Goal: Task Accomplishment & Management: Use online tool/utility

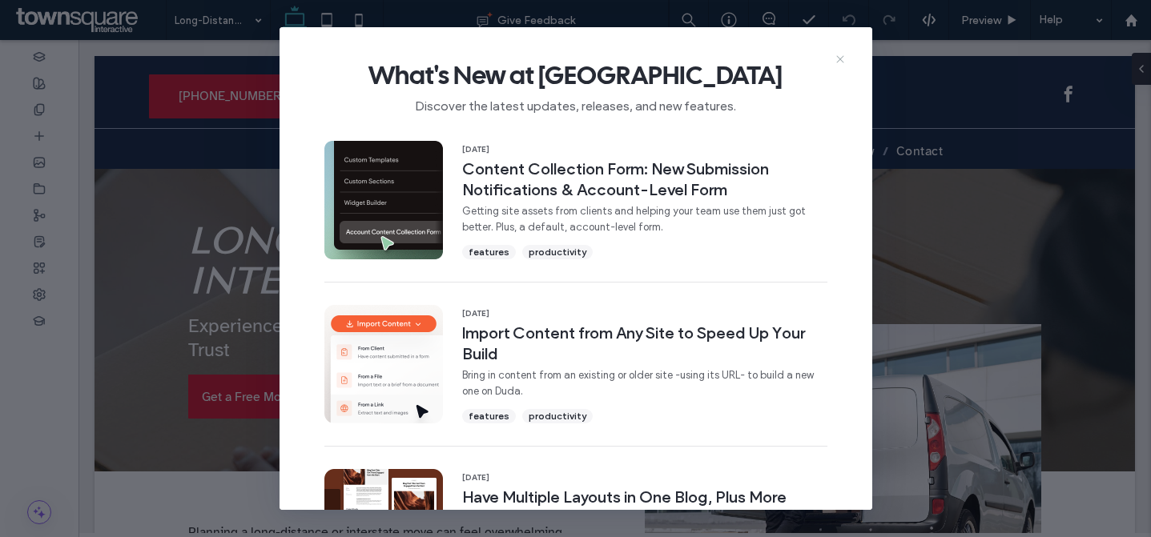
click at [840, 58] on use at bounding box center [839, 58] width 7 height 7
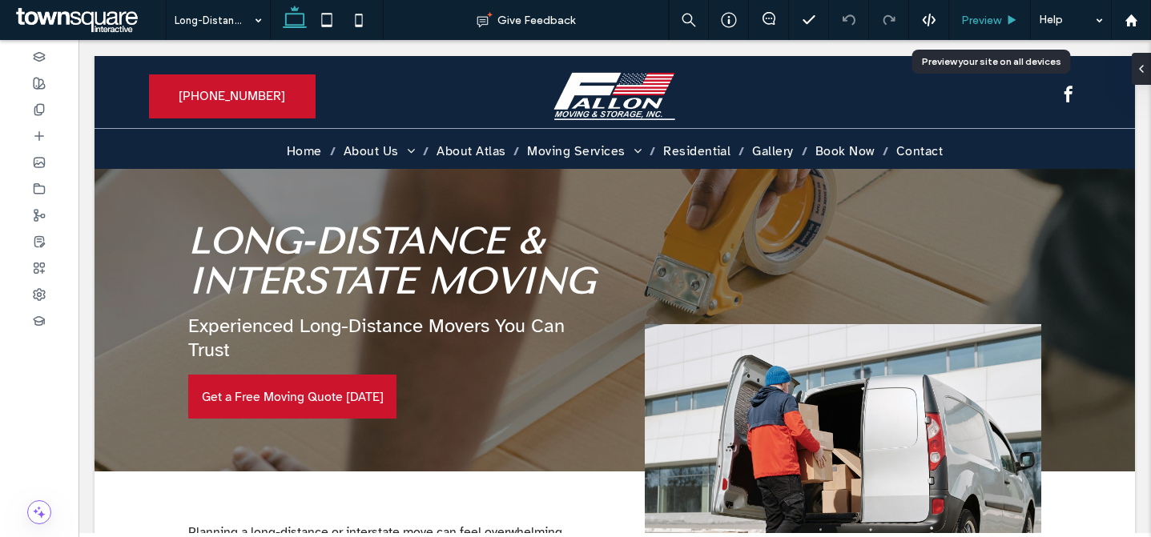
click at [991, 20] on span "Preview" at bounding box center [981, 21] width 40 height 14
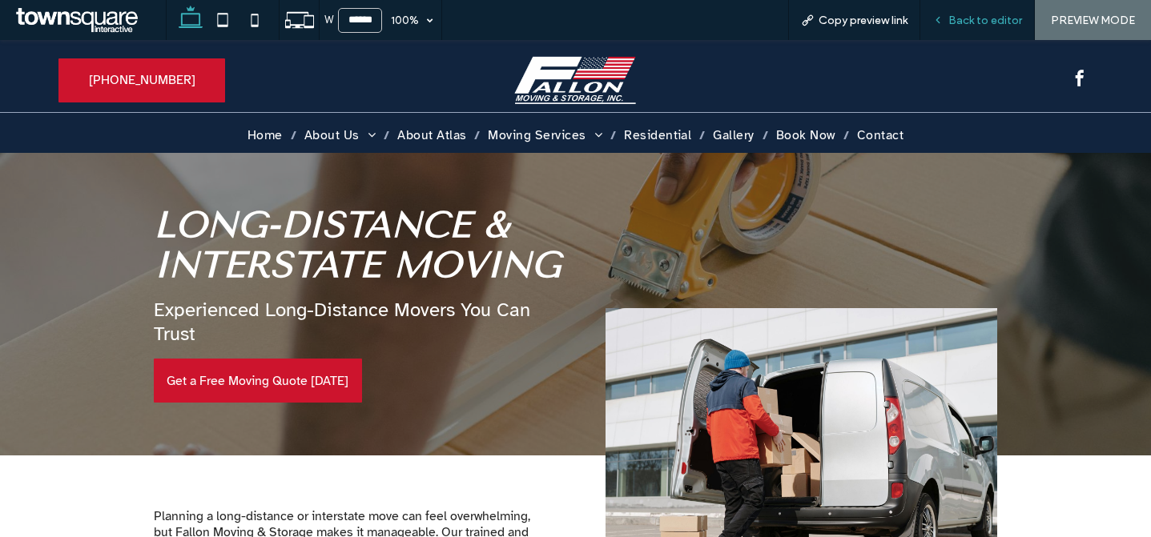
click at [959, 16] on span "Back to editor" at bounding box center [985, 21] width 74 height 14
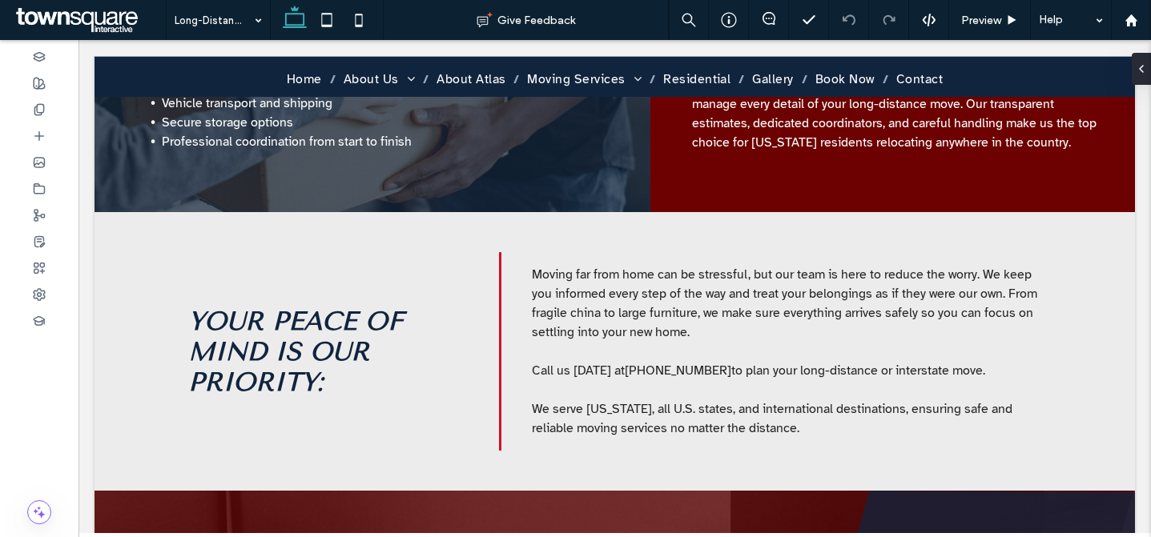
scroll to position [822, 0]
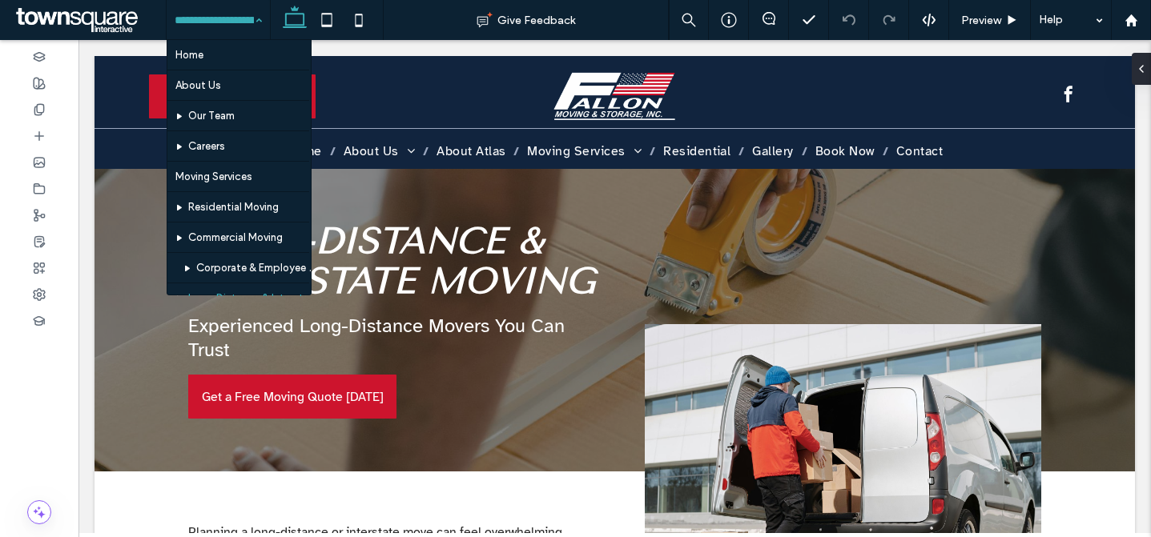
scroll to position [149, 0]
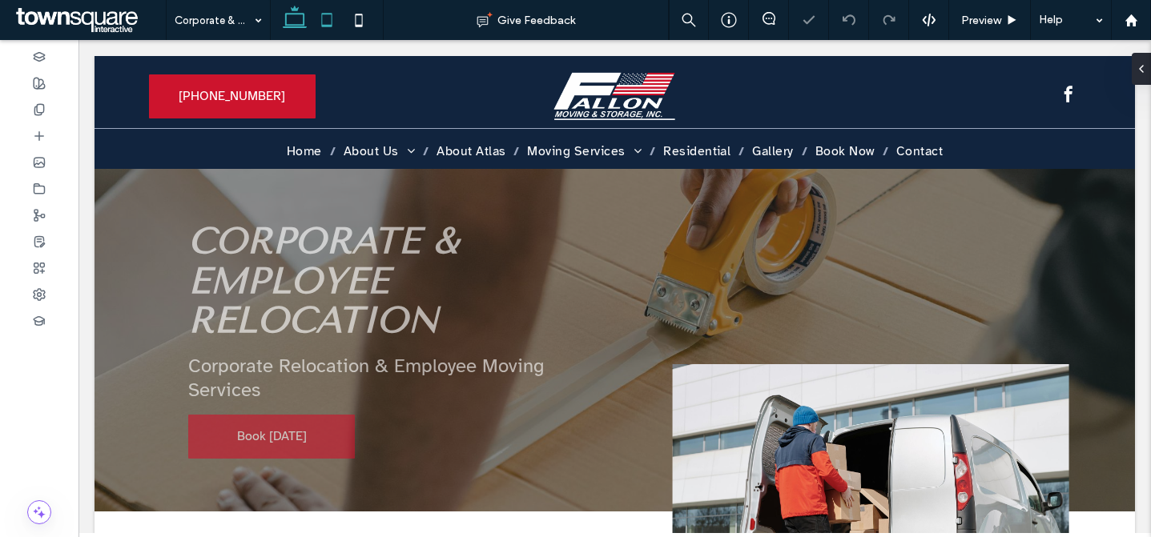
scroll to position [10, 0]
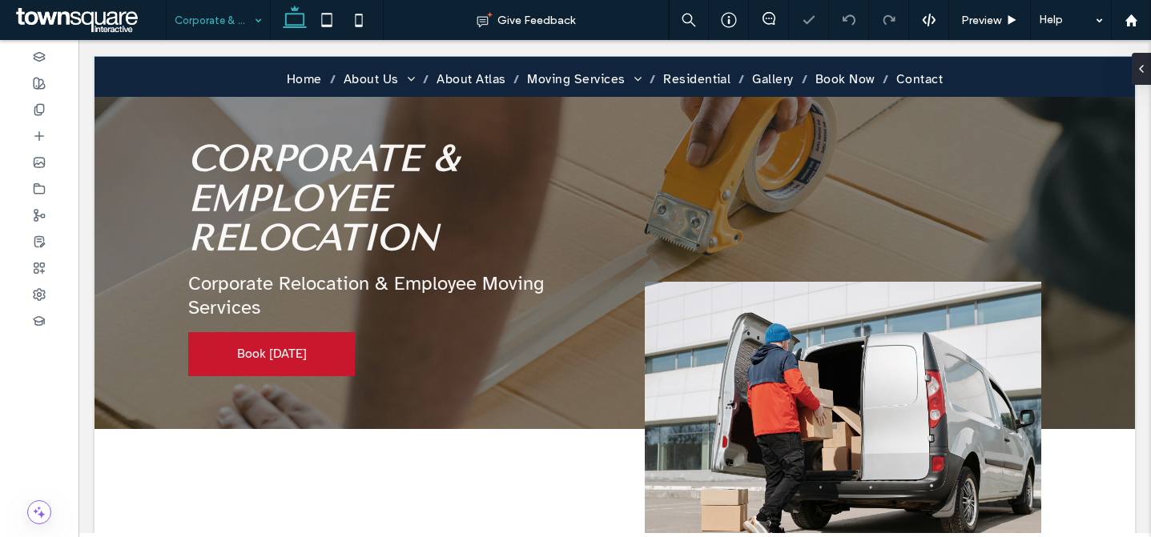
click at [227, 17] on input at bounding box center [214, 20] width 79 height 40
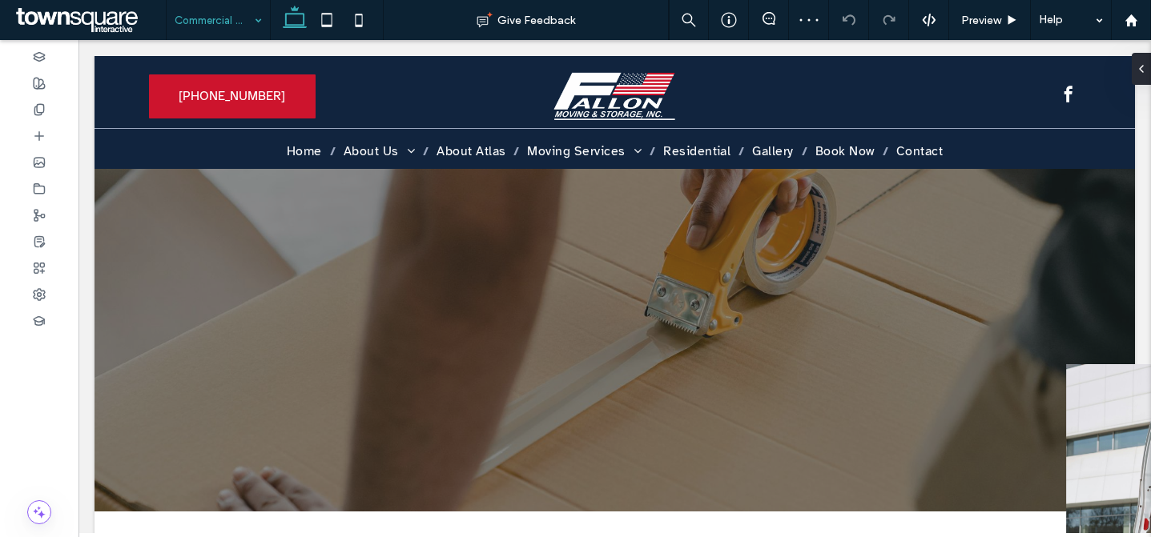
scroll to position [0, 0]
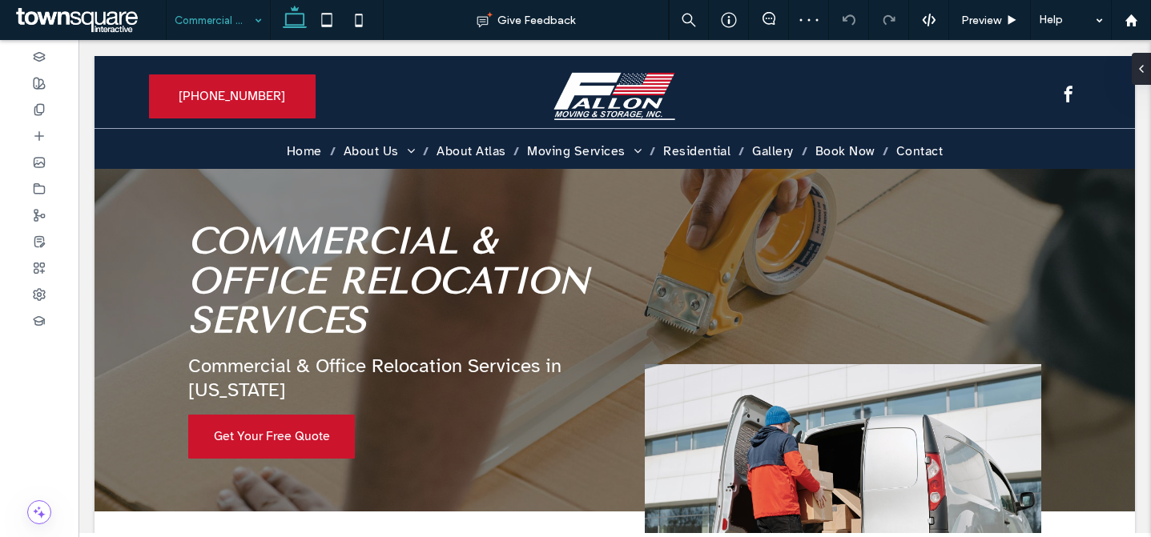
click at [225, 28] on input at bounding box center [214, 20] width 79 height 40
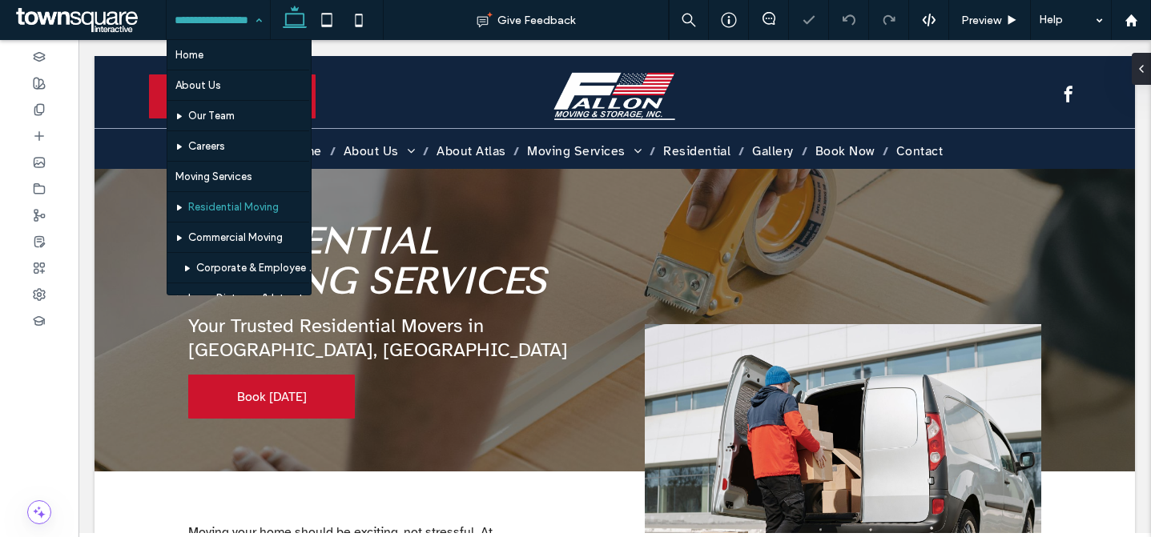
click at [227, 22] on input at bounding box center [214, 20] width 79 height 40
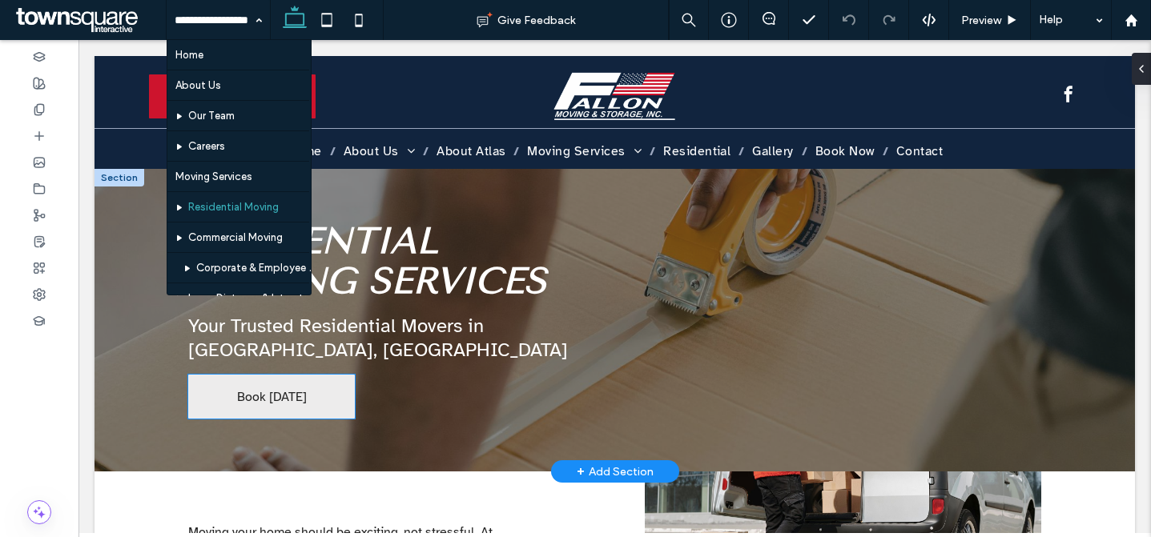
click at [297, 375] on link "Book Today" at bounding box center [271, 397] width 167 height 44
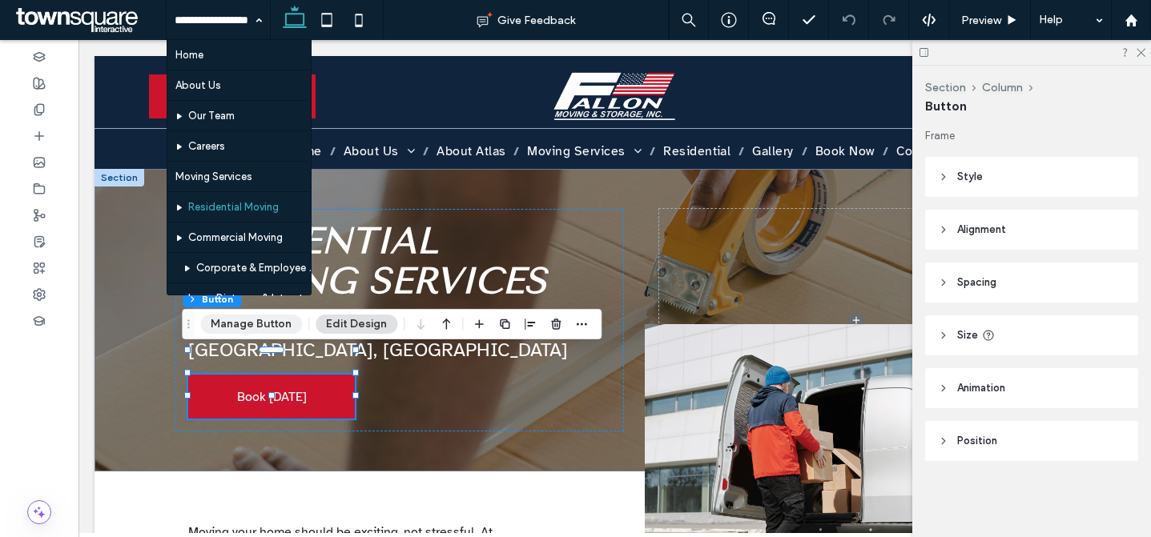
click at [269, 323] on button "Manage Button" at bounding box center [251, 324] width 102 height 19
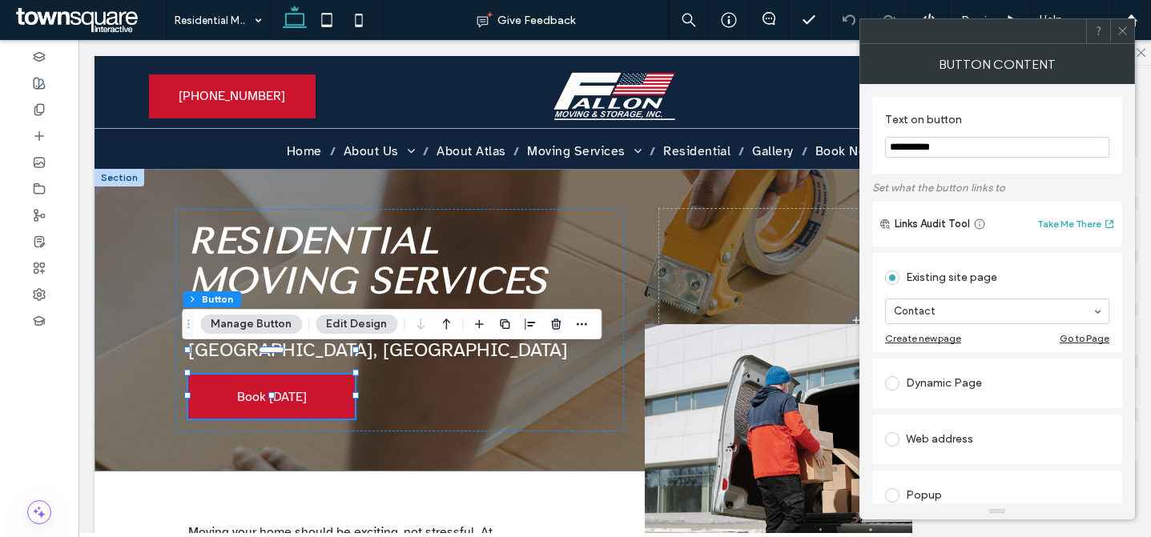
click at [947, 143] on input "**********" at bounding box center [997, 147] width 224 height 21
paste input "*"
type input "**********"
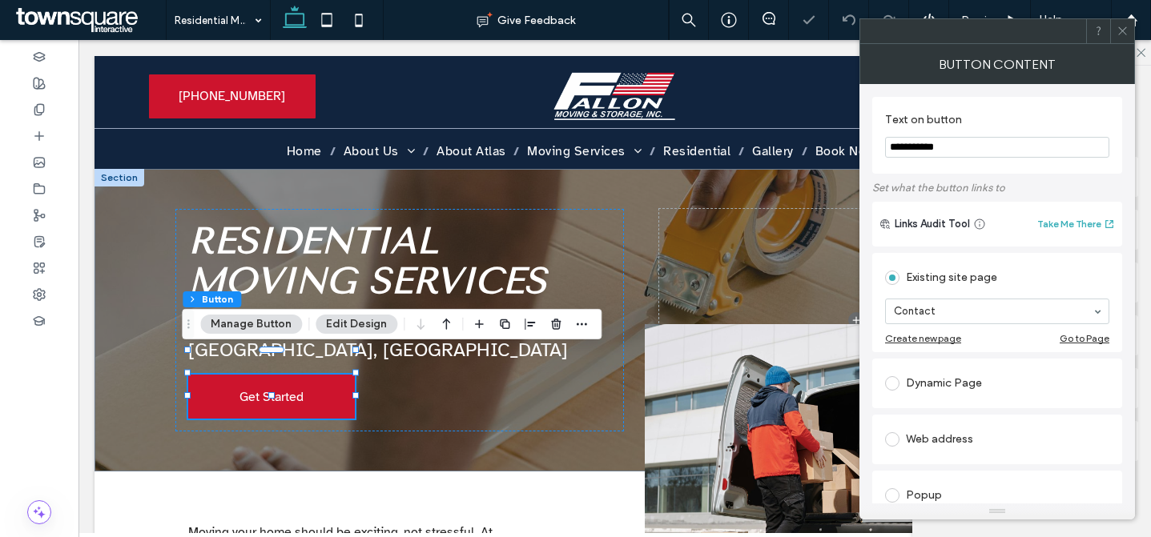
click at [1123, 30] on use at bounding box center [1122, 31] width 8 height 8
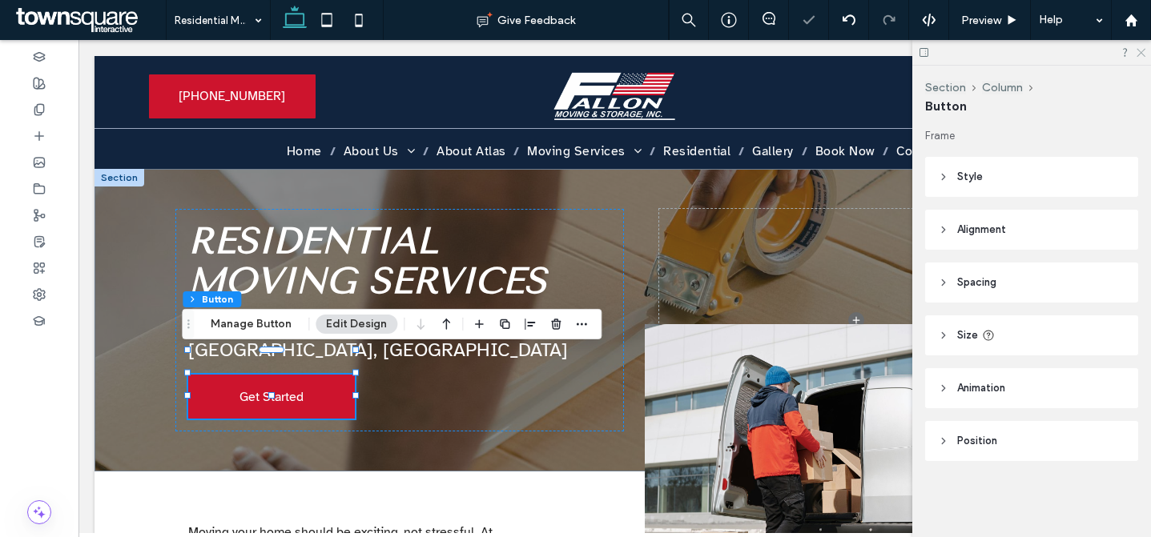
click at [1139, 52] on icon at bounding box center [1140, 51] width 10 height 10
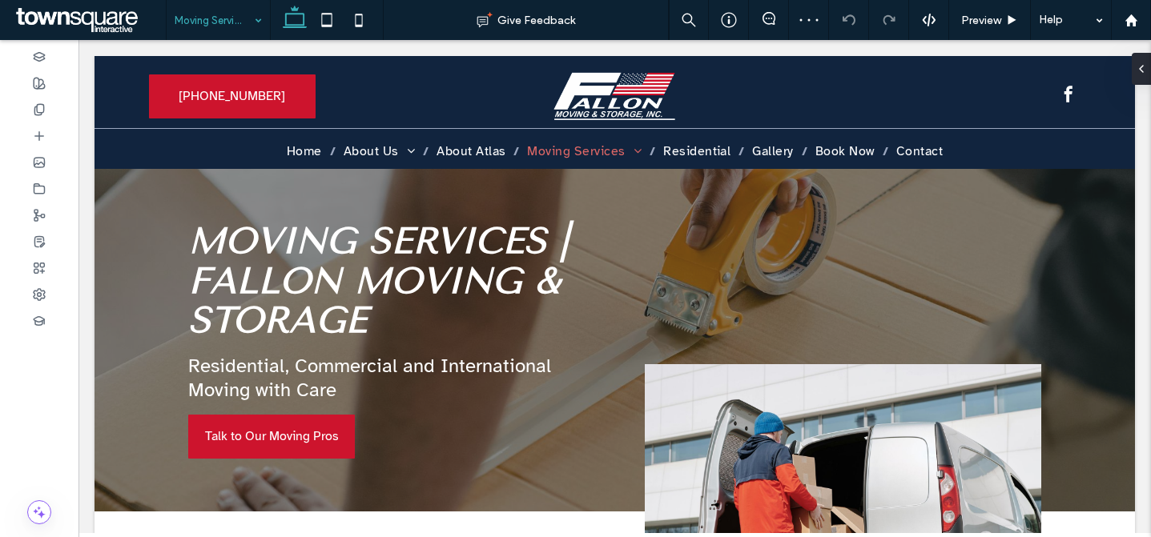
click at [219, 14] on input at bounding box center [214, 20] width 79 height 40
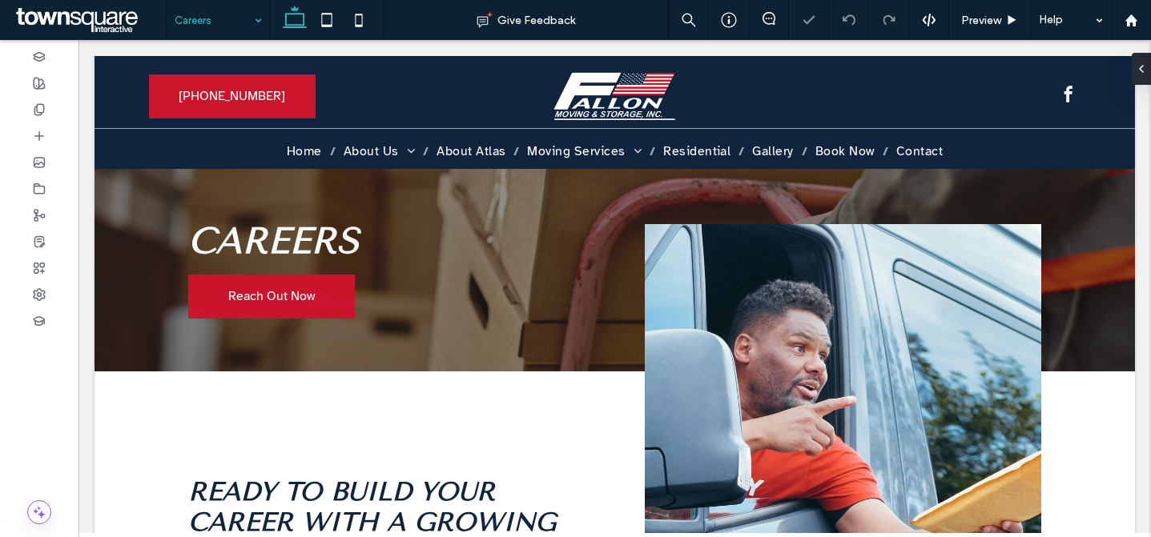
click at [225, 18] on input at bounding box center [214, 20] width 79 height 40
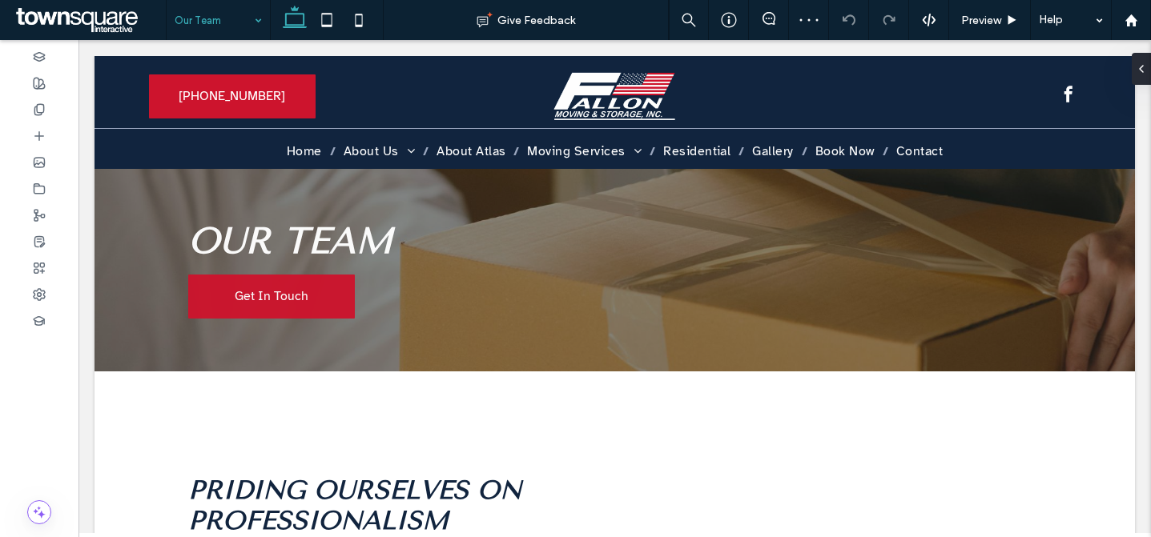
click at [211, 13] on input at bounding box center [214, 20] width 79 height 40
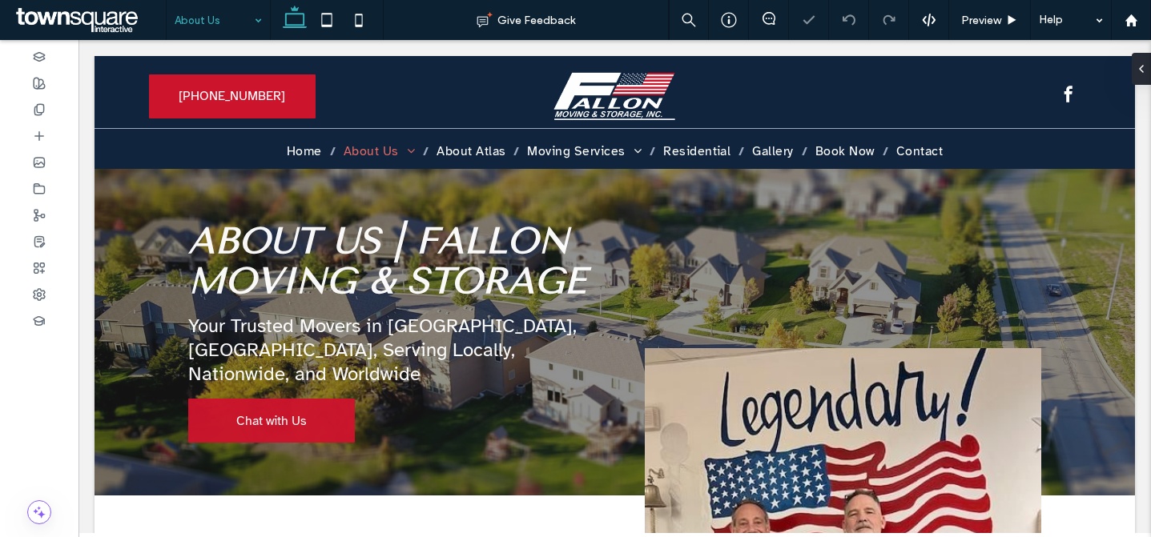
click at [229, 14] on input at bounding box center [214, 20] width 79 height 40
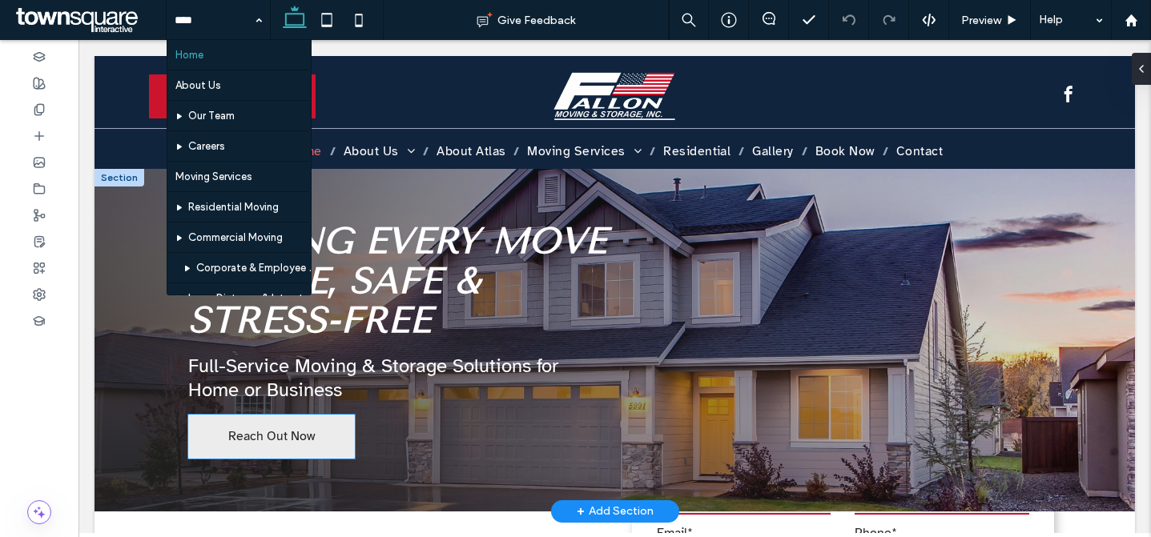
click at [276, 436] on span "Reach Out Now" at bounding box center [271, 437] width 86 height 42
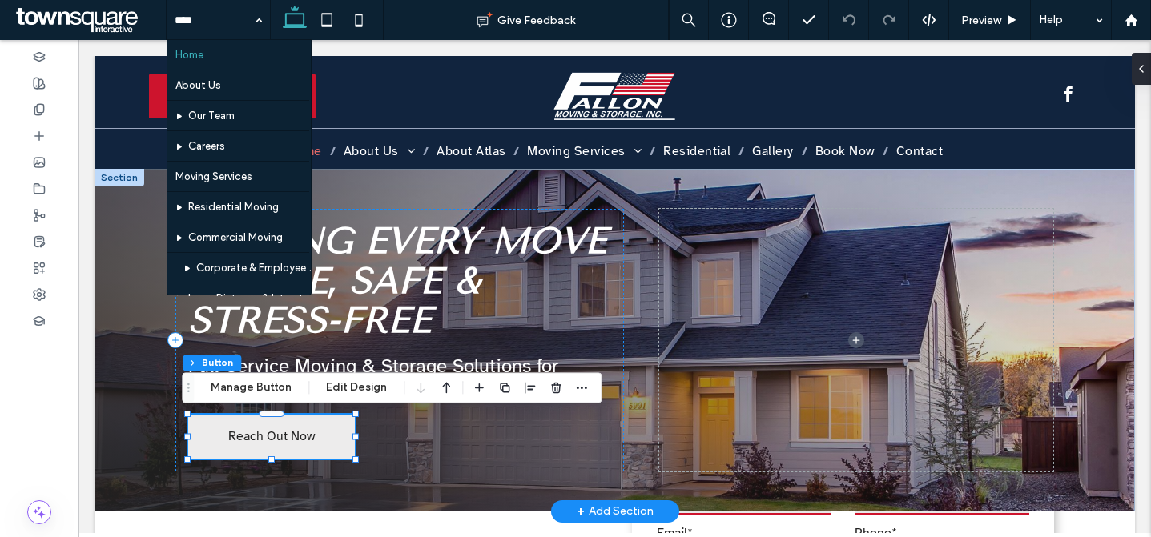
click at [276, 436] on span "Reach Out Now" at bounding box center [271, 437] width 86 height 42
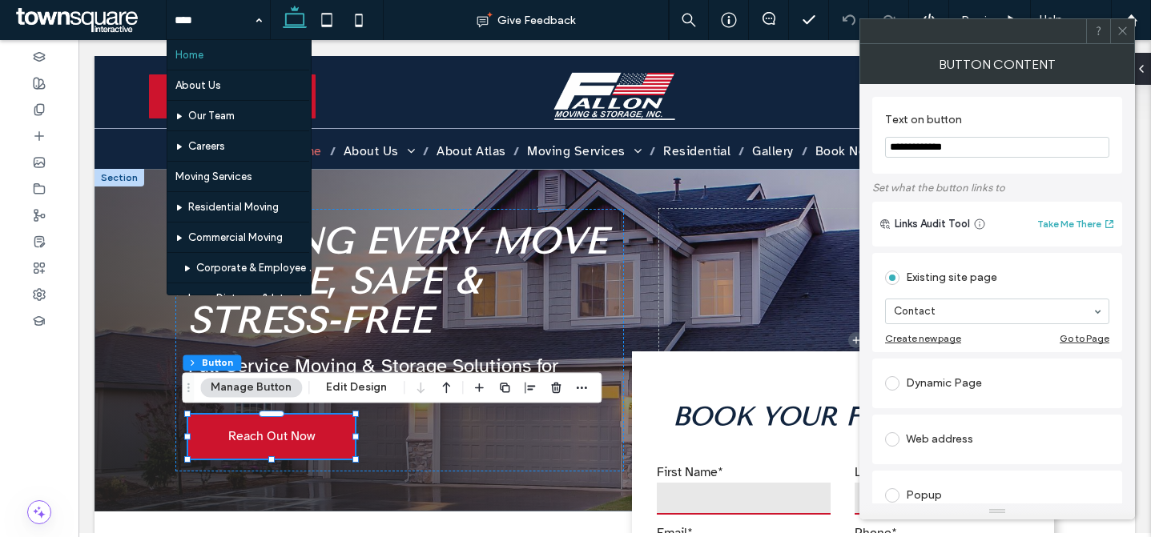
click at [931, 144] on input "**********" at bounding box center [997, 147] width 224 height 21
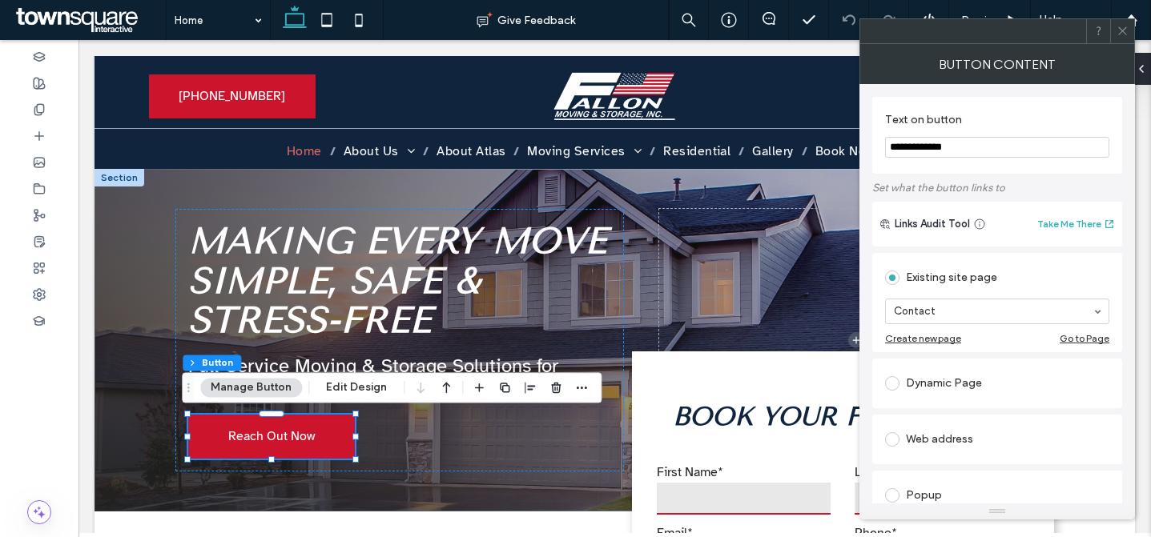
click at [931, 144] on input "**********" at bounding box center [997, 147] width 224 height 21
paste input "******"
type input "**********"
click at [1115, 25] on div at bounding box center [1122, 31] width 24 height 24
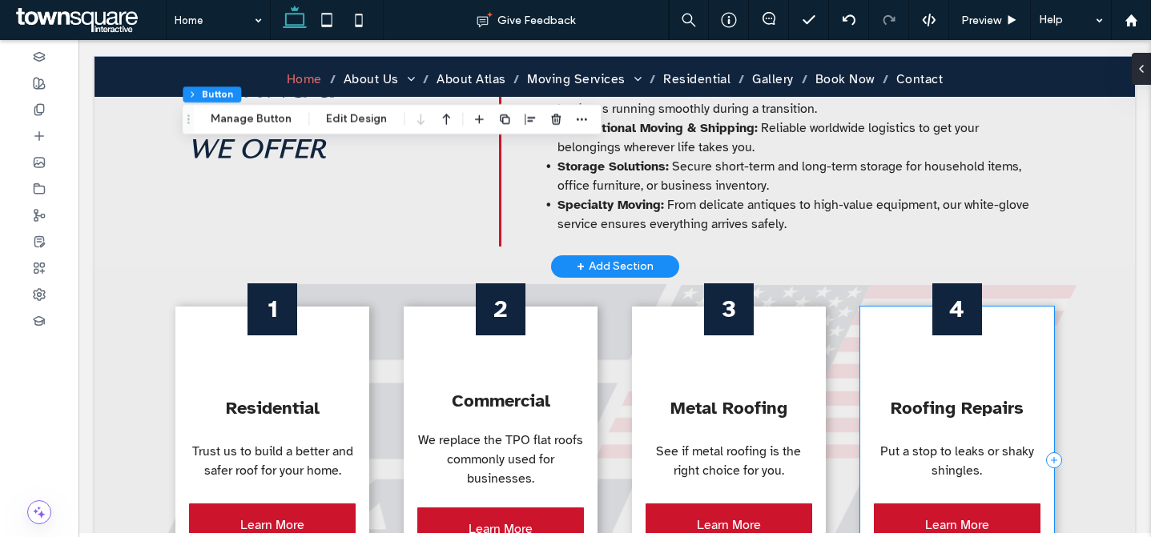
scroll to position [1028, 0]
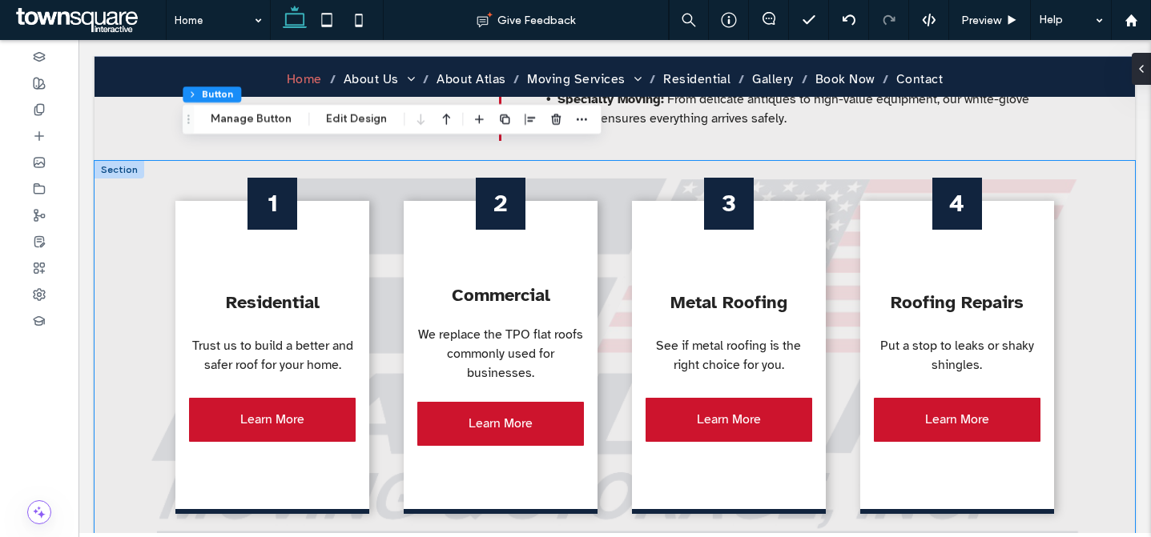
click at [1098, 171] on div "1 Residential Trust us to build a better and safer roof for your home. Learn Mo…" at bounding box center [615, 357] width 1040 height 393
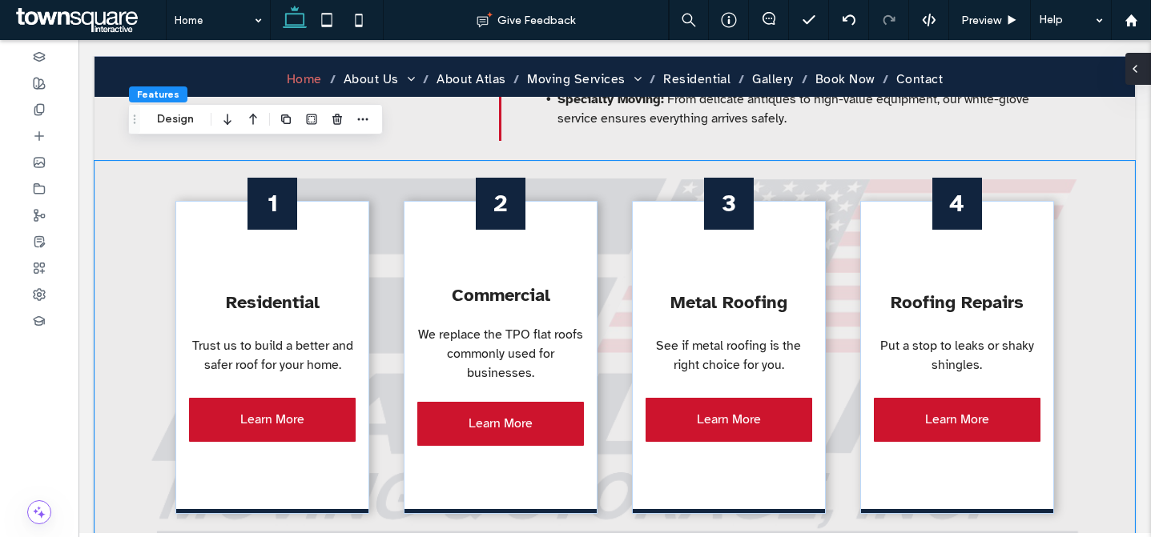
click at [1136, 70] on icon at bounding box center [1134, 68] width 13 height 13
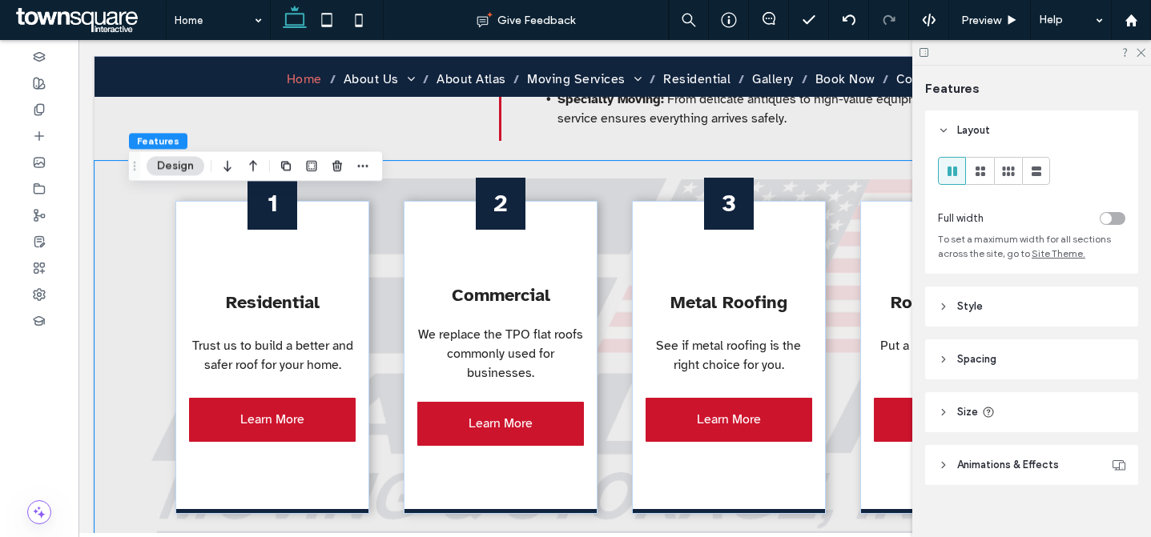
scroll to position [19, 0]
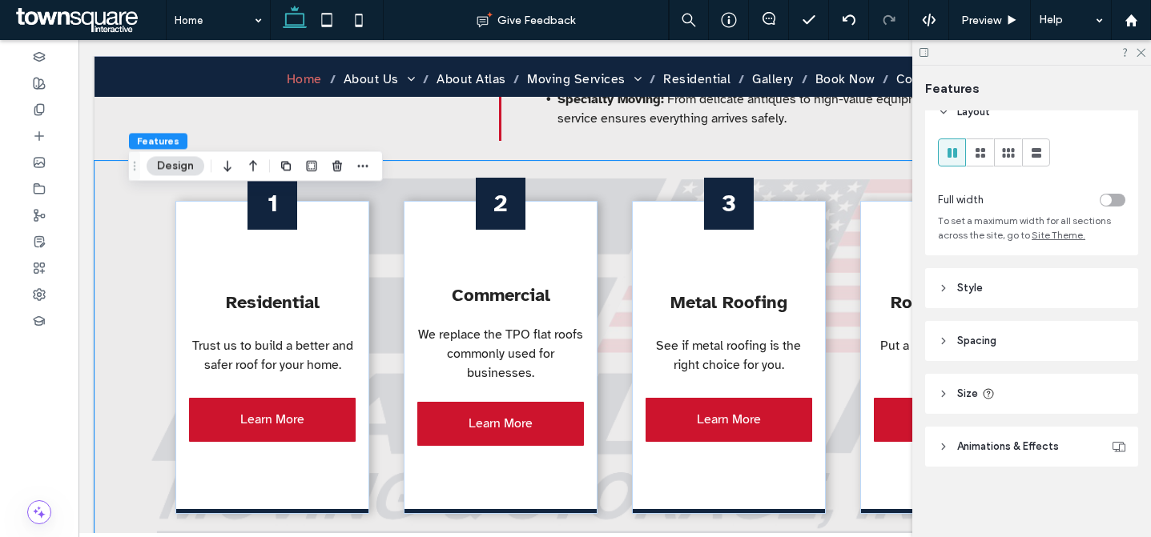
click at [1072, 292] on header "Style" at bounding box center [1031, 288] width 213 height 40
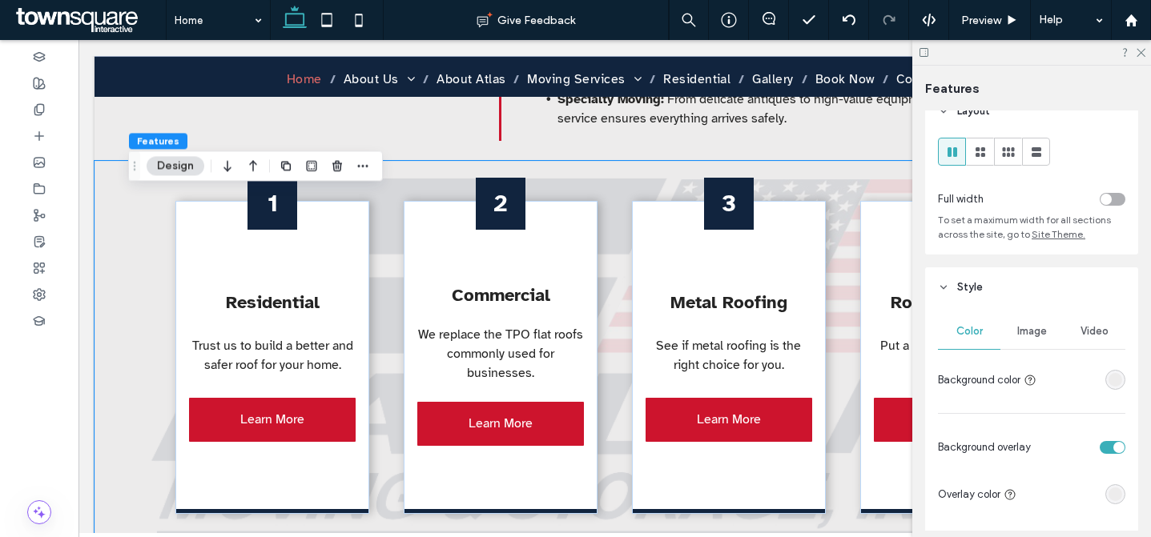
scroll to position [304, 0]
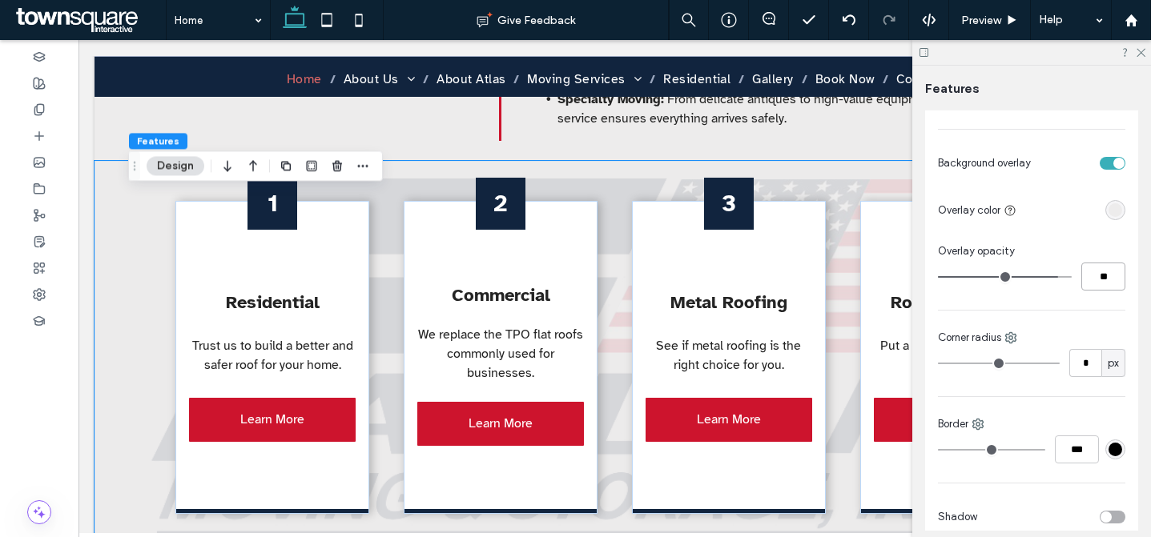
click at [1103, 286] on input "**" at bounding box center [1103, 277] width 44 height 28
type input "**"
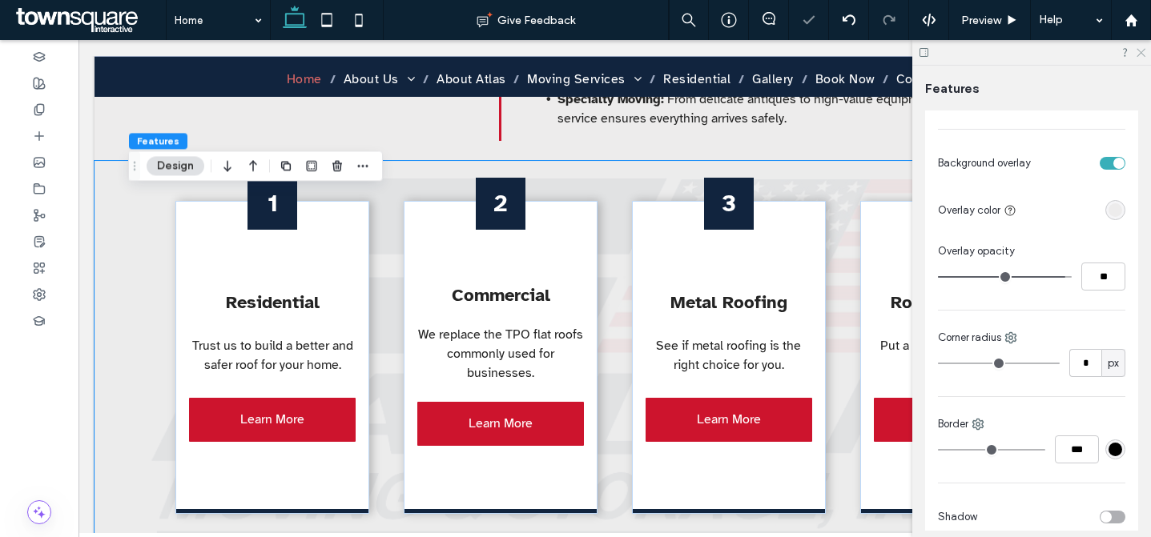
click at [1139, 49] on icon at bounding box center [1140, 51] width 10 height 10
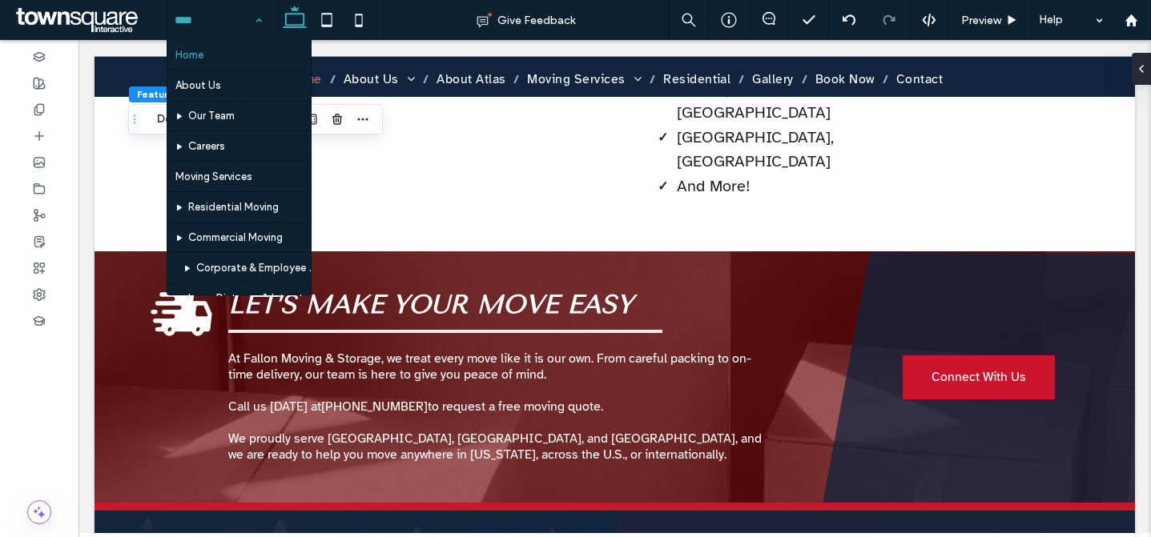
scroll to position [149, 0]
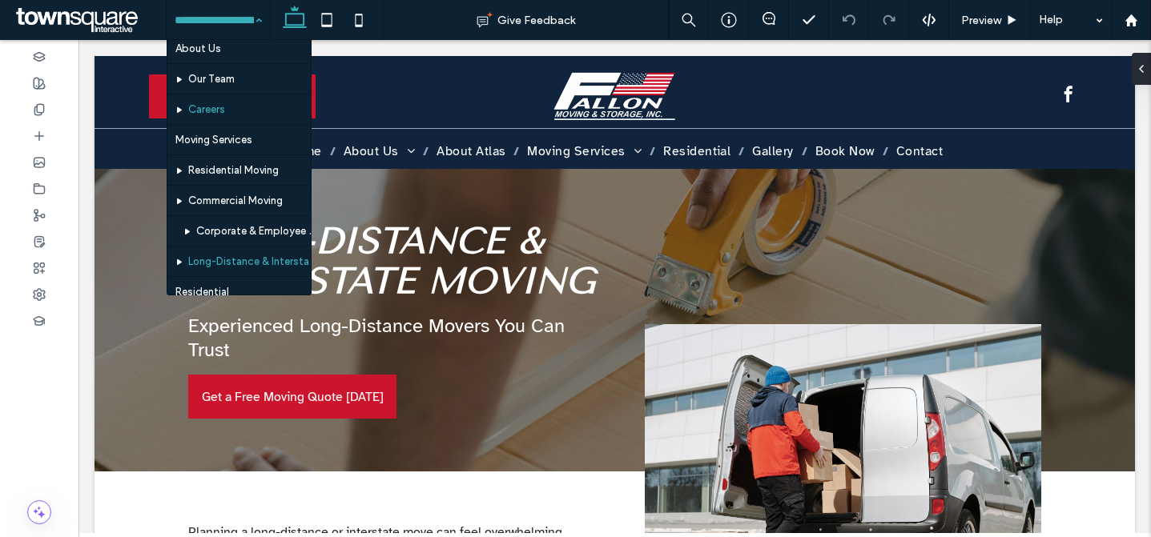
scroll to position [119, 0]
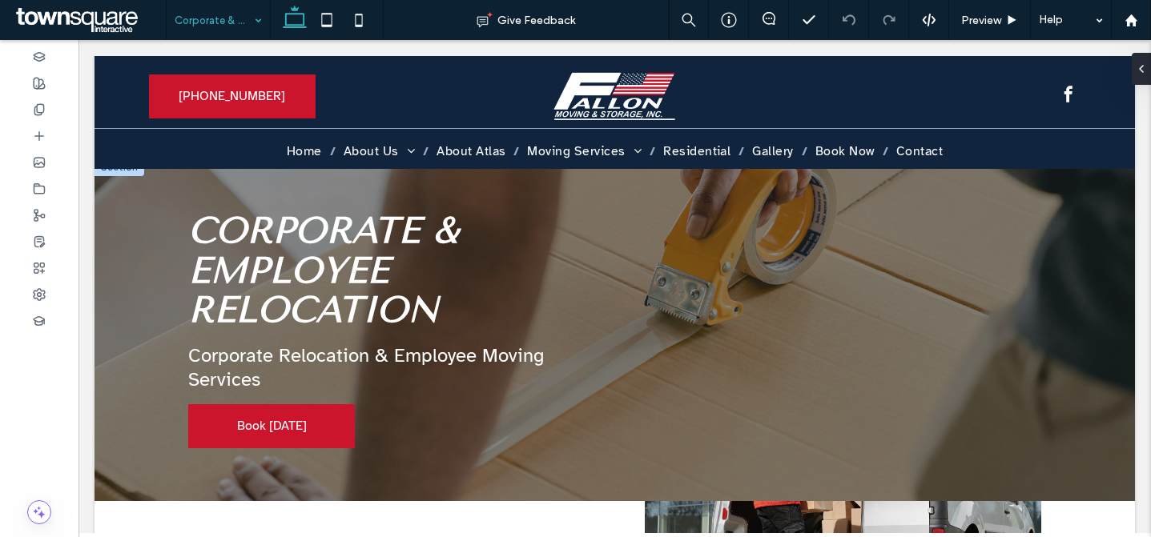
scroll to position [157, 0]
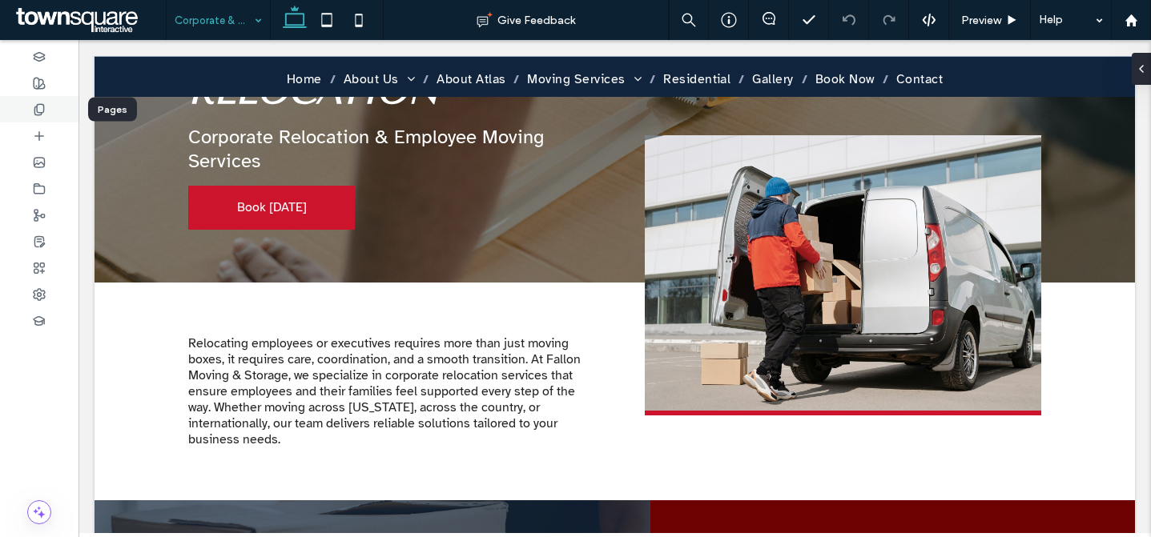
click at [46, 112] on div at bounding box center [39, 109] width 78 height 26
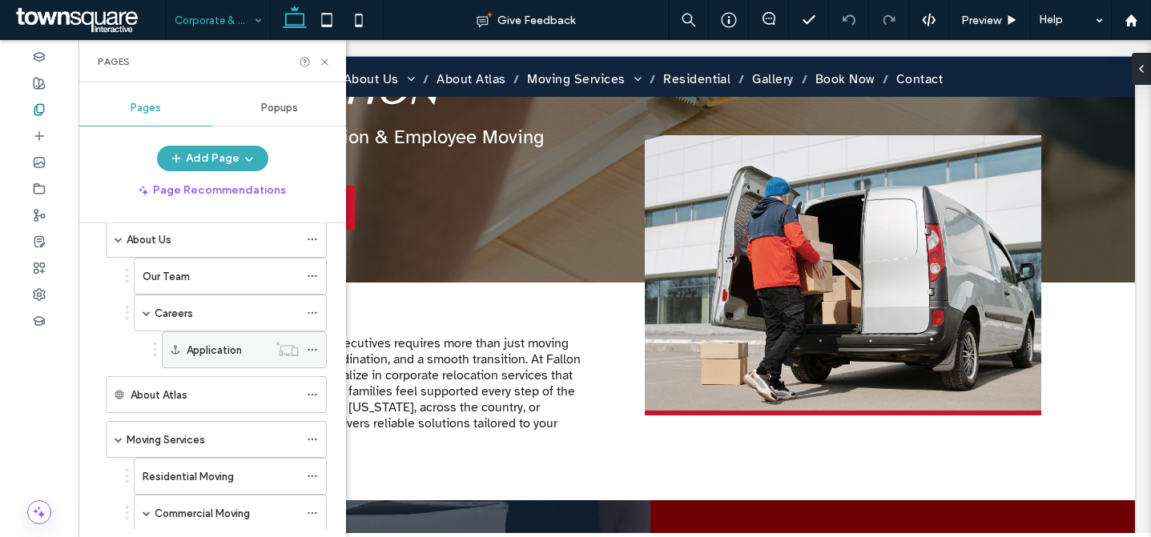
scroll to position [338, 0]
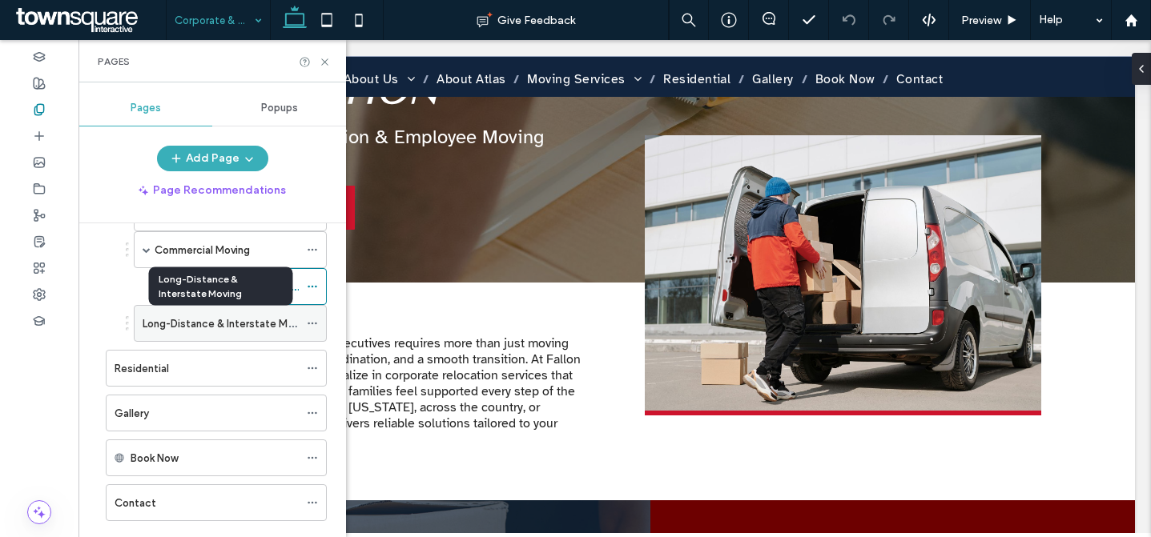
click at [239, 326] on label "Long-Distance & Interstate Moving" at bounding box center [228, 324] width 171 height 28
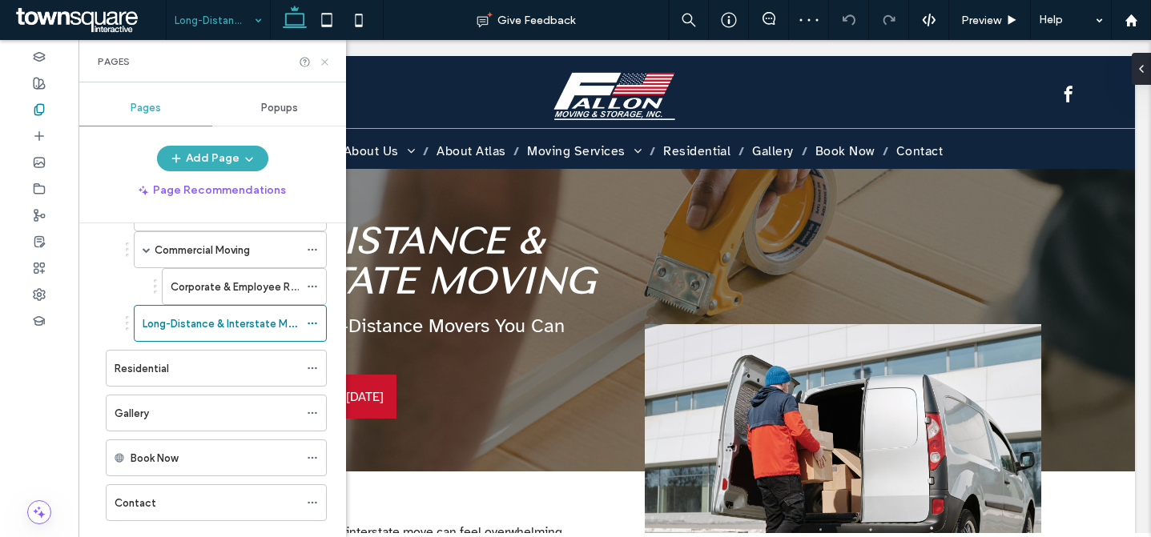
click at [324, 62] on icon at bounding box center [325, 62] width 12 height 12
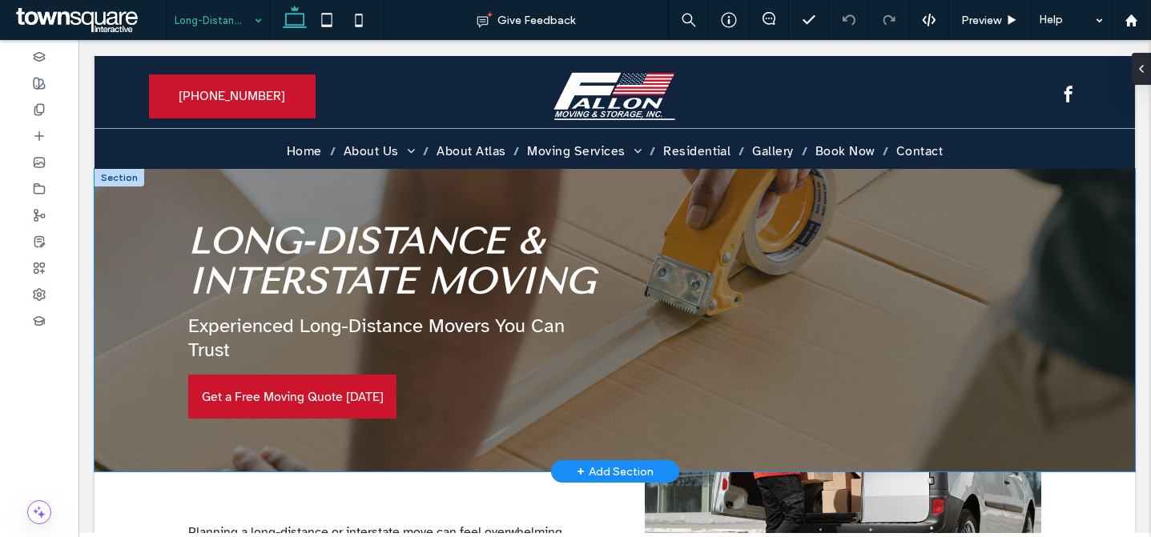
click at [646, 216] on div "Long-Distance & Interstate Moving Experienced Long-Distance Movers You Can Trus…" at bounding box center [615, 320] width 961 height 303
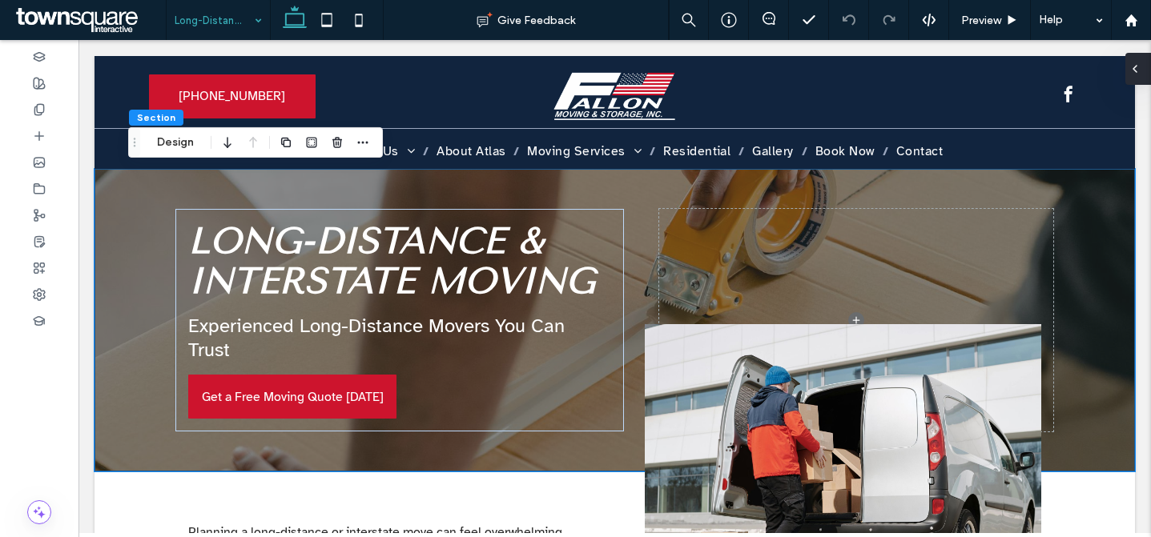
click at [1135, 66] on use at bounding box center [1134, 69] width 3 height 6
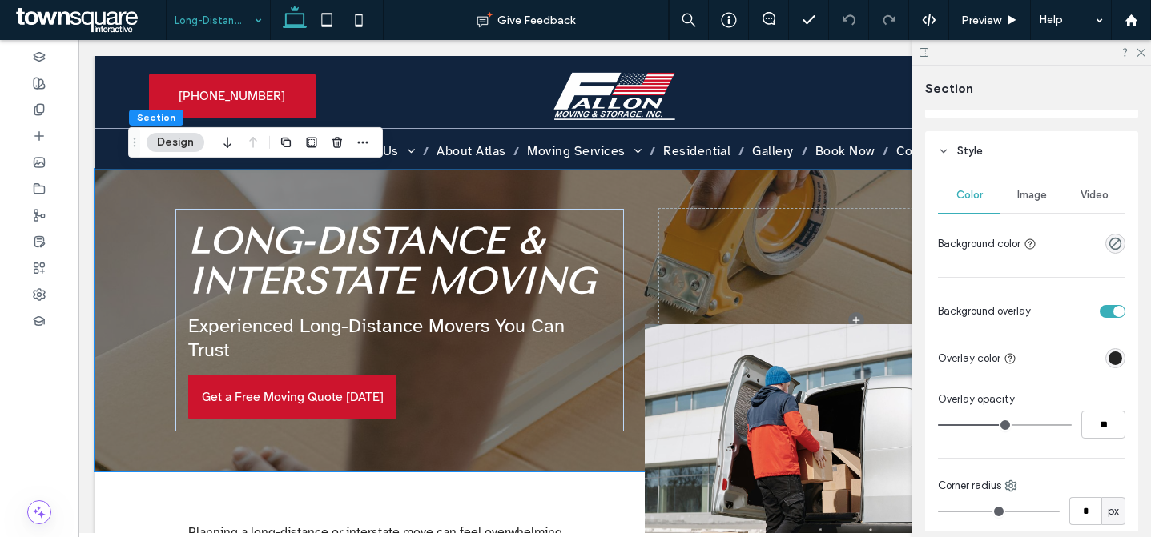
scroll to position [145, 0]
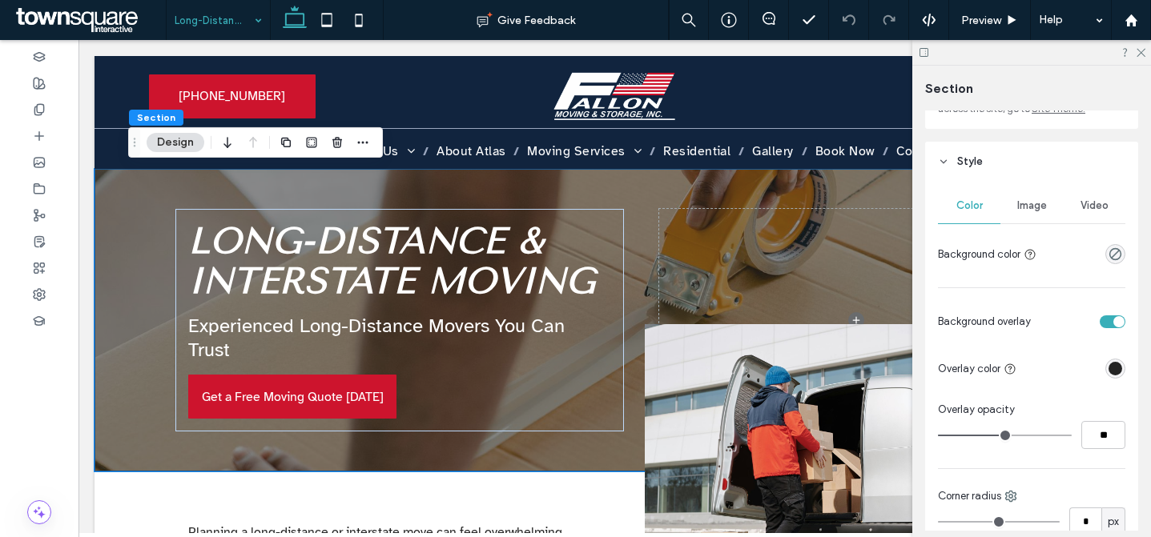
click at [1025, 208] on span "Image" at bounding box center [1032, 205] width 30 height 13
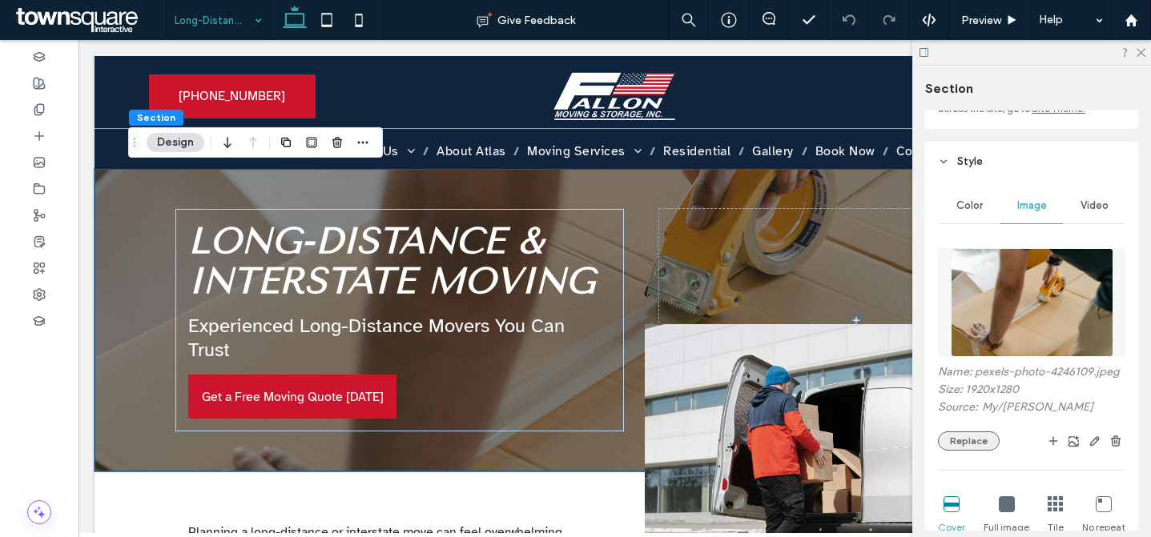
click at [960, 451] on button "Replace" at bounding box center [969, 441] width 62 height 19
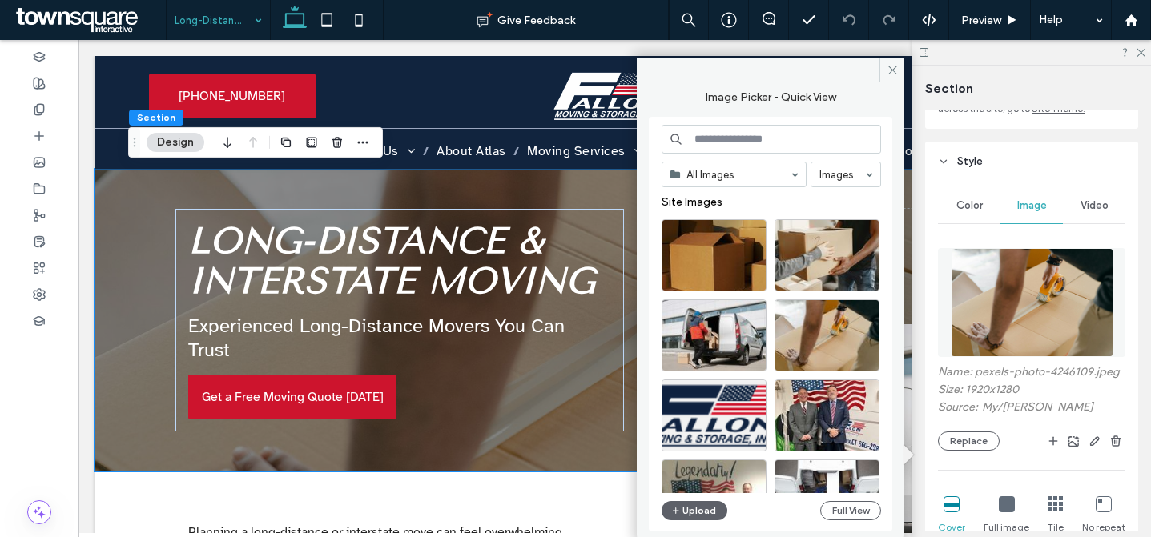
click at [796, 153] on input at bounding box center [771, 139] width 219 height 29
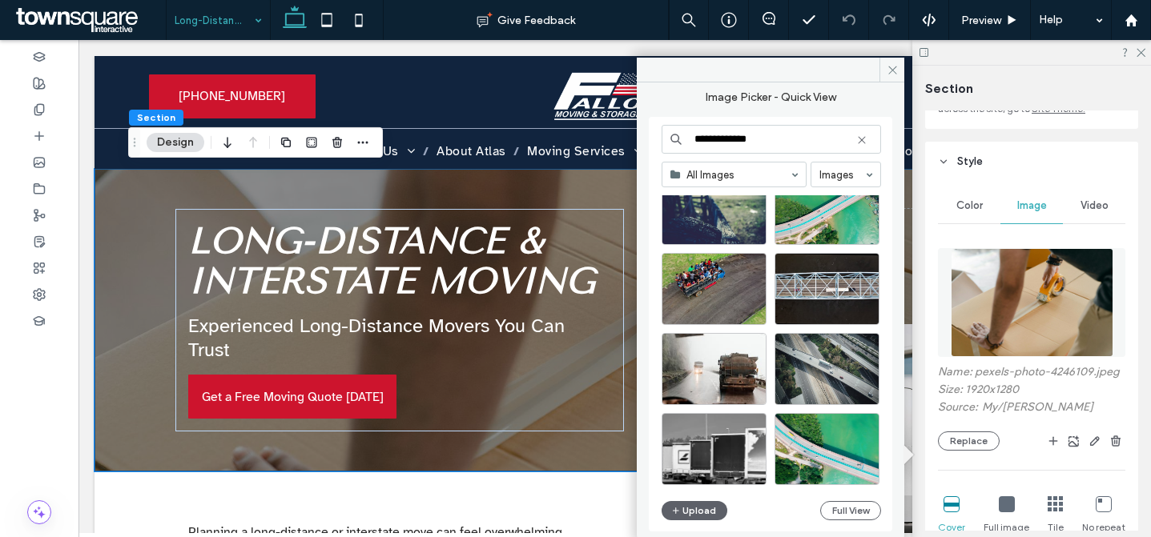
scroll to position [666, 0]
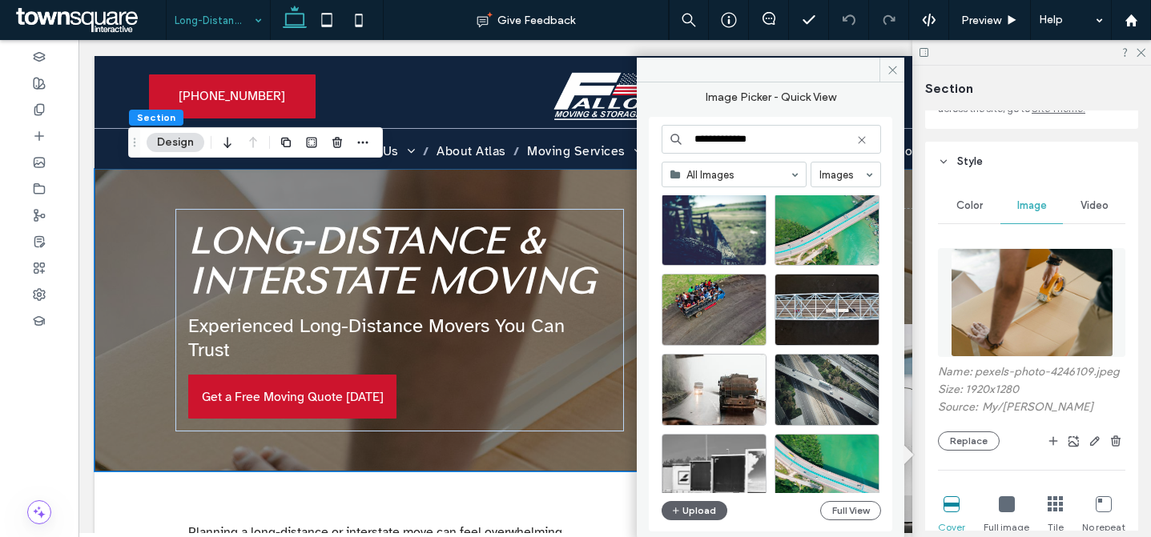
click at [751, 146] on input "**********" at bounding box center [771, 139] width 219 height 29
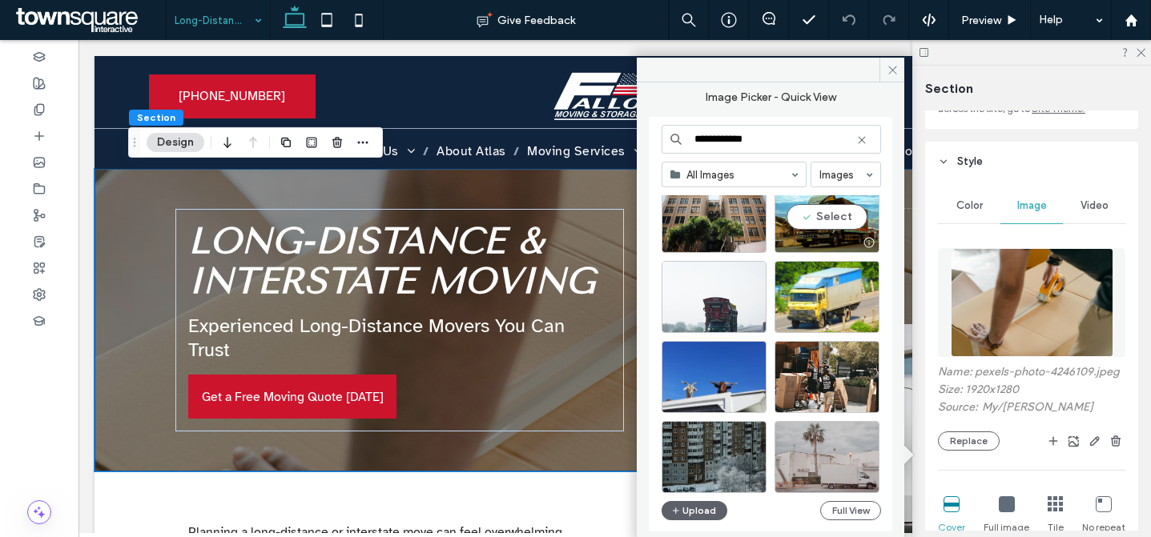
scroll to position [880, 0]
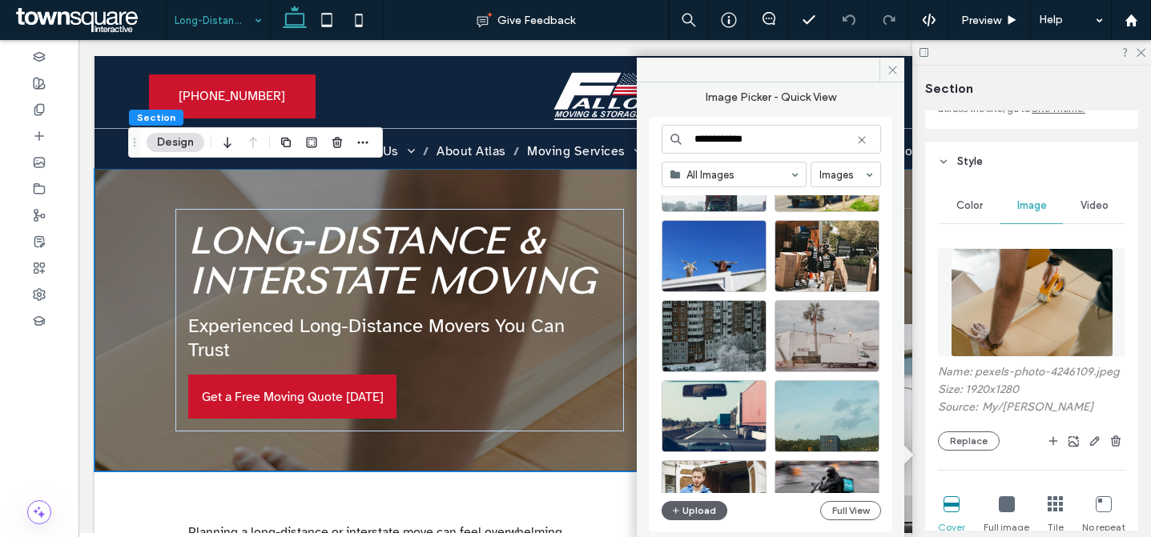
click at [746, 148] on input "**********" at bounding box center [771, 139] width 219 height 29
type input "**********"
click at [714, 514] on button "Upload" at bounding box center [695, 510] width 66 height 19
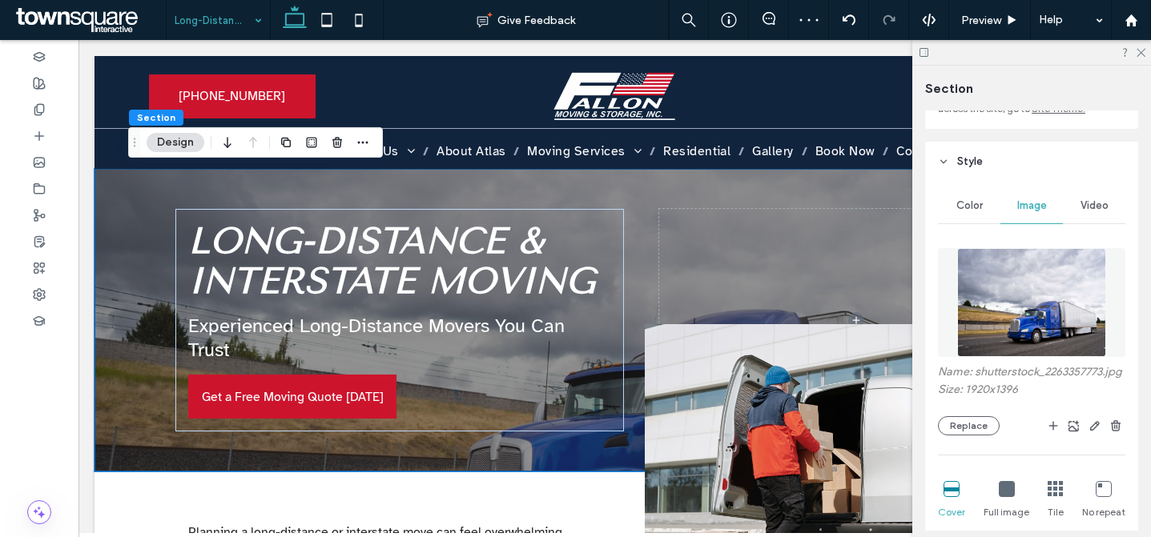
scroll to position [340, 0]
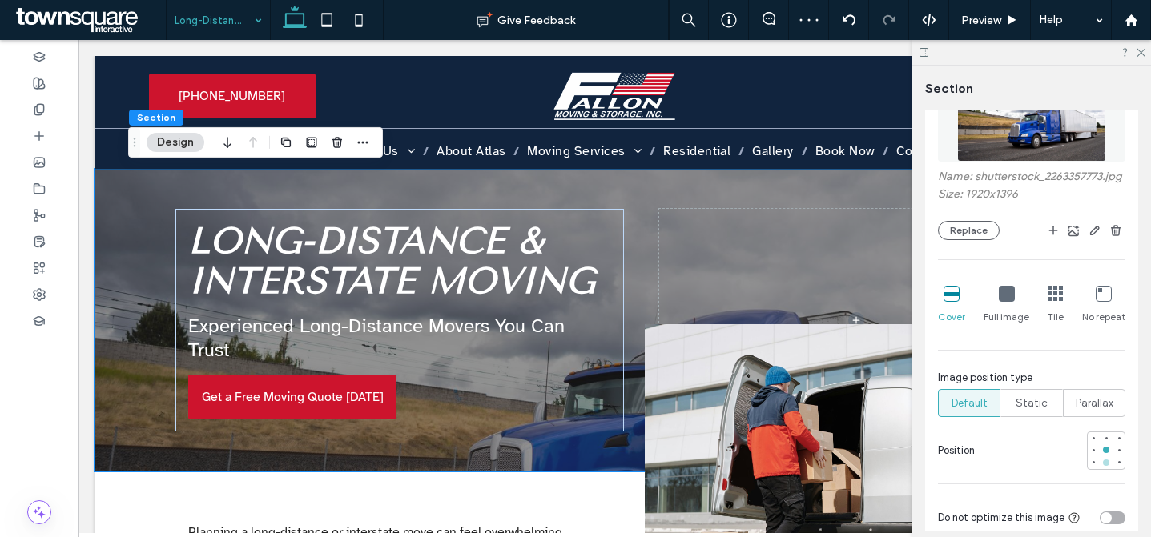
click at [1103, 466] on div at bounding box center [1106, 463] width 6 height 6
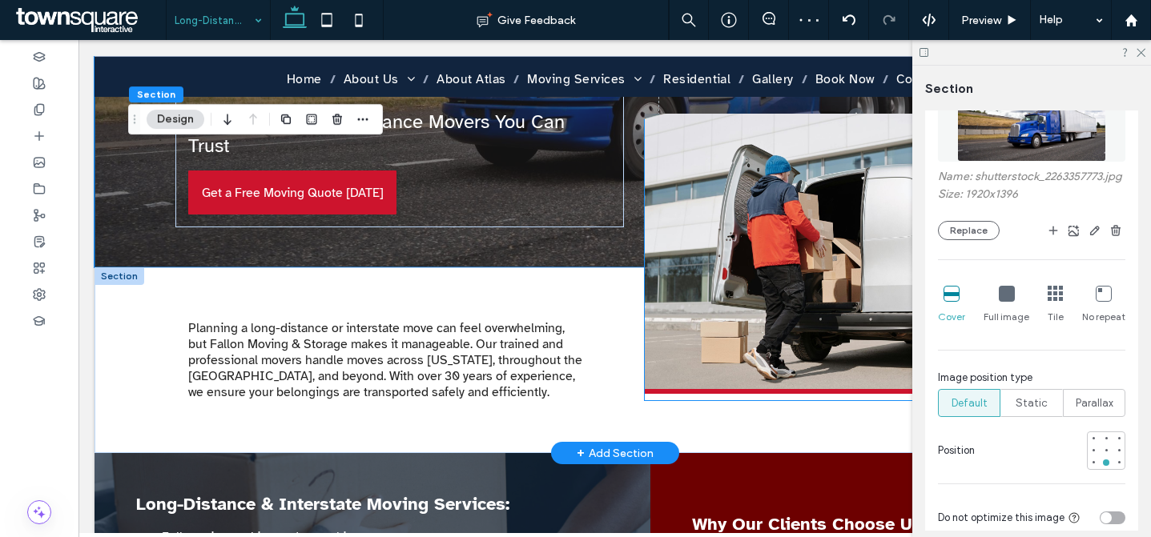
scroll to position [107, 0]
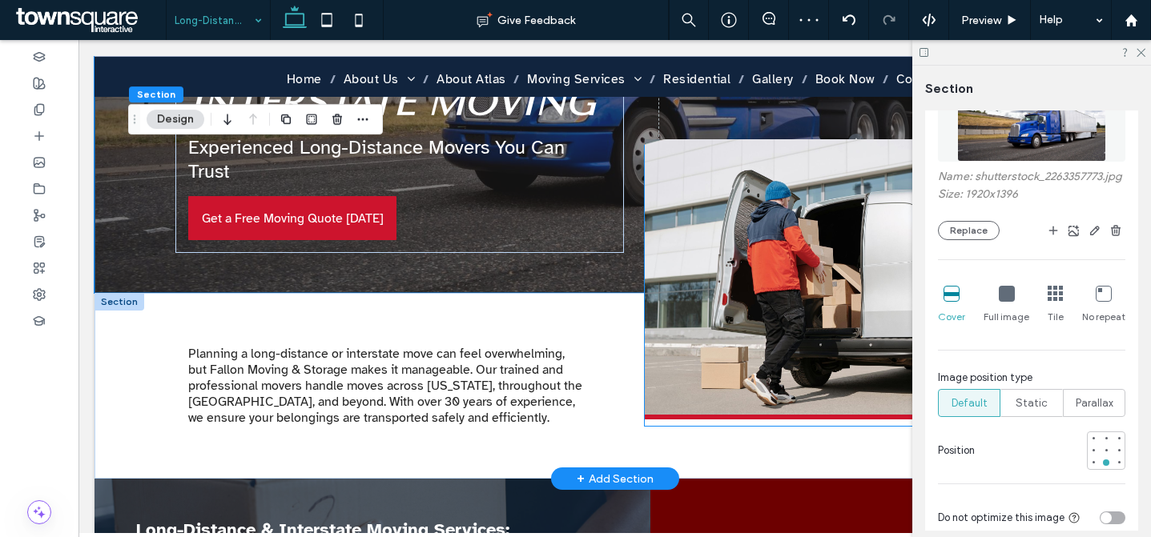
click at [788, 221] on img at bounding box center [843, 279] width 396 height 280
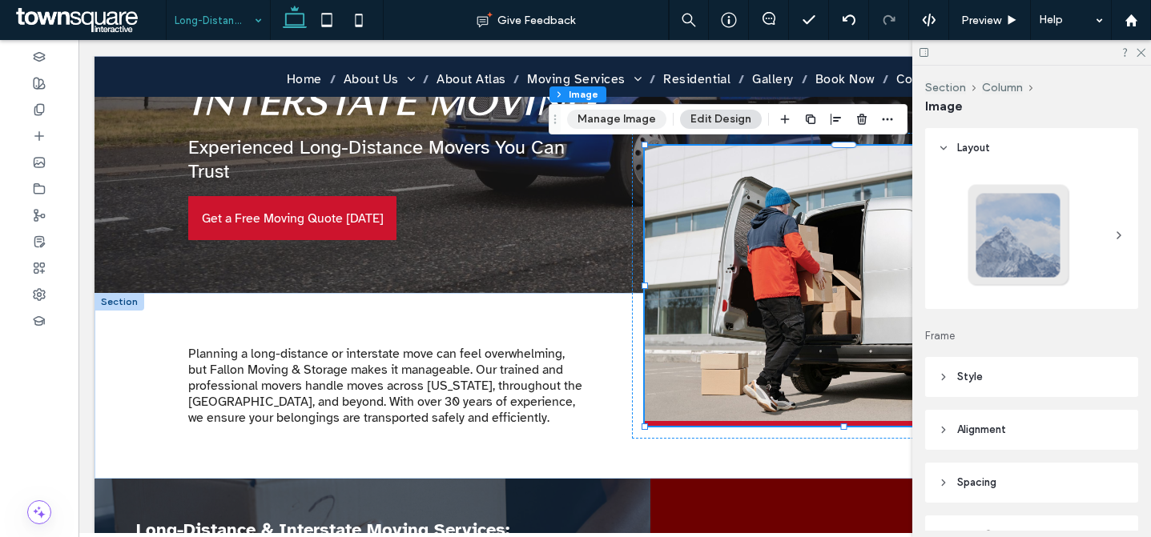
click at [609, 121] on button "Manage Image" at bounding box center [616, 119] width 99 height 19
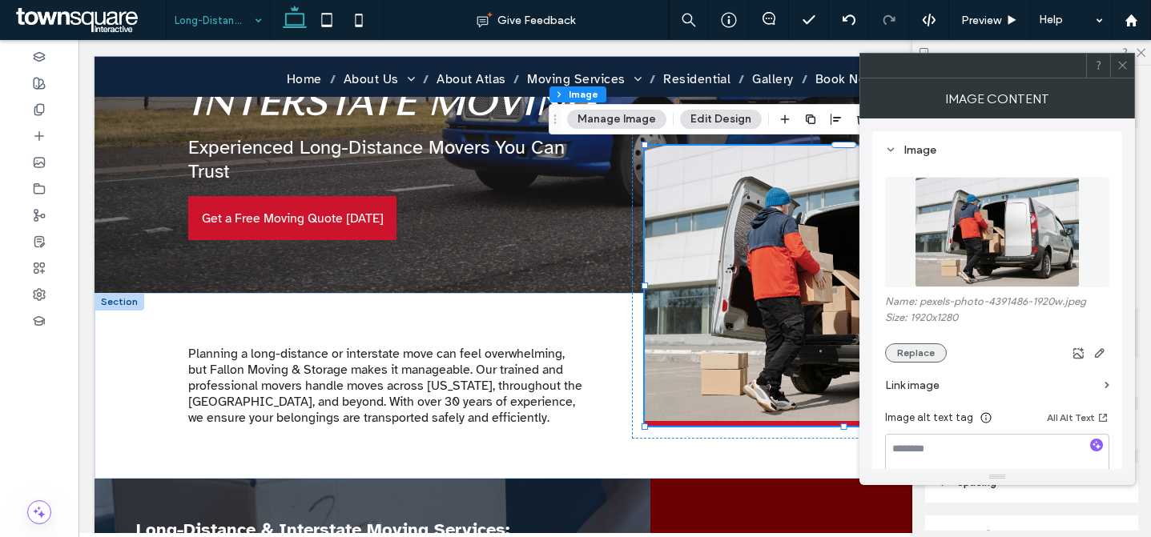
click at [901, 350] on button "Replace" at bounding box center [916, 353] width 62 height 19
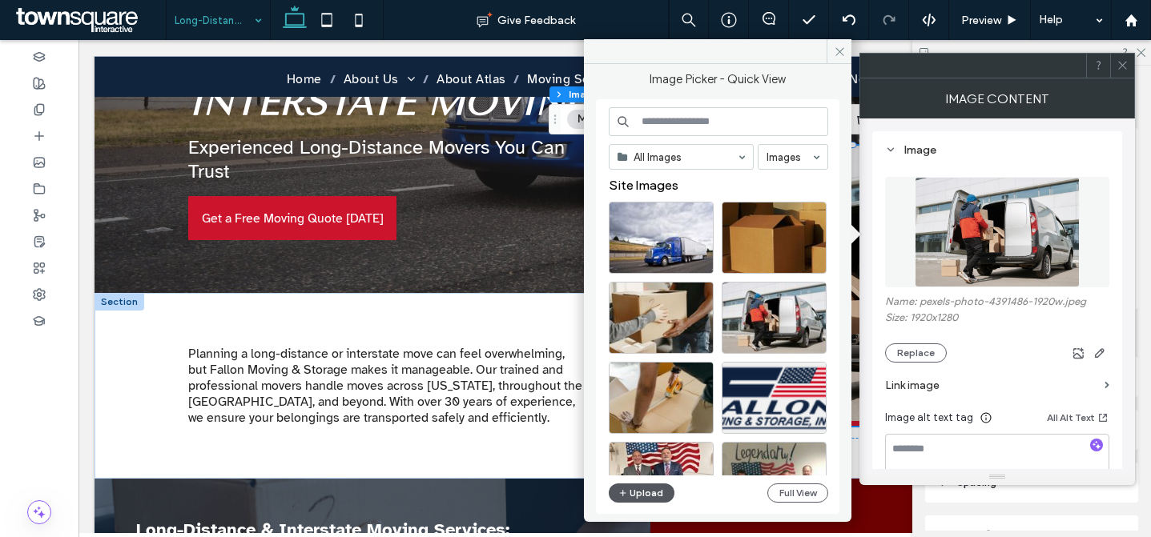
click at [650, 493] on button "Upload" at bounding box center [642, 493] width 66 height 19
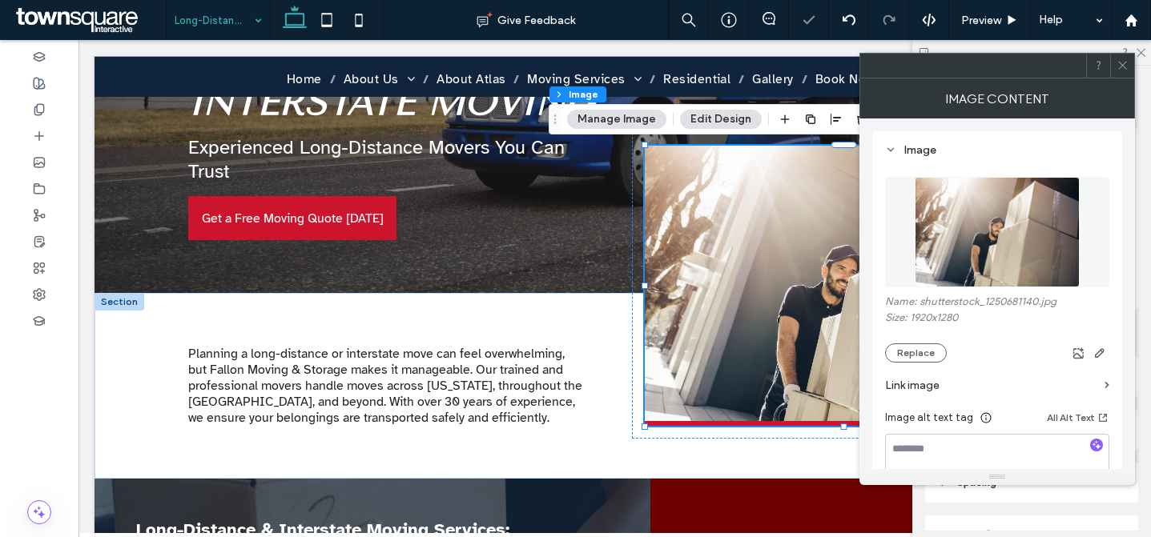
click at [1122, 61] on icon at bounding box center [1122, 65] width 12 height 12
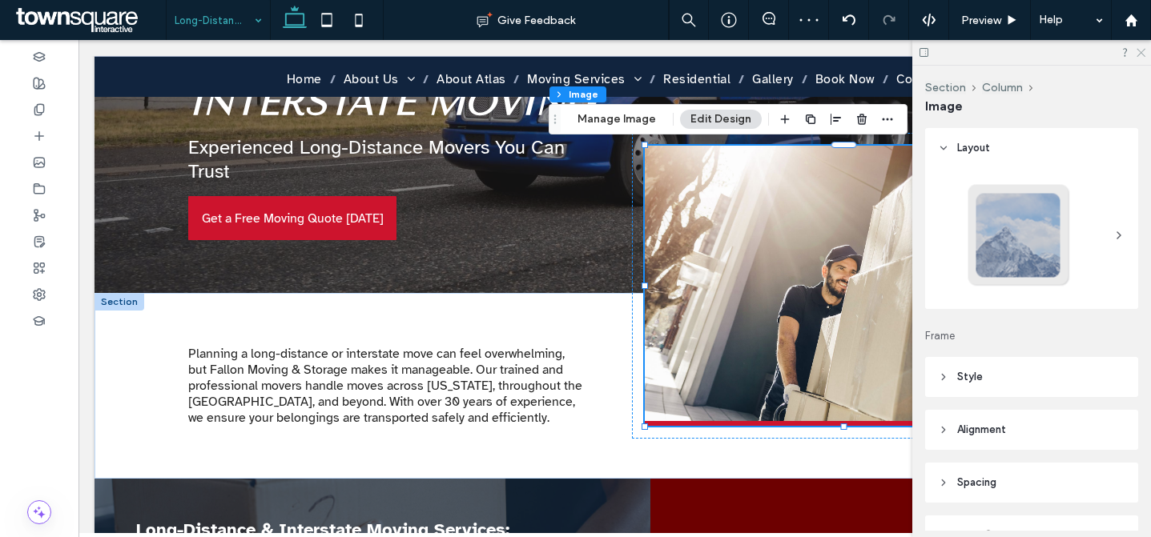
click at [1140, 54] on icon at bounding box center [1140, 51] width 10 height 10
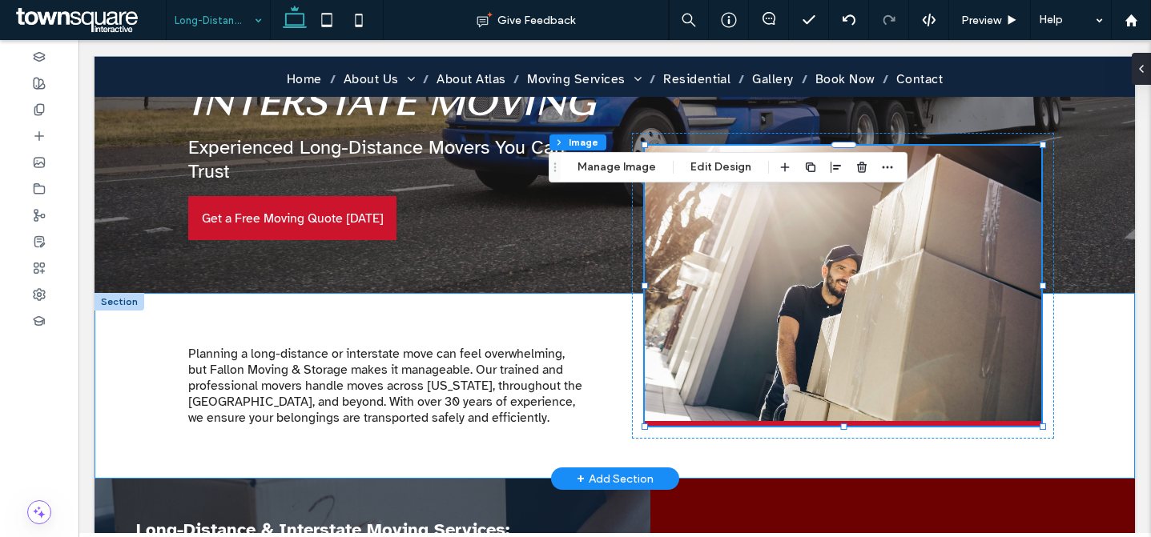
click at [1068, 328] on div "Planning a long-distance or interstate move can feel overwhelming, but Fallon M…" at bounding box center [615, 386] width 961 height 186
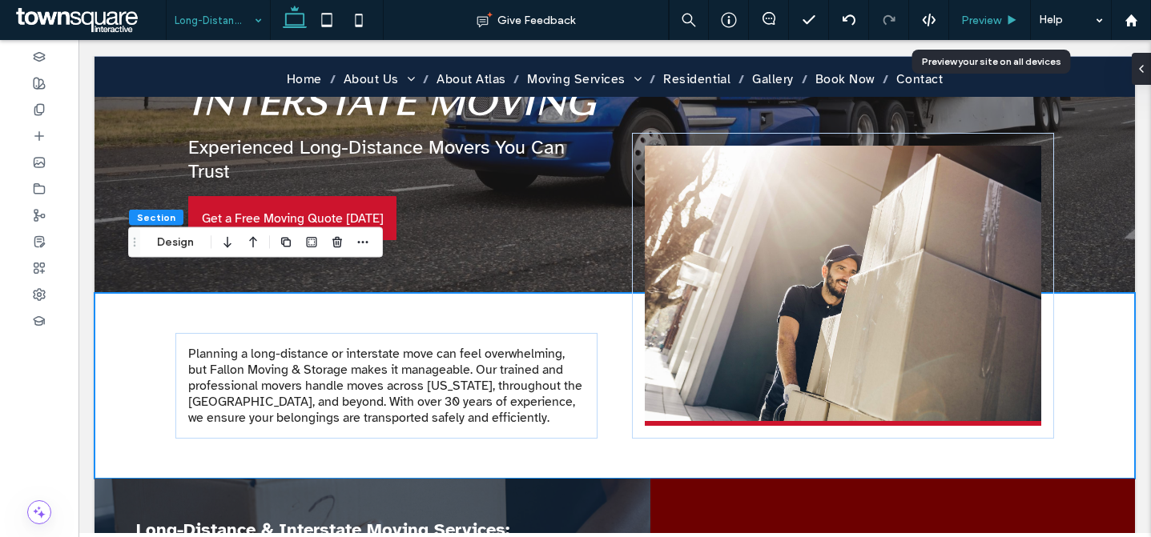
click at [988, 22] on span "Preview" at bounding box center [981, 21] width 40 height 14
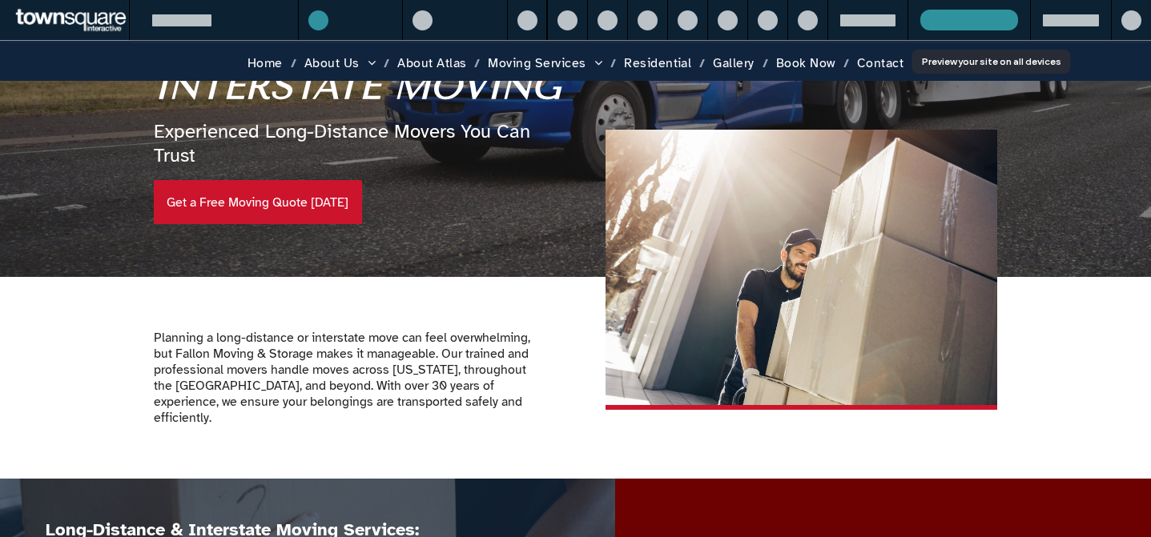
scroll to position [91, 0]
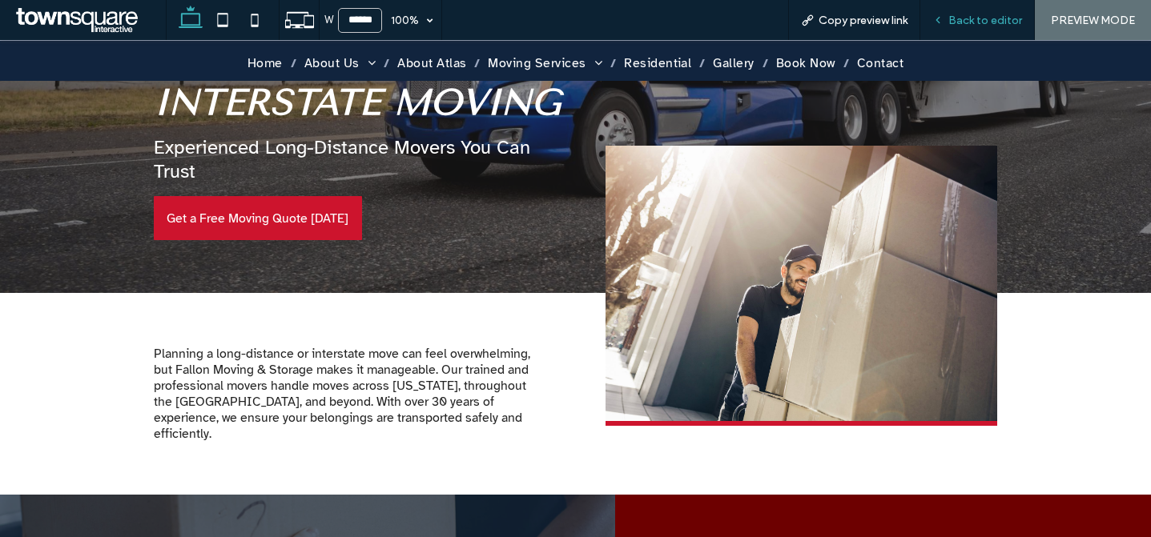
click at [992, 20] on span "Back to editor" at bounding box center [985, 21] width 74 height 14
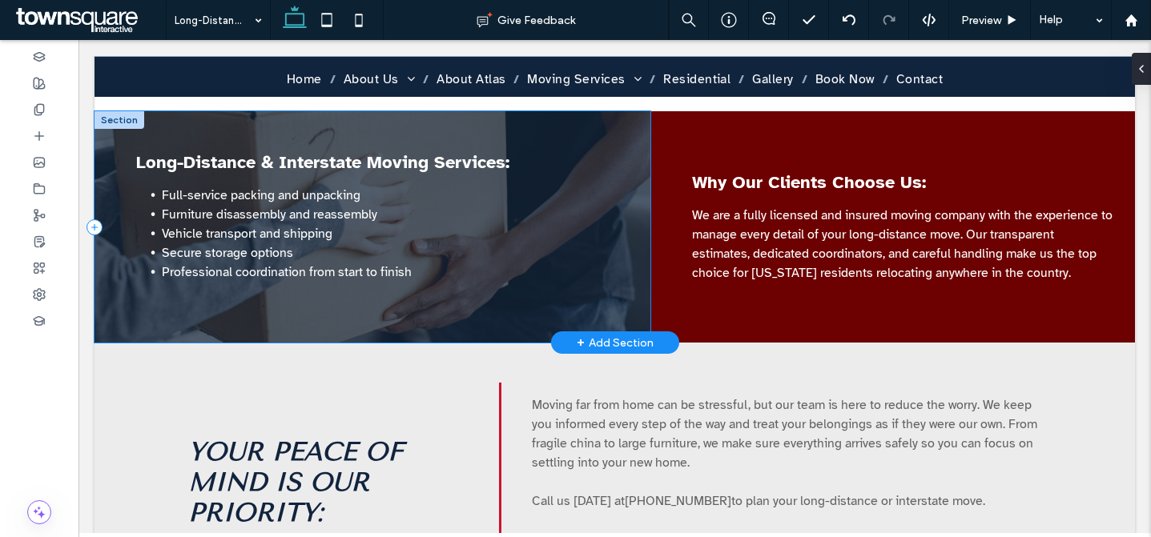
scroll to position [453, 0]
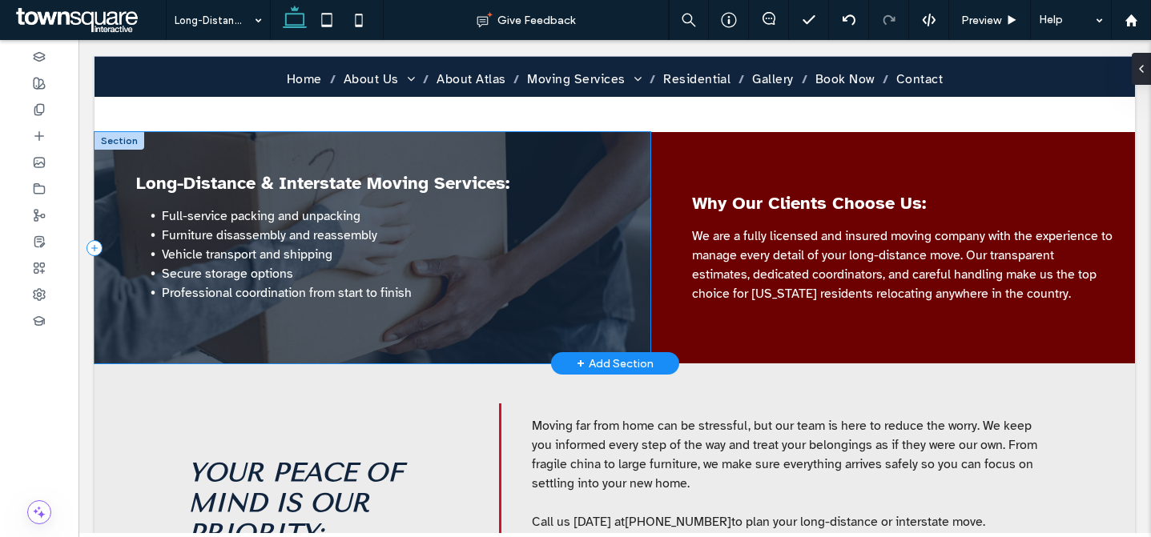
click at [627, 142] on div "Long-Distance & Interstate Moving Services: Full-service packing and unpacking …" at bounding box center [373, 247] width 556 height 231
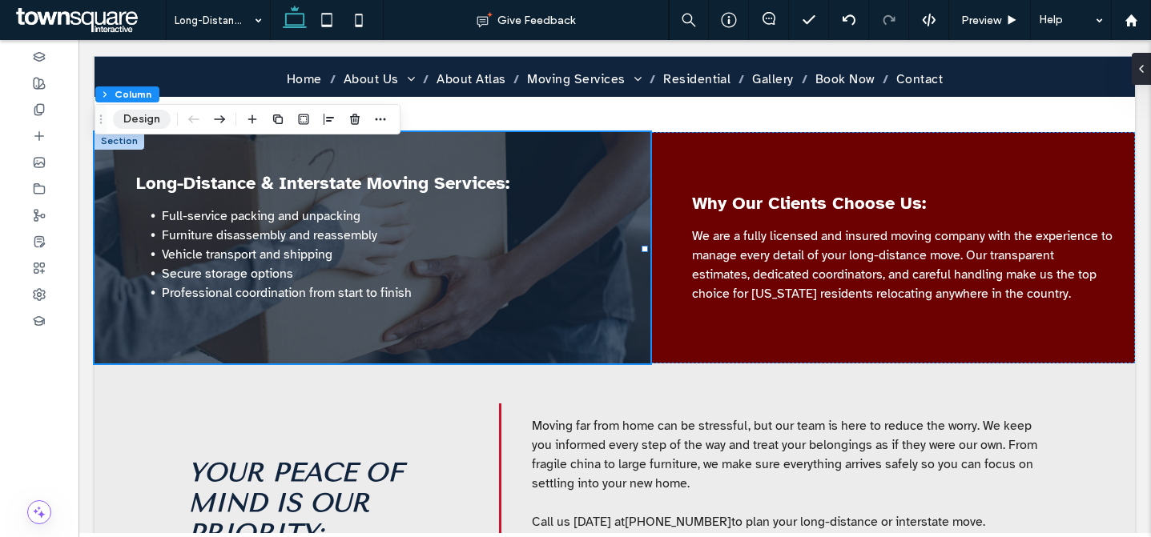
click at [123, 119] on button "Design" at bounding box center [142, 119] width 58 height 19
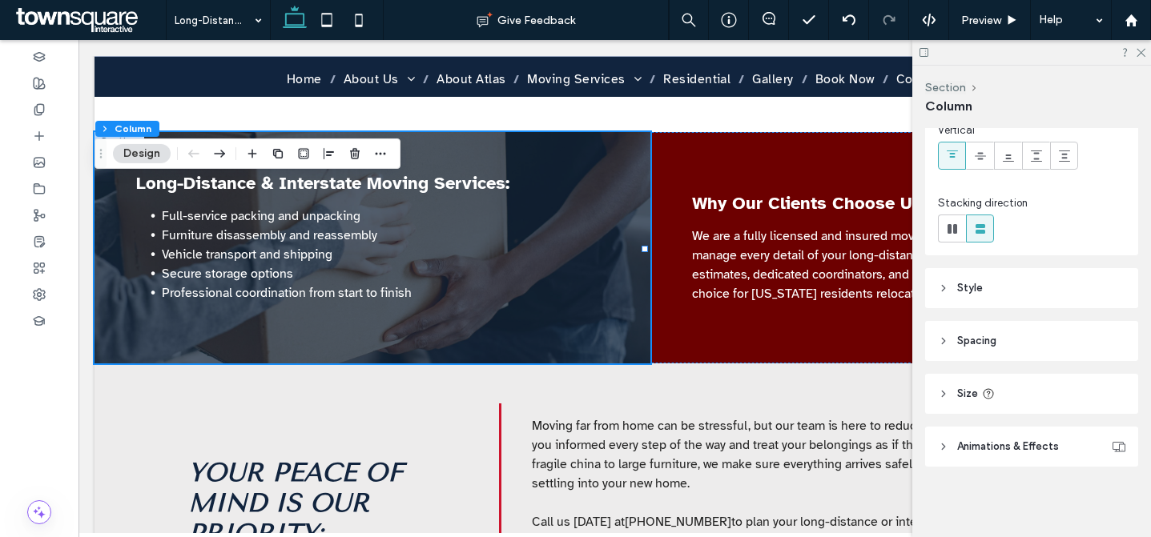
scroll to position [0, 0]
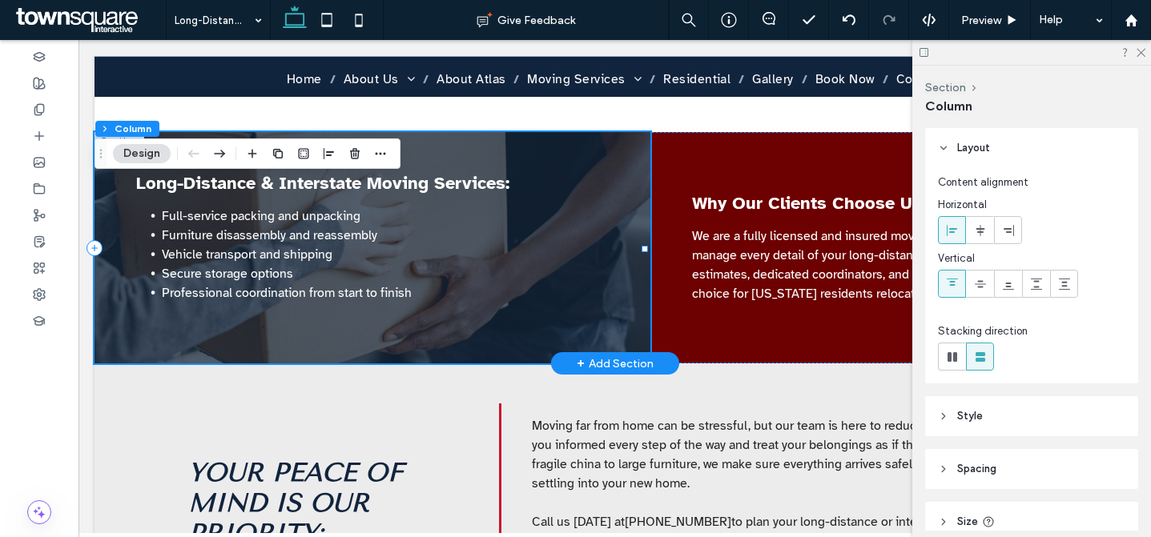
click at [599, 132] on div "Long-Distance & Interstate Moving Services: Full-service packing and unpacking …" at bounding box center [373, 247] width 556 height 231
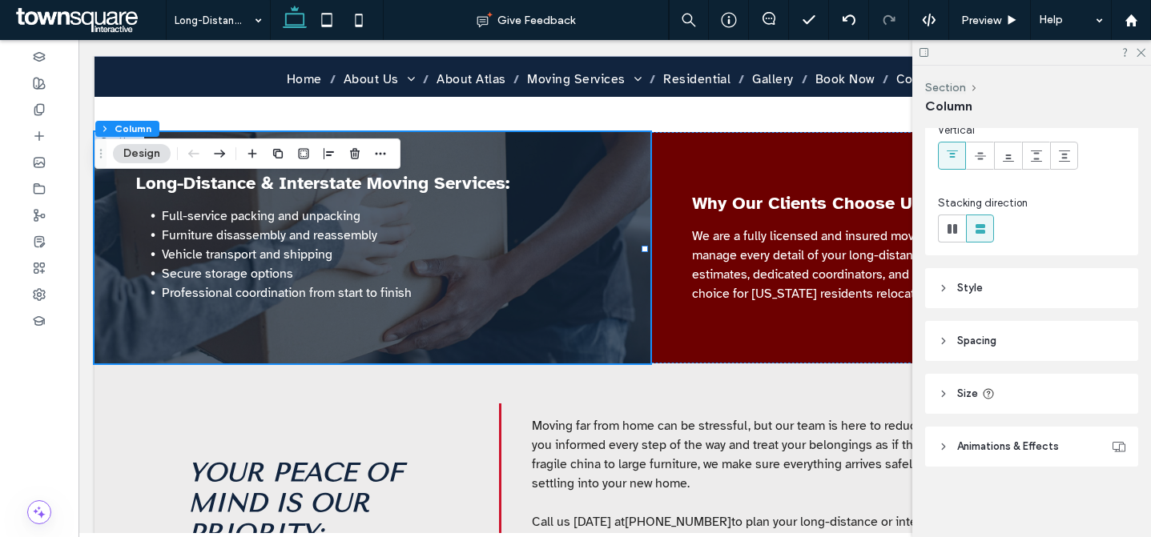
click at [1037, 278] on header "Style" at bounding box center [1031, 288] width 213 height 40
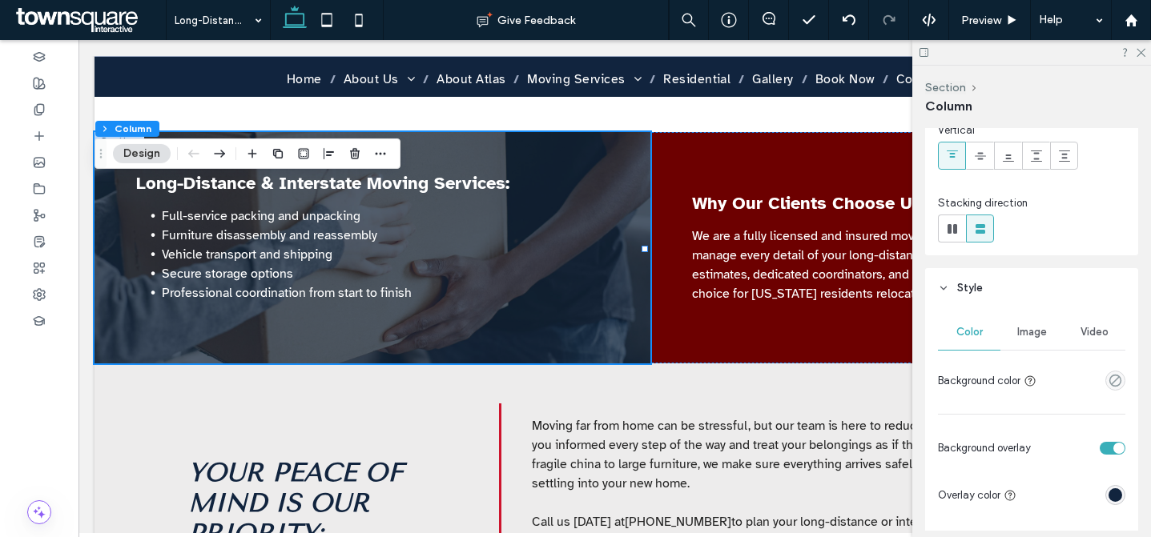
click at [1036, 327] on span "Image" at bounding box center [1032, 332] width 30 height 13
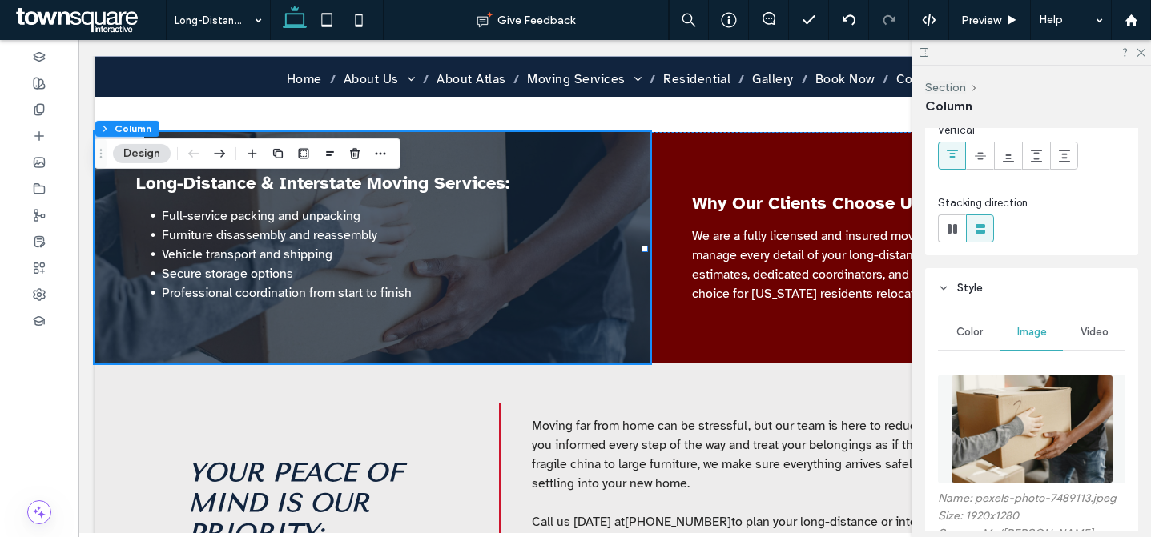
scroll to position [382, 0]
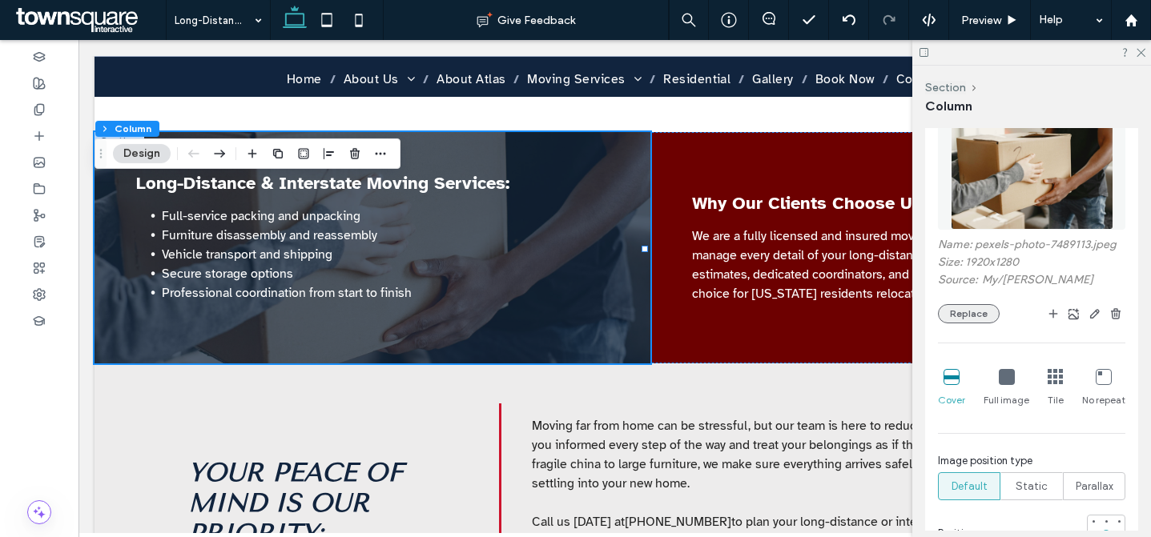
click at [955, 312] on button "Replace" at bounding box center [969, 313] width 62 height 19
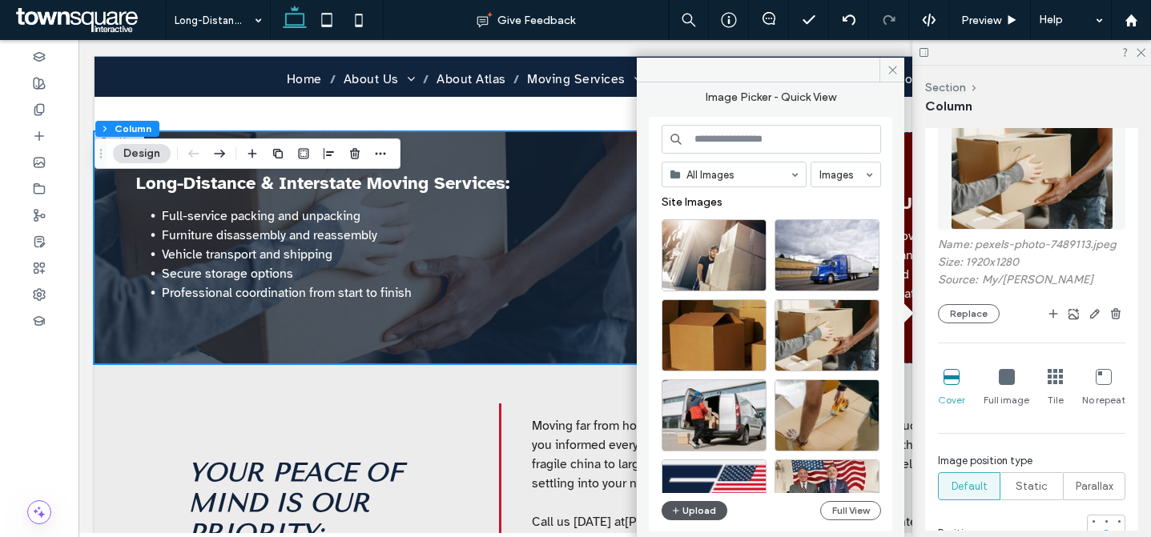
click at [684, 510] on button "Upload" at bounding box center [695, 510] width 66 height 19
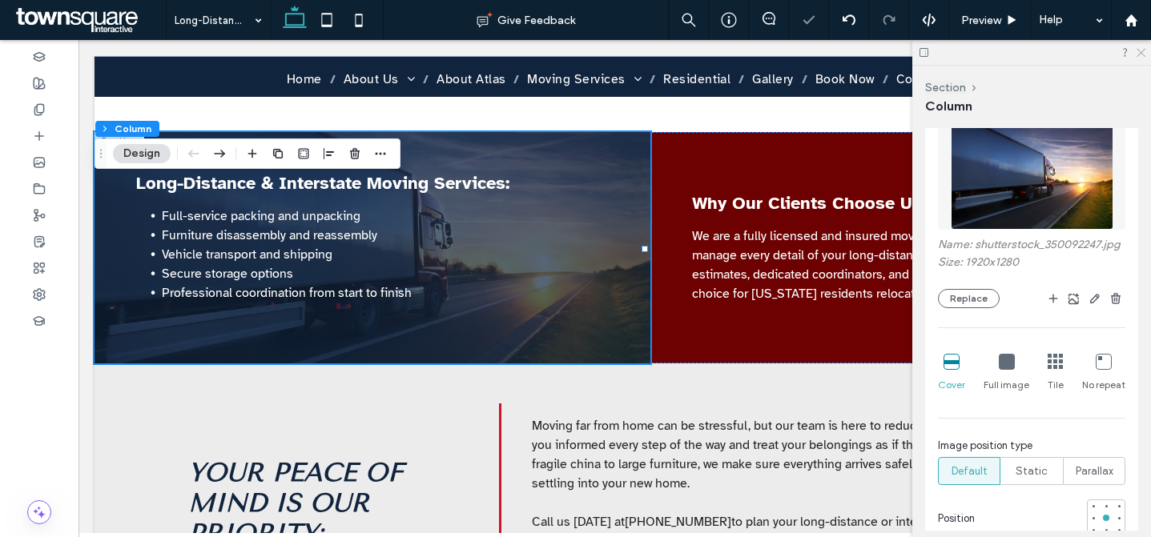
click at [1135, 50] on icon at bounding box center [1140, 51] width 10 height 10
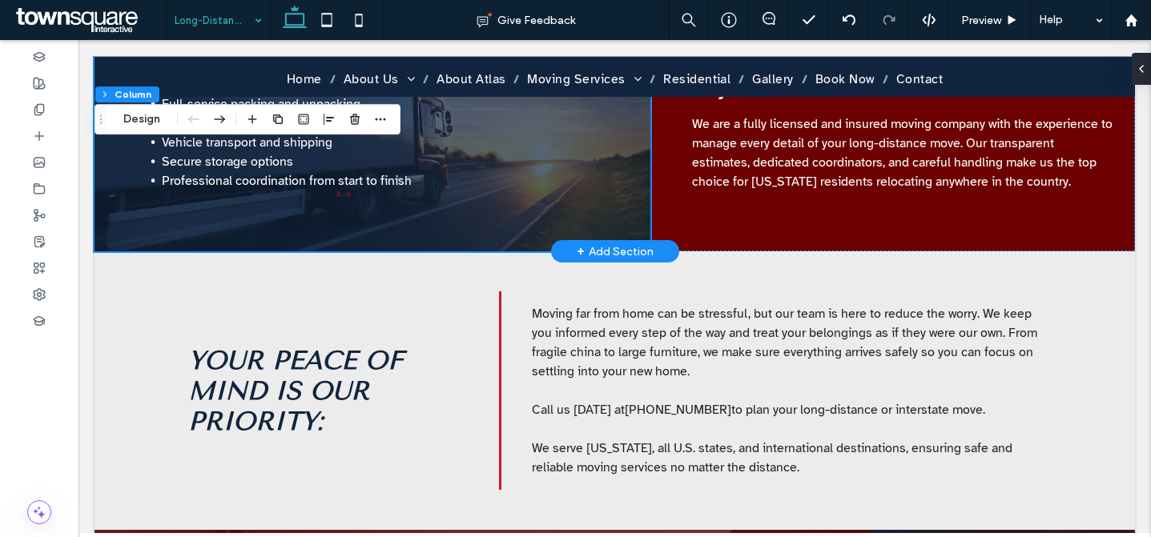
scroll to position [165, 0]
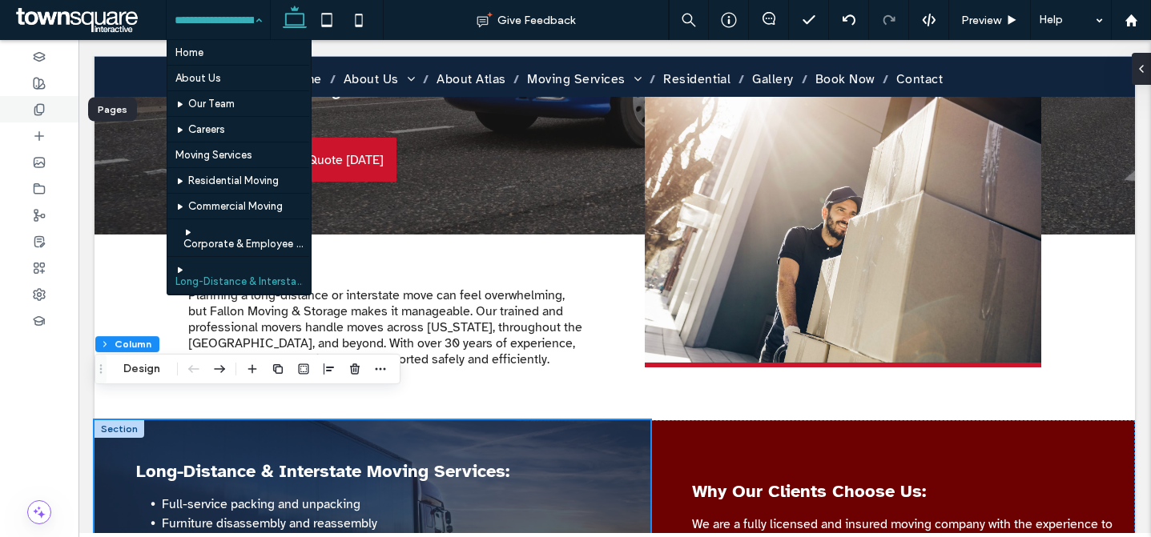
click at [40, 109] on icon at bounding box center [39, 109] width 13 height 13
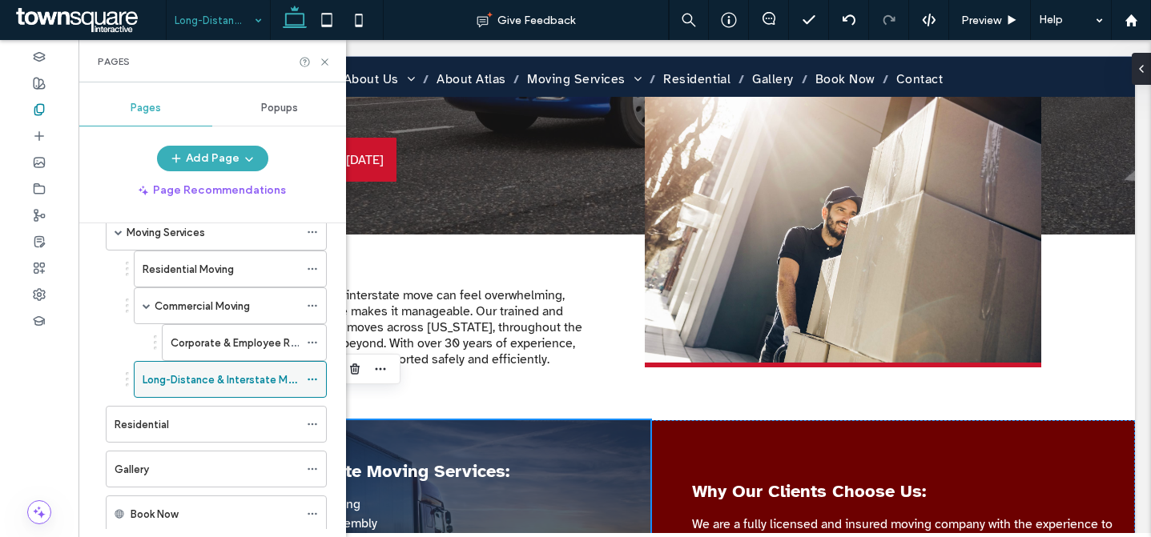
scroll to position [313, 0]
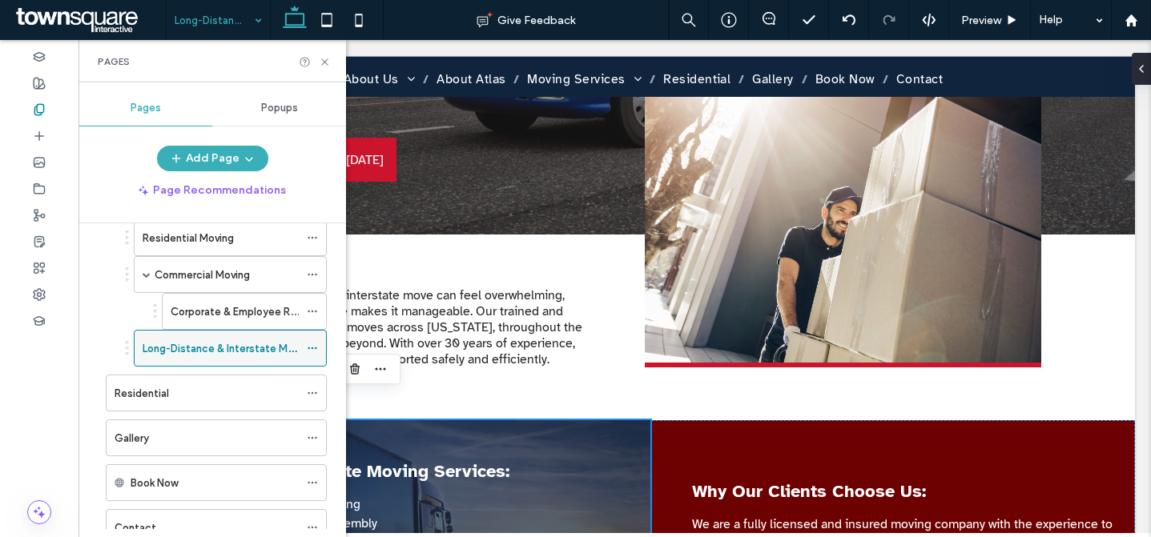
click at [312, 347] on icon at bounding box center [312, 348] width 11 height 11
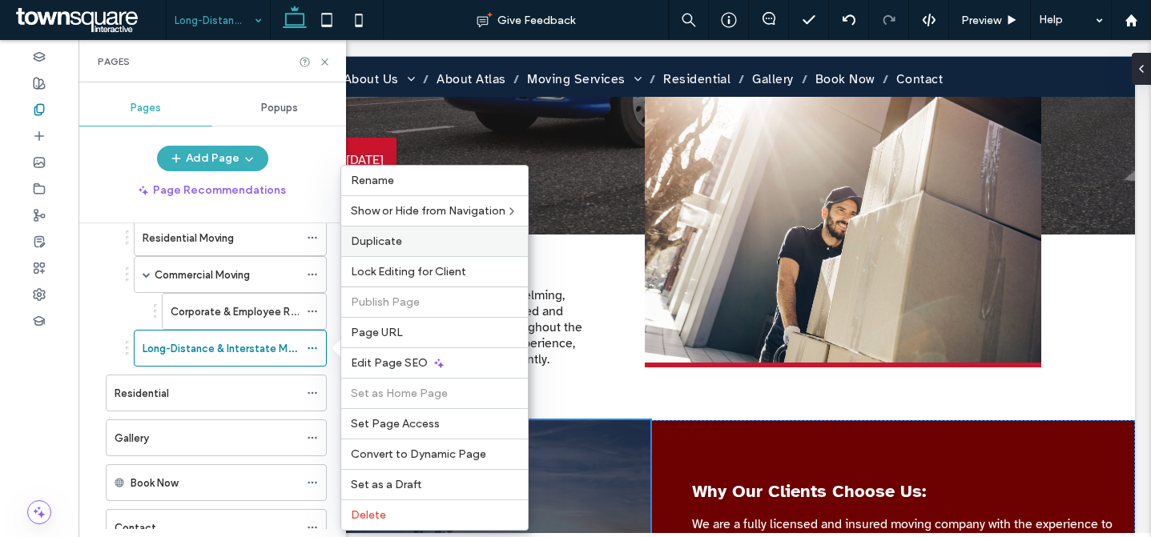
click at [388, 243] on span "Duplicate" at bounding box center [376, 242] width 51 height 14
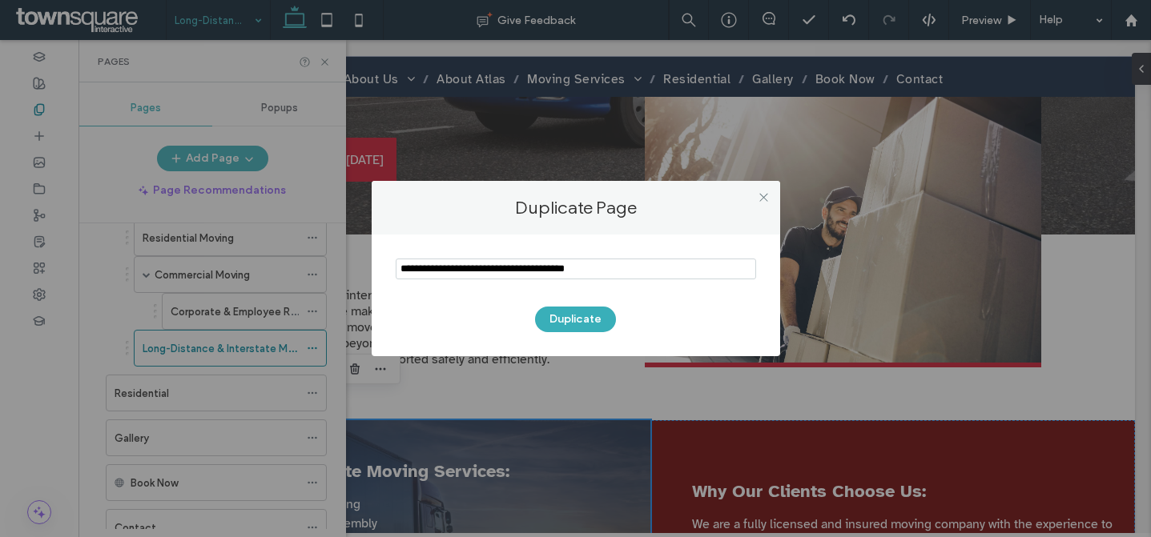
click at [511, 268] on input "notEmpty" at bounding box center [576, 269] width 360 height 21
type input "**********"
click at [576, 319] on button "Duplicate" at bounding box center [575, 320] width 81 height 26
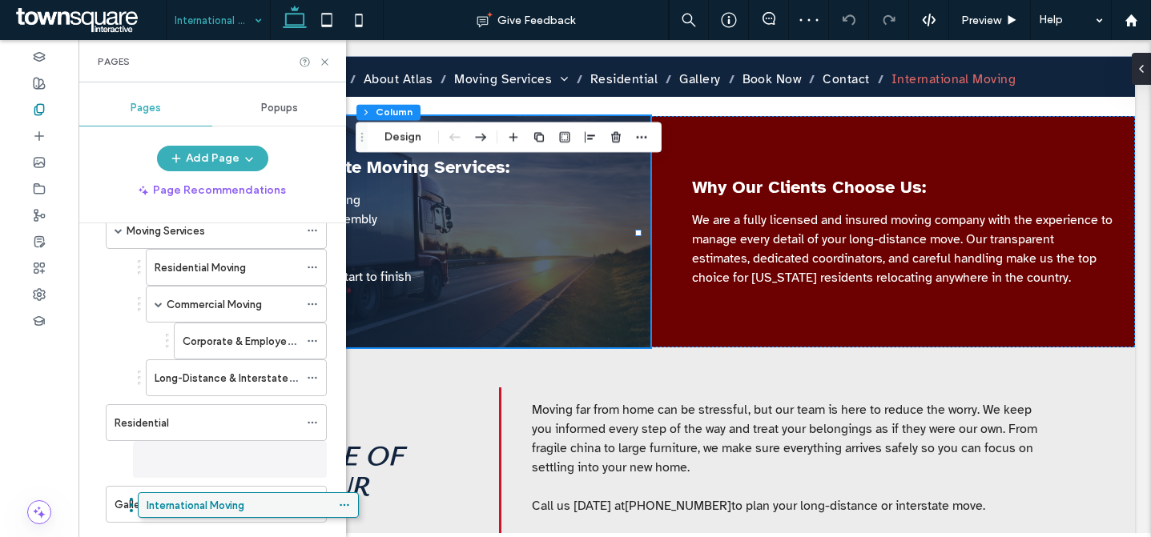
scroll to position [452, 0]
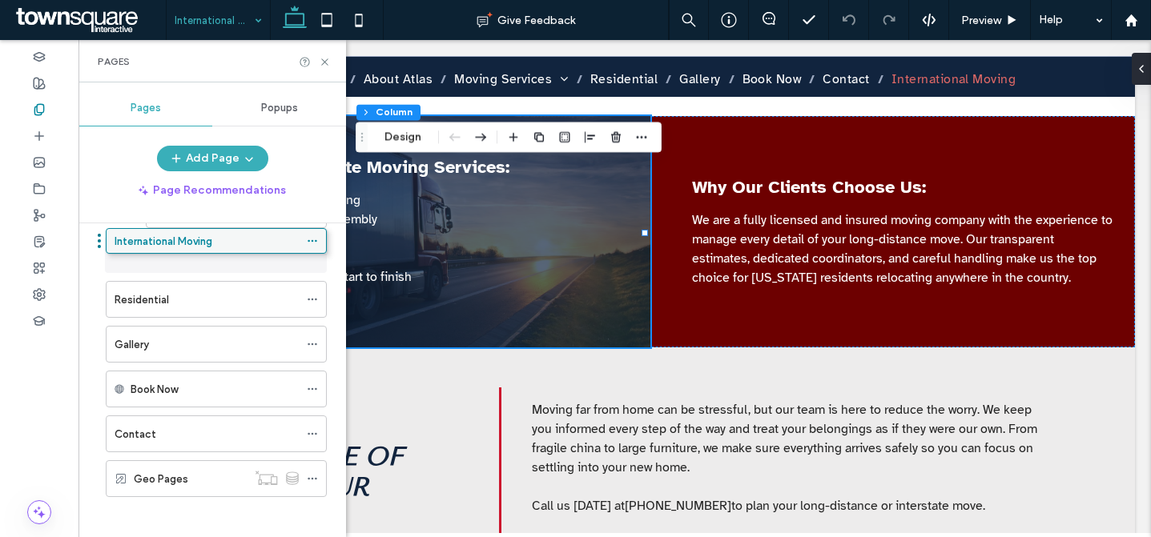
drag, startPoint x: 207, startPoint y: 466, endPoint x: 207, endPoint y: 242, distance: 224.3
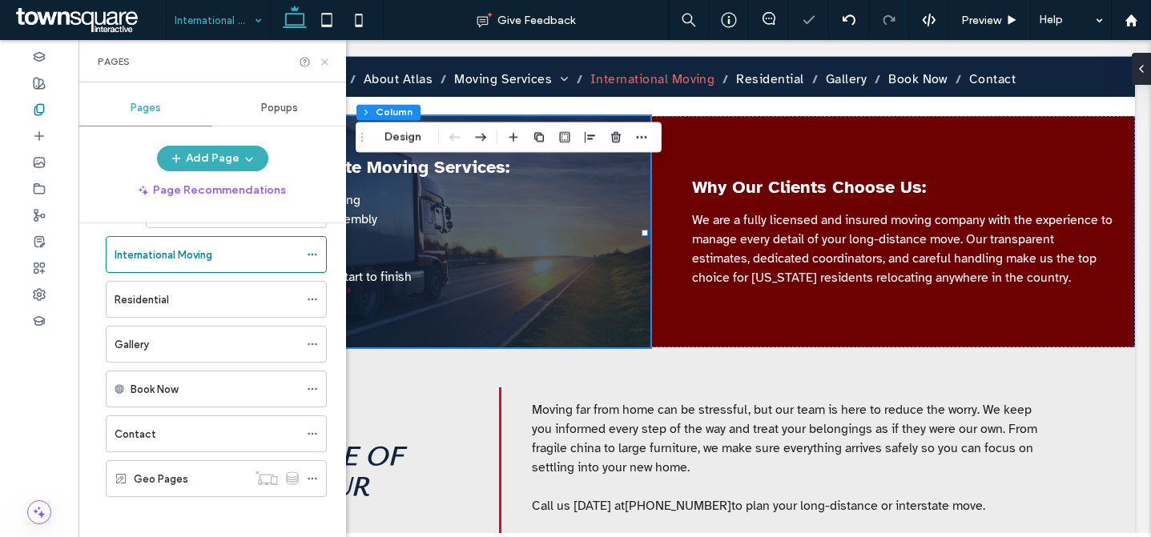
click at [328, 61] on icon at bounding box center [325, 62] width 12 height 12
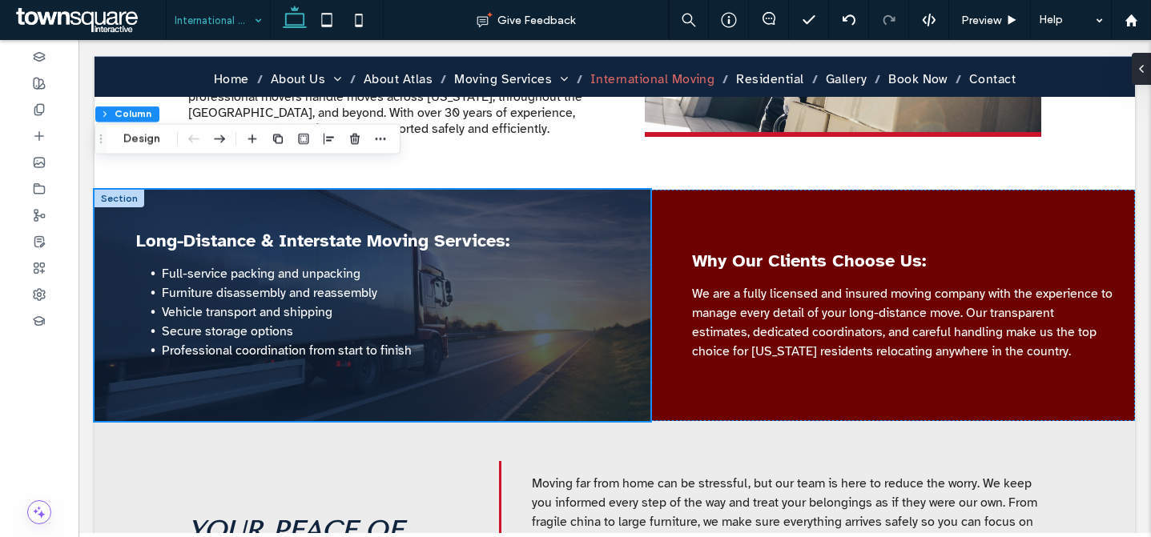
scroll to position [0, 0]
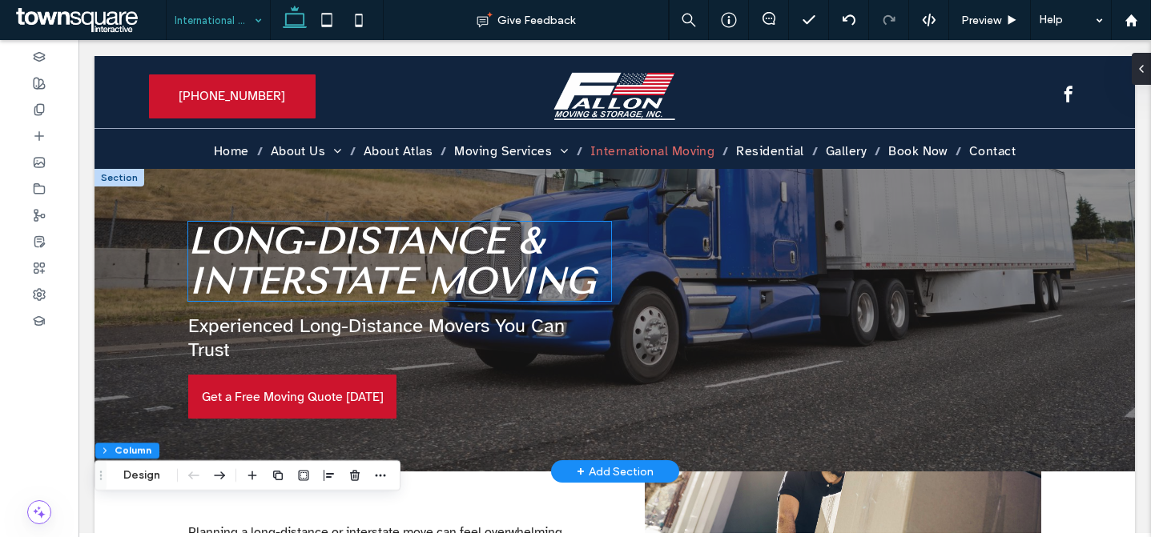
click at [389, 241] on span "Long-Distance & Interstate Moving" at bounding box center [391, 260] width 407 height 83
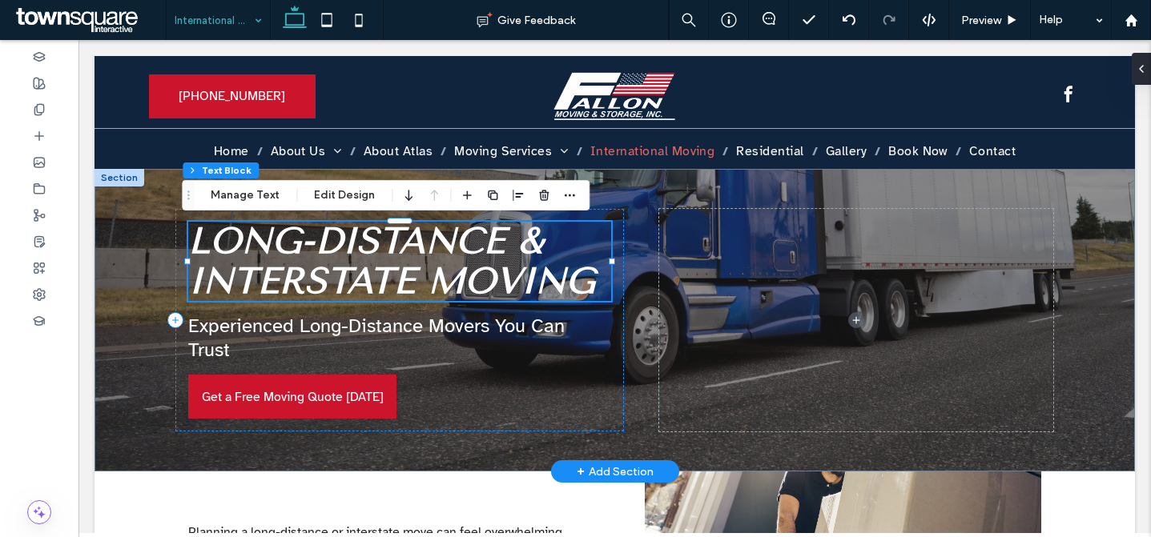
click at [389, 241] on span "Long-Distance & Interstate Moving" at bounding box center [391, 260] width 407 height 83
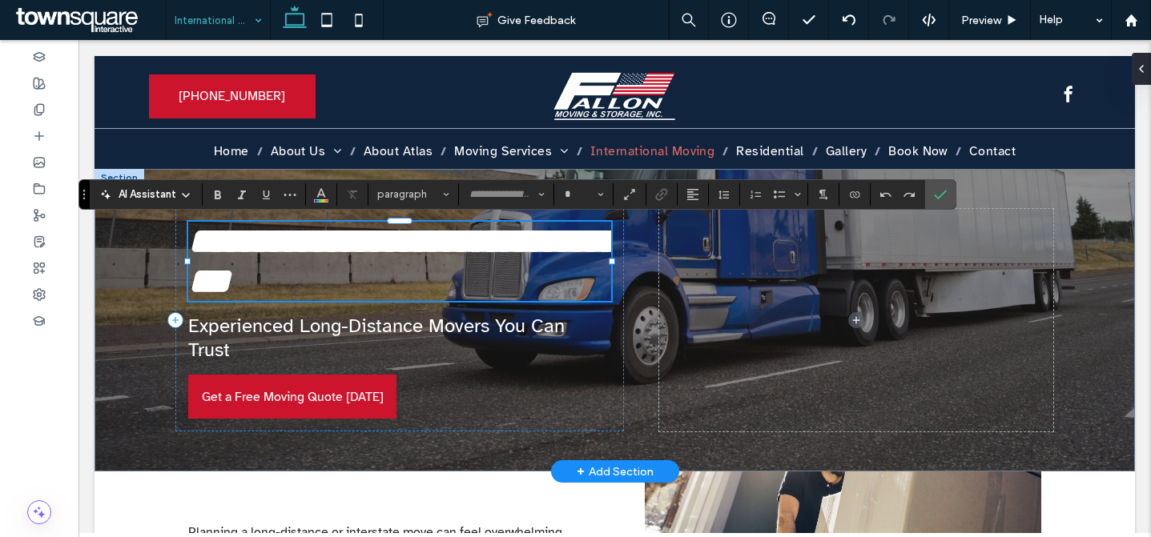
type input "**********"
type input "**"
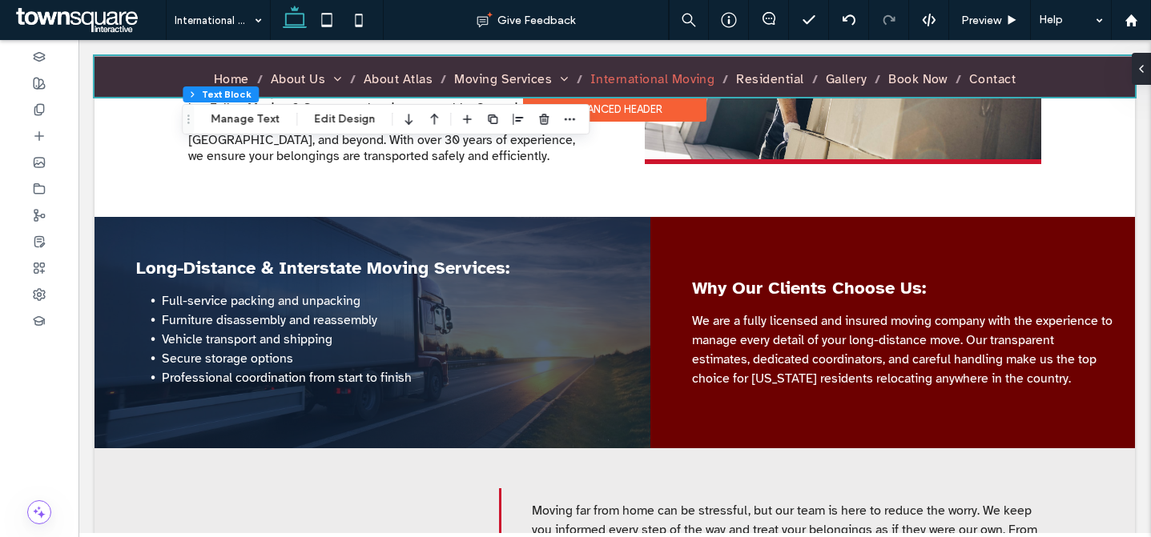
scroll to position [126, 0]
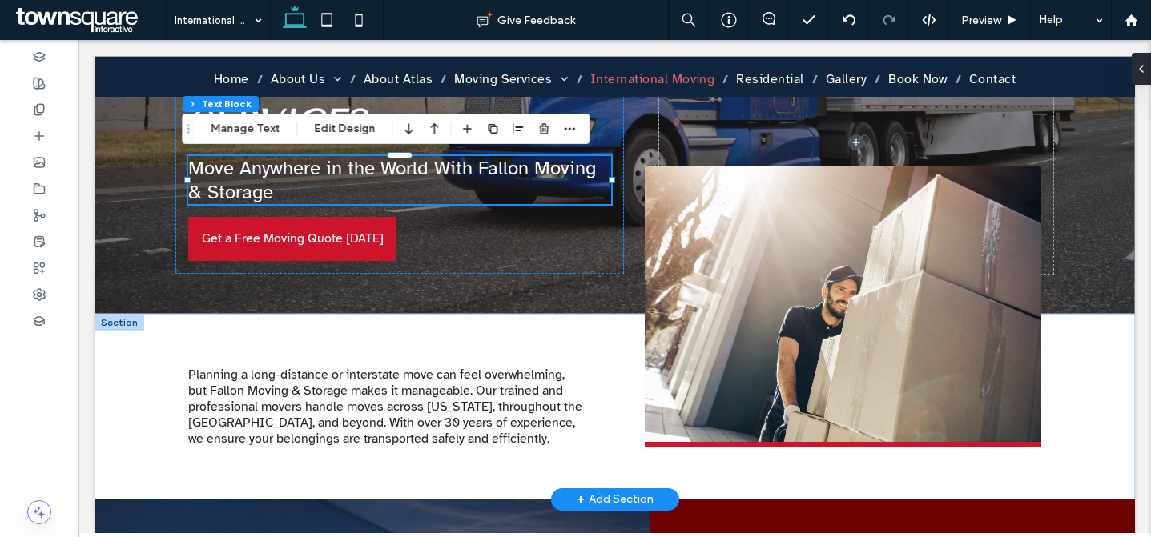
click at [436, 402] on span "Planning a long-distance or interstate move can feel overwhelming, but Fallon M…" at bounding box center [385, 407] width 394 height 80
click at [436, 402] on div "Planning a long-distance or interstate move can feel overwhelming, but Fallon M…" at bounding box center [386, 407] width 396 height 80
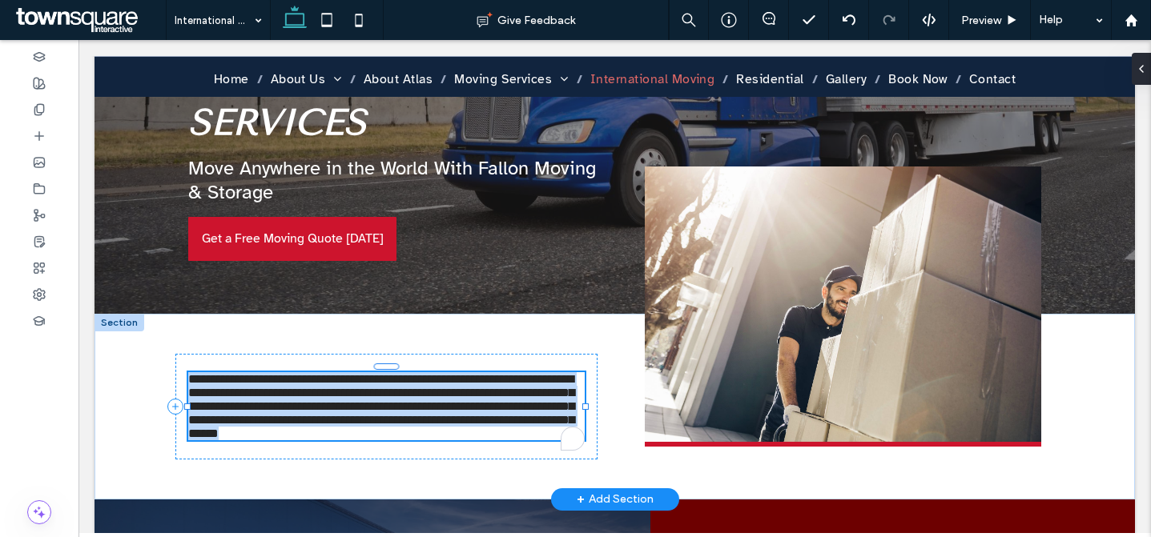
type input "**********"
type input "**"
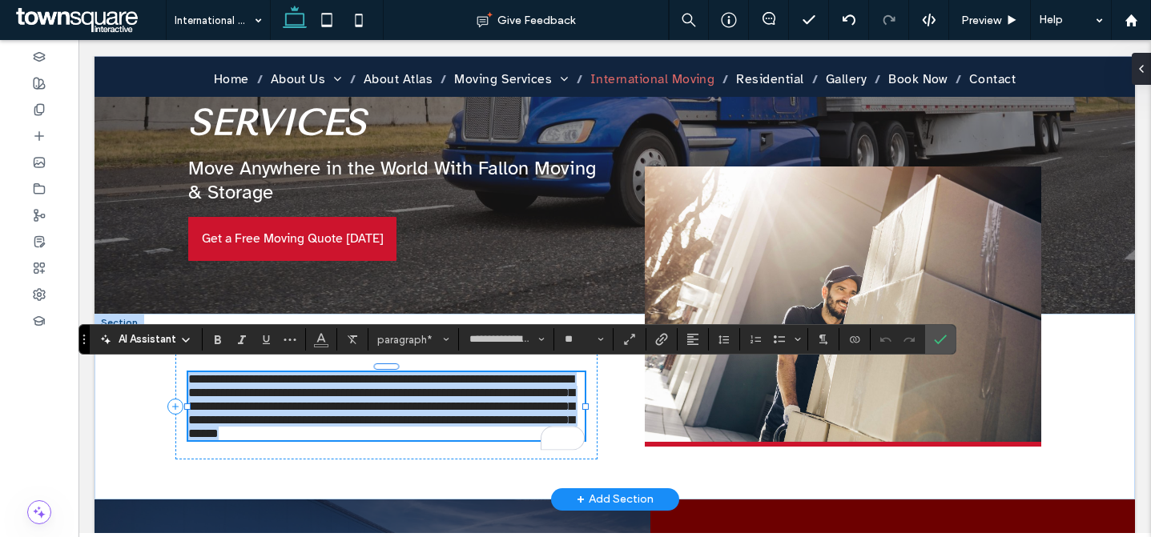
paste div
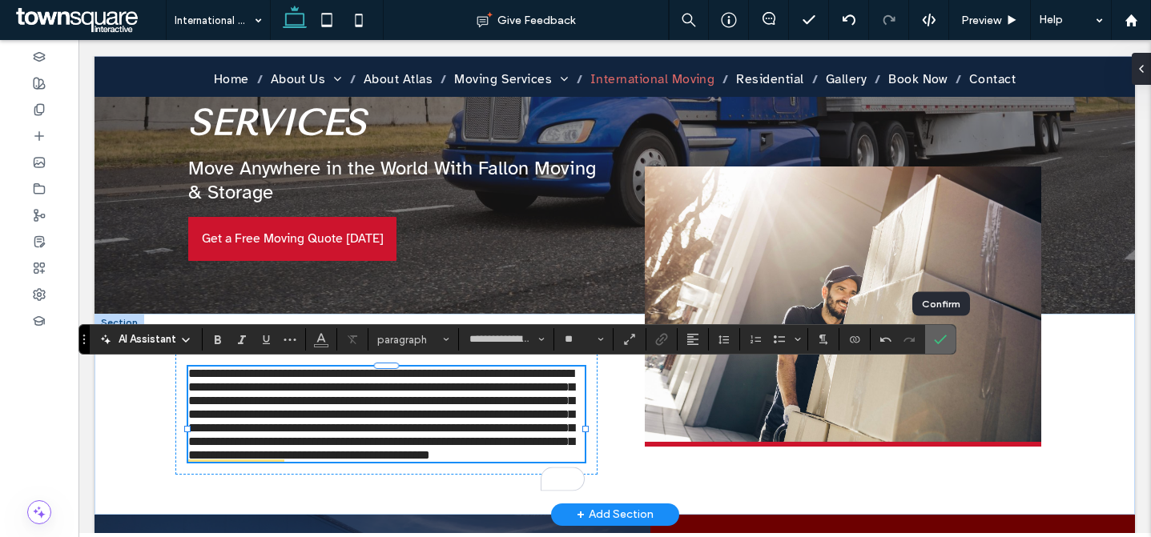
click at [943, 340] on icon "Confirm" at bounding box center [940, 339] width 13 height 13
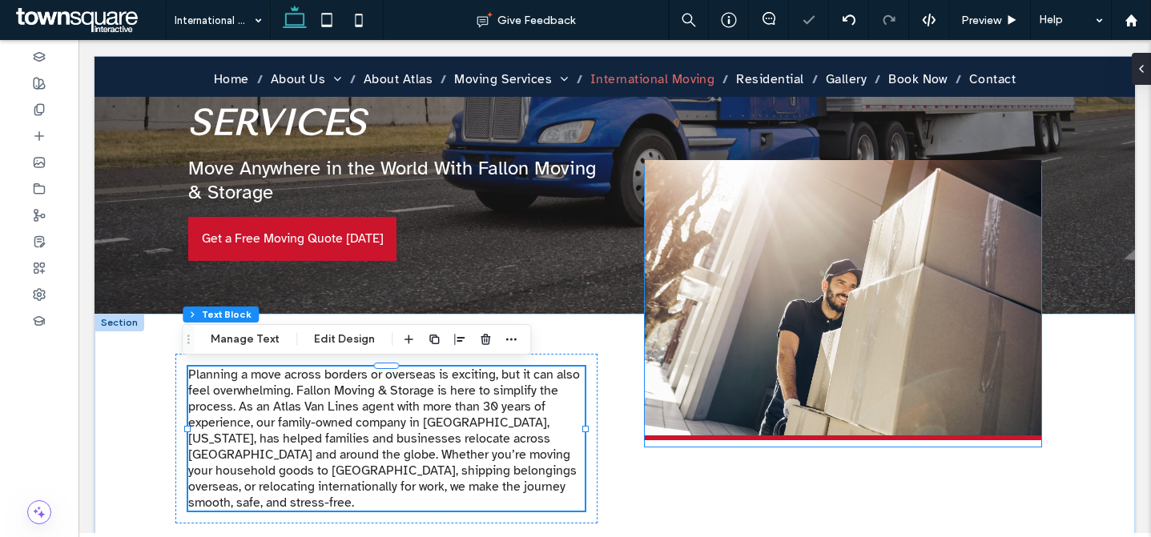
click at [892, 399] on img at bounding box center [843, 300] width 396 height 280
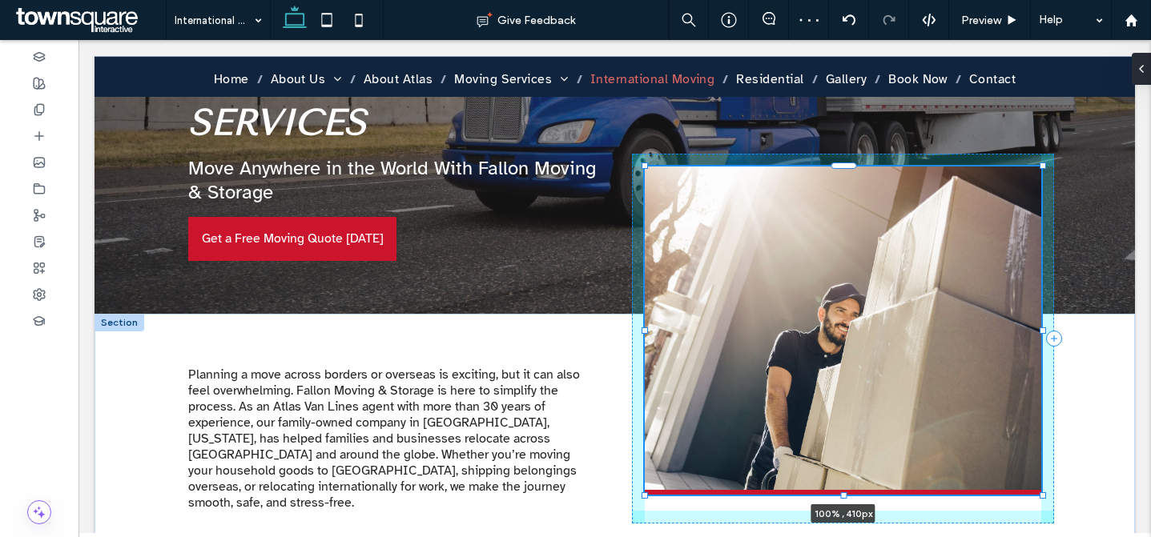
drag, startPoint x: 839, startPoint y: 446, endPoint x: 832, endPoint y: 494, distance: 48.5
click at [646, 167] on div at bounding box center [646, 167] width 1 height 1
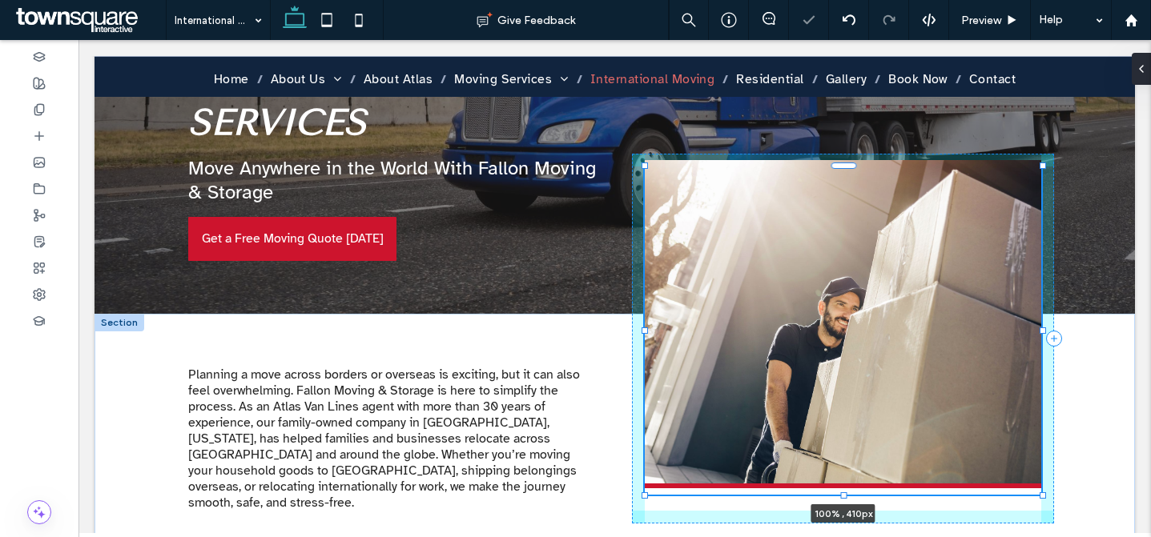
type input "***"
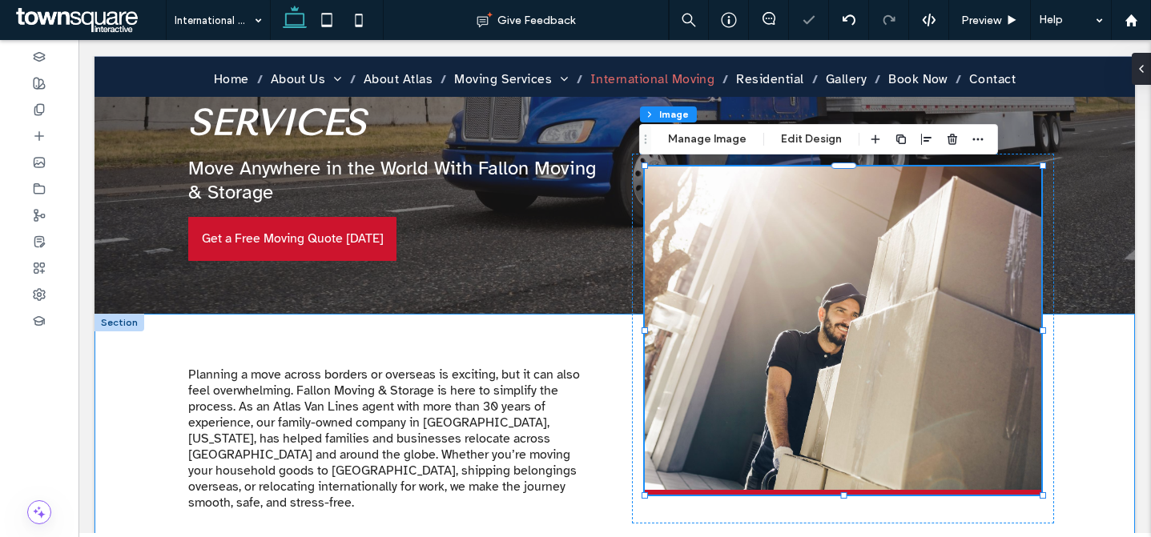
click at [1065, 414] on div "Planning a move across borders or overseas is exciting, but it can also feel ov…" at bounding box center [615, 439] width 961 height 250
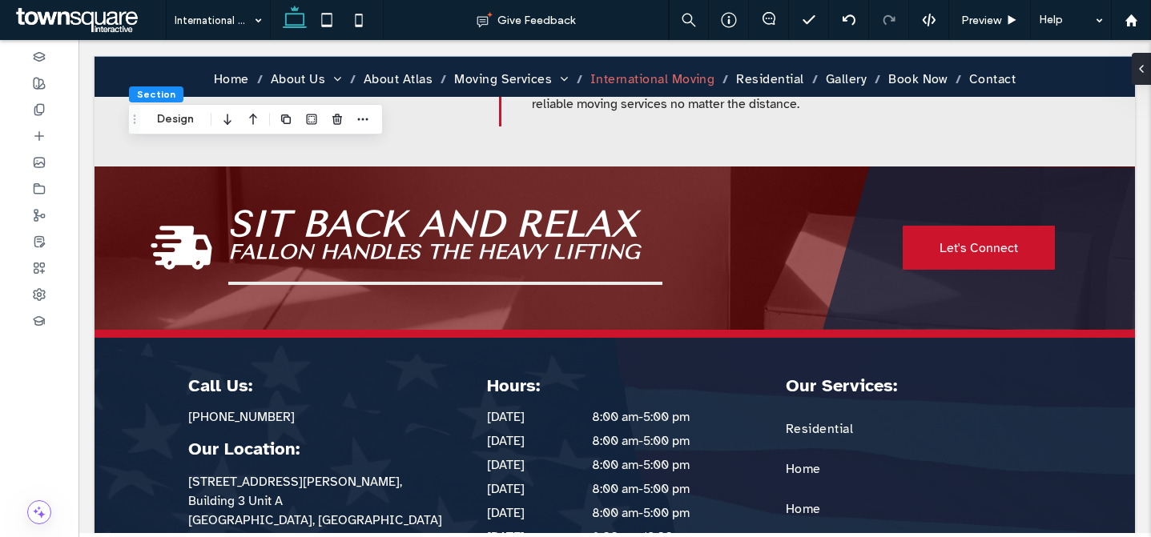
scroll to position [926, 0]
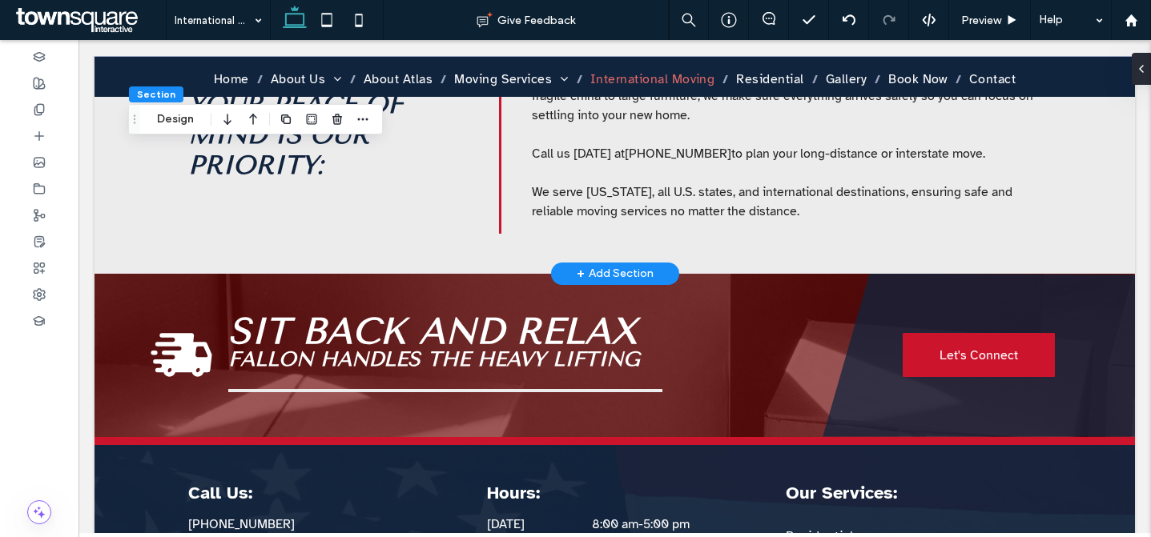
click at [611, 265] on div "+ Add Section" at bounding box center [615, 274] width 77 height 18
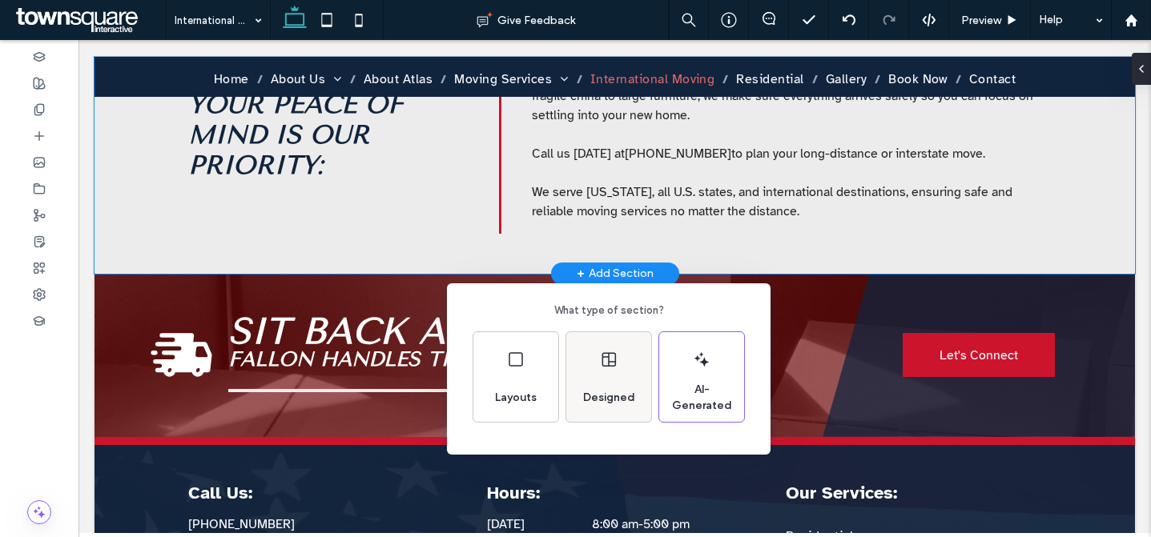
click at [626, 356] on div "Designed" at bounding box center [608, 377] width 85 height 90
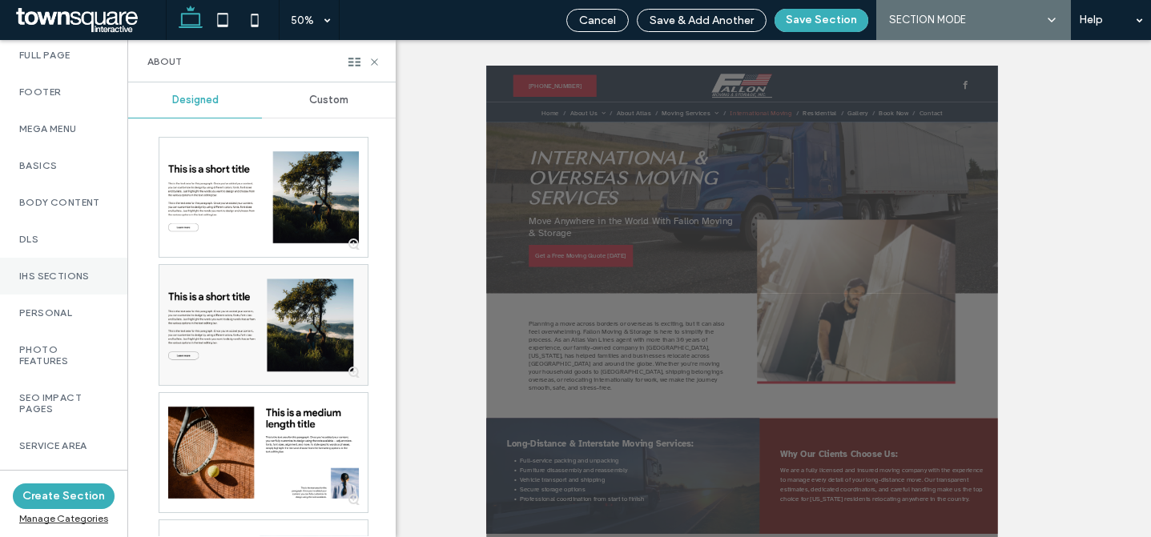
scroll to position [1136, 0]
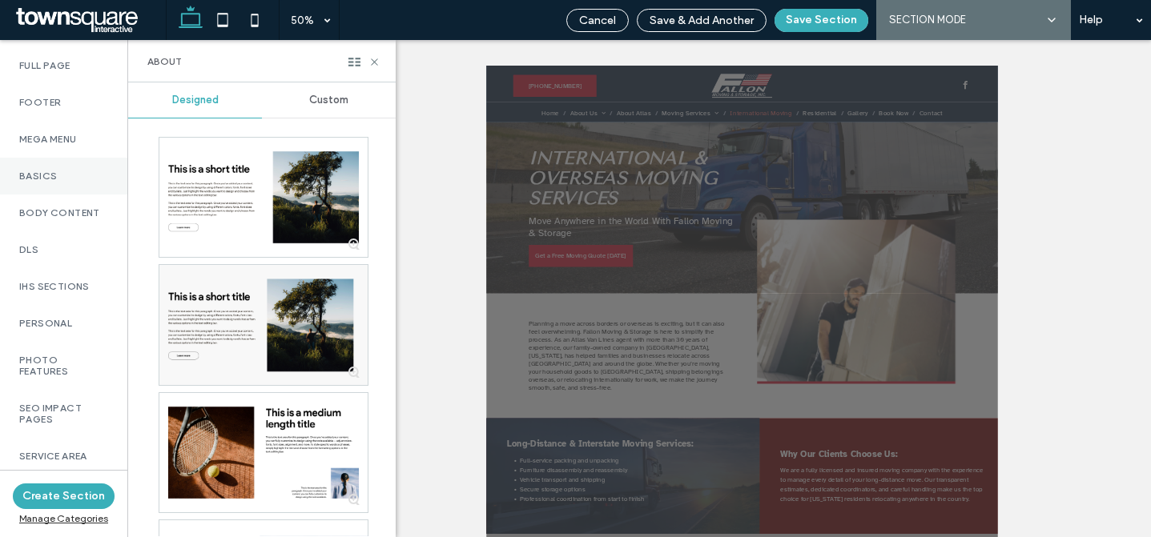
click at [55, 182] on label "Basics" at bounding box center [63, 176] width 89 height 11
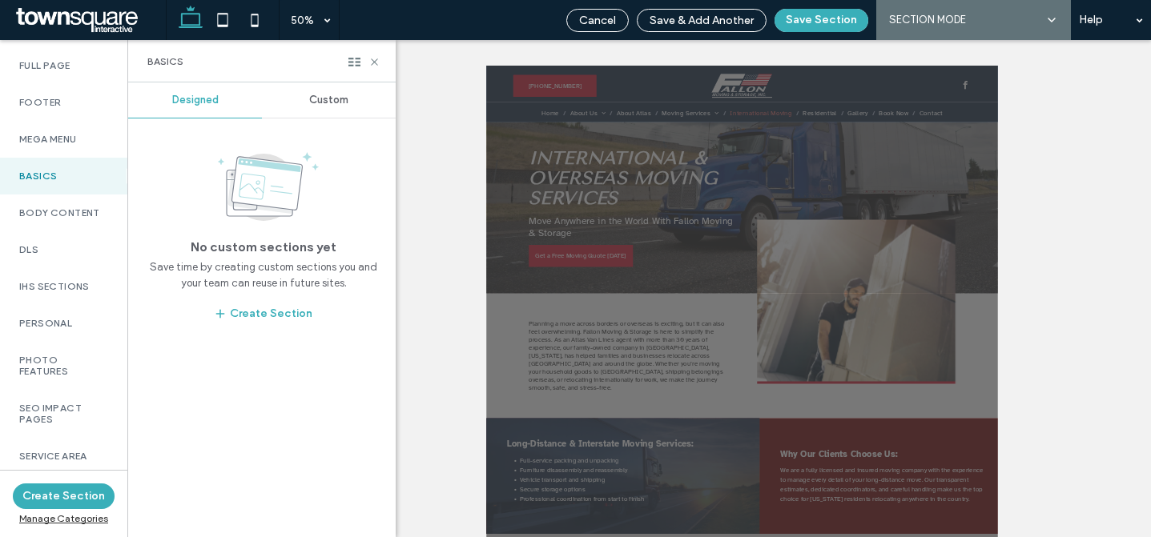
click at [323, 99] on span "Custom" at bounding box center [328, 100] width 39 height 13
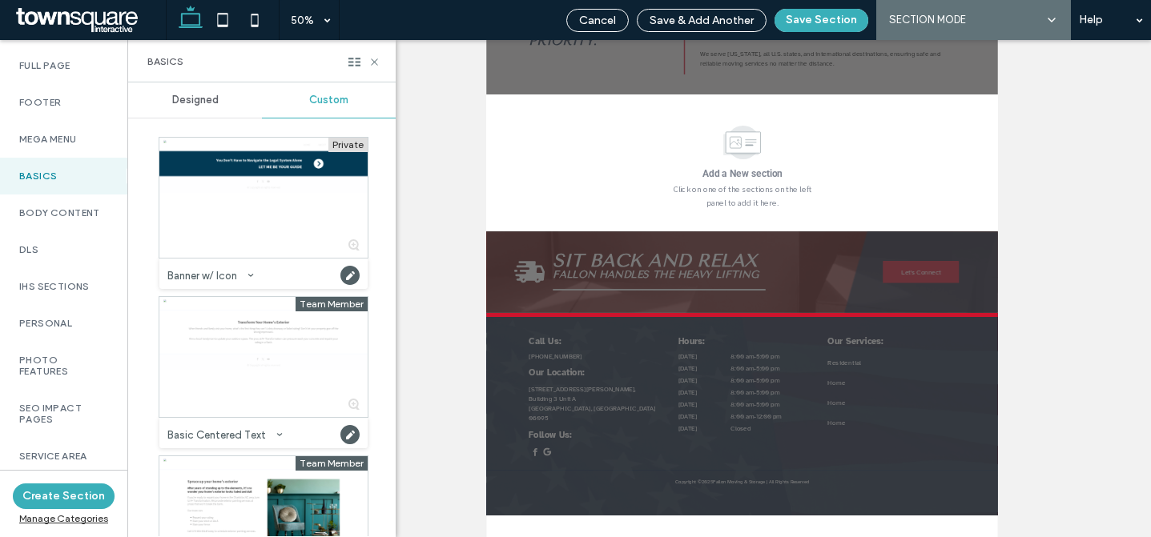
scroll to position [593, 0]
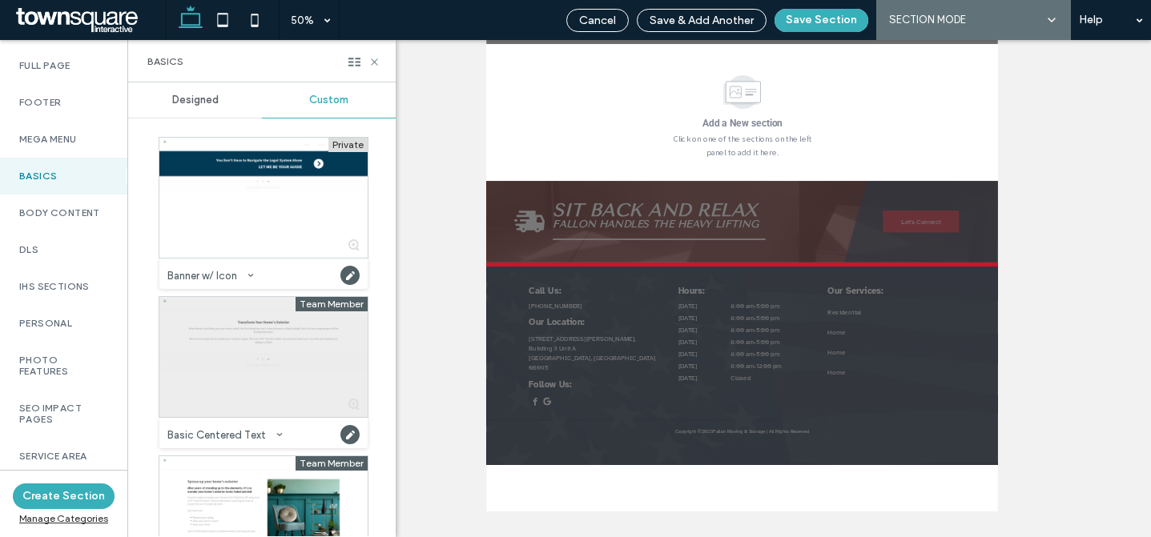
click at [251, 352] on div at bounding box center [263, 357] width 208 height 120
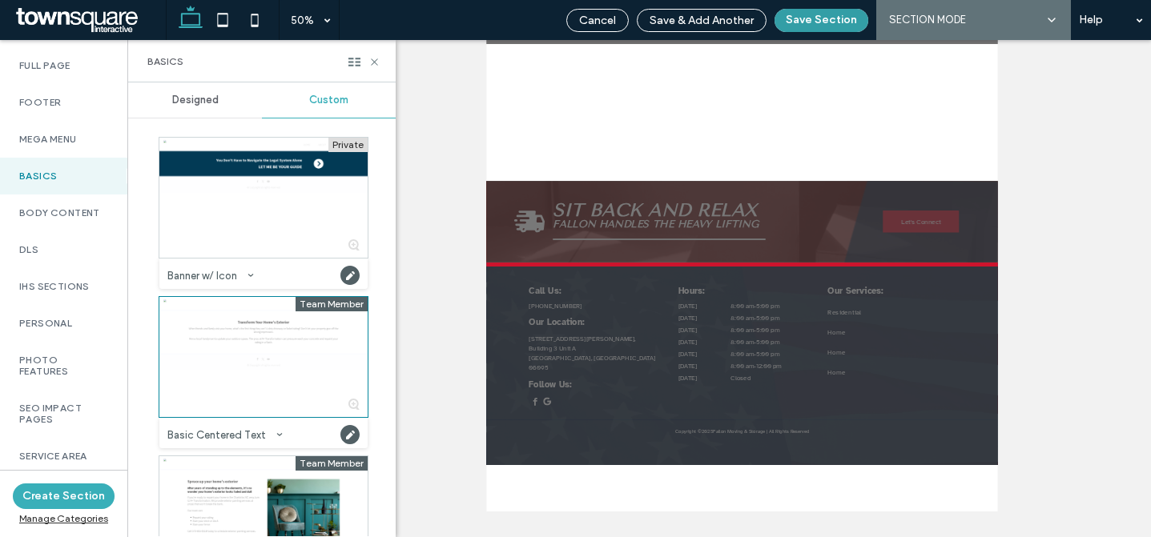
scroll to position [0, 0]
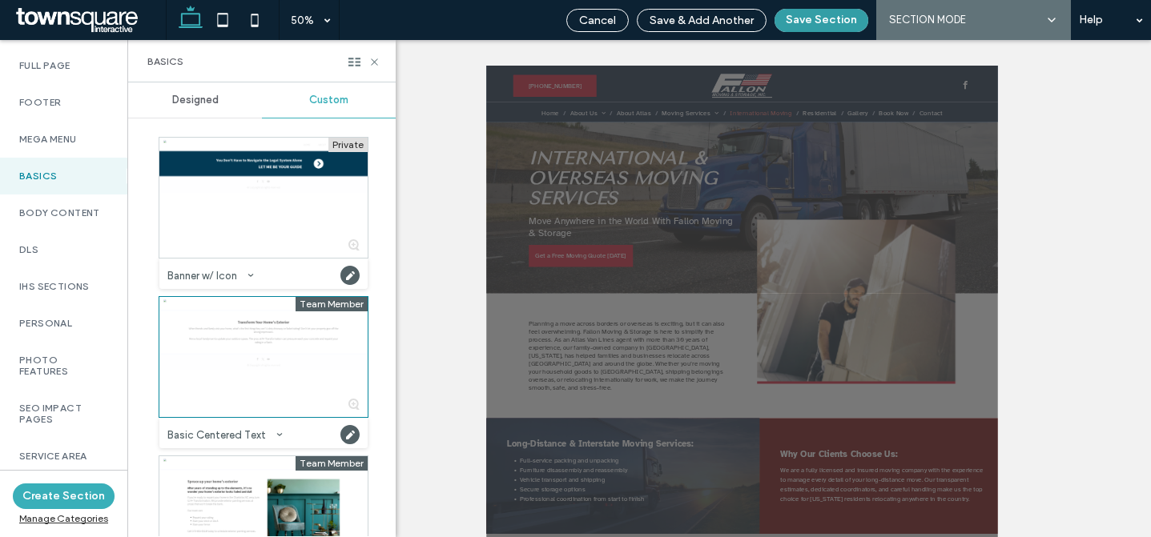
click at [825, 23] on button "Save Section" at bounding box center [821, 20] width 94 height 23
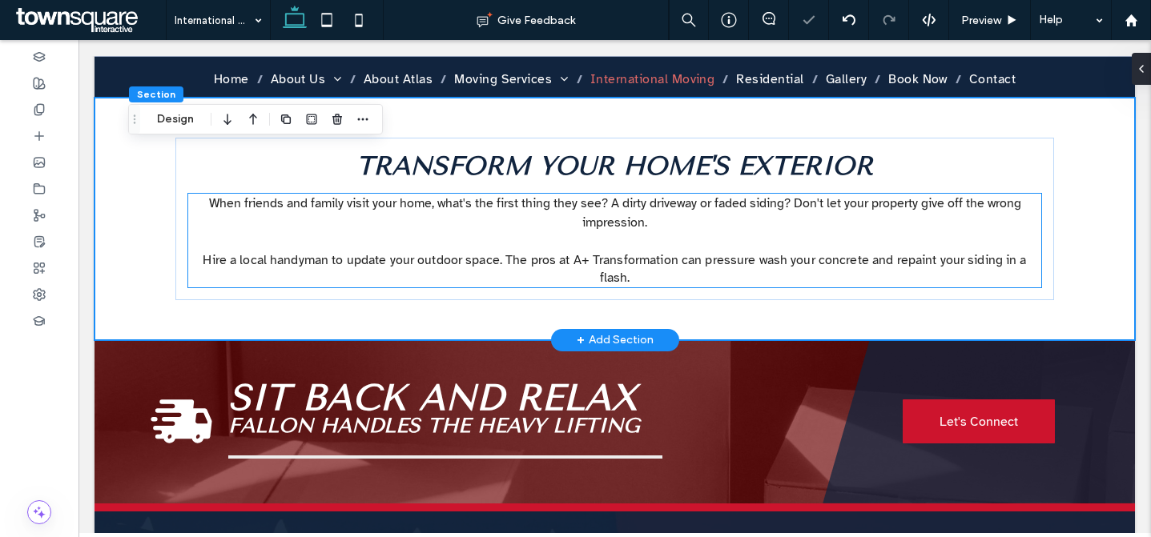
scroll to position [1112, 0]
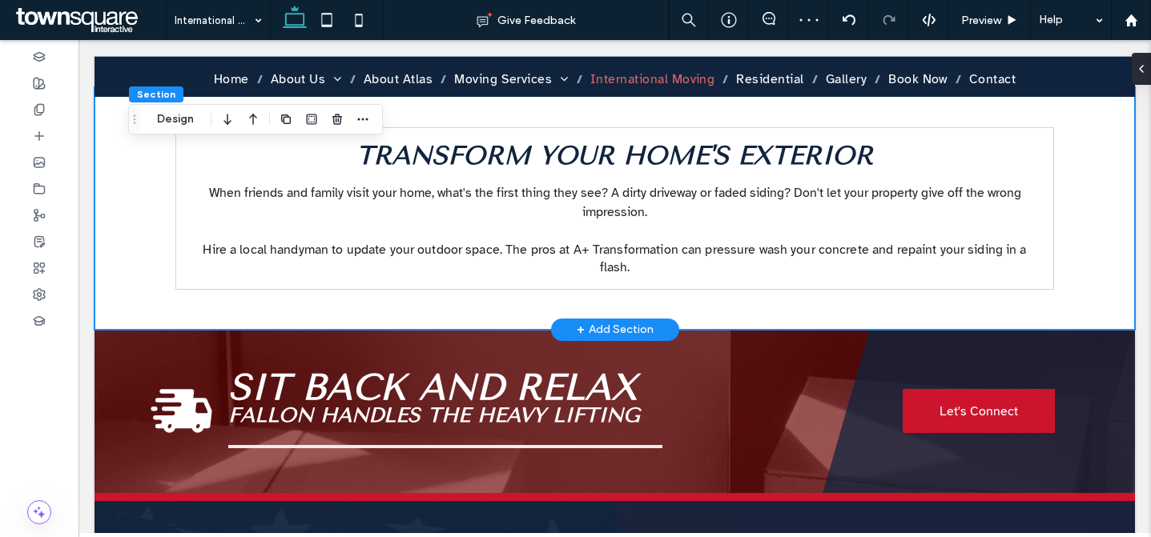
click at [597, 278] on div "When friends and family visit your home, what's the first thing they see? A dir…" at bounding box center [615, 208] width 961 height 243
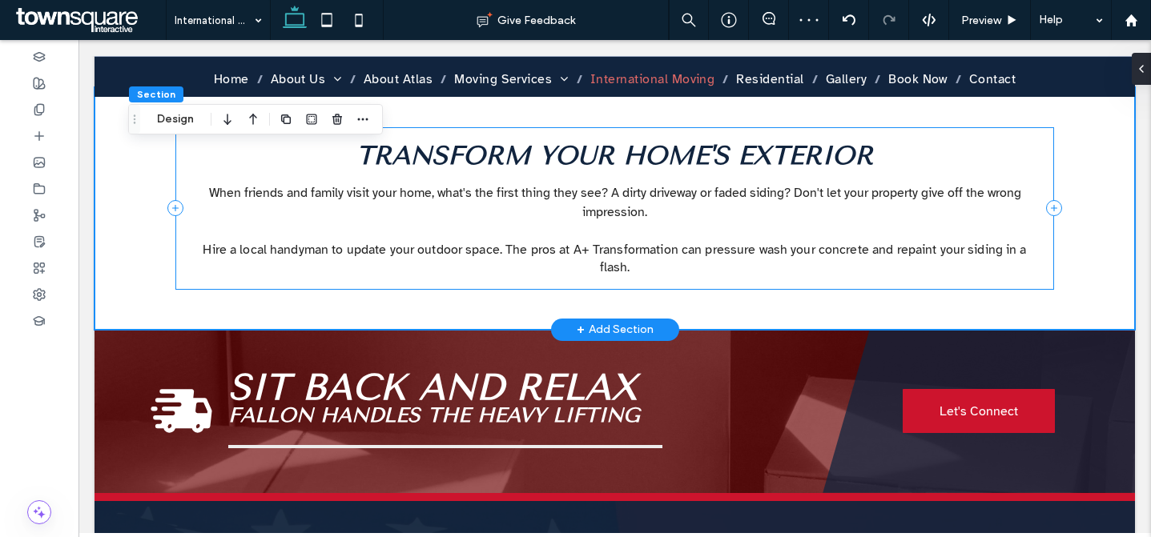
click at [602, 268] on div "When friends and family visit your home, what's the first thing they see? A dir…" at bounding box center [614, 208] width 878 height 163
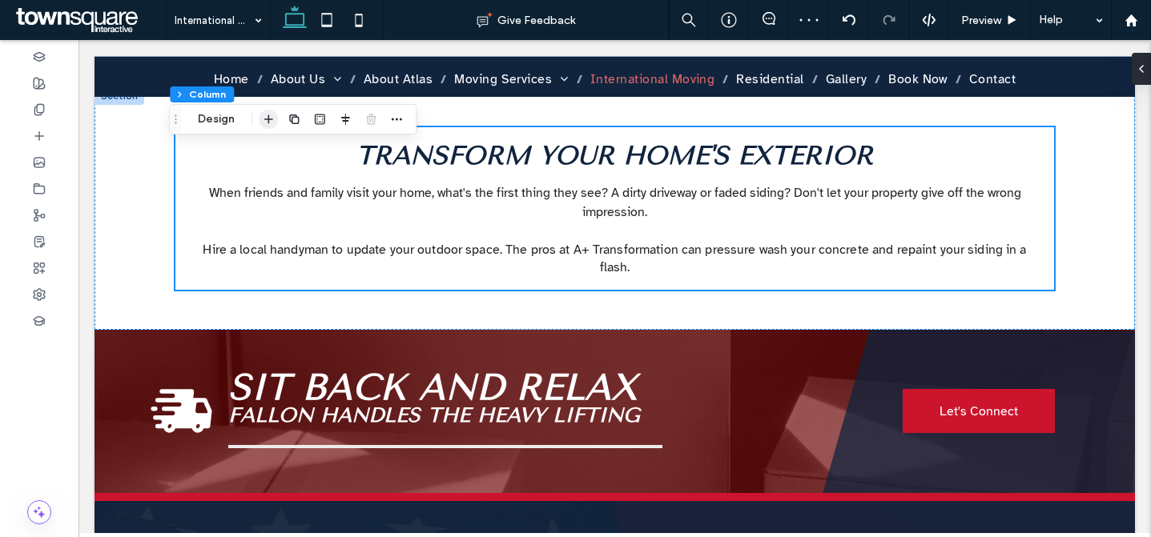
click at [270, 113] on icon "button" at bounding box center [268, 119] width 13 height 13
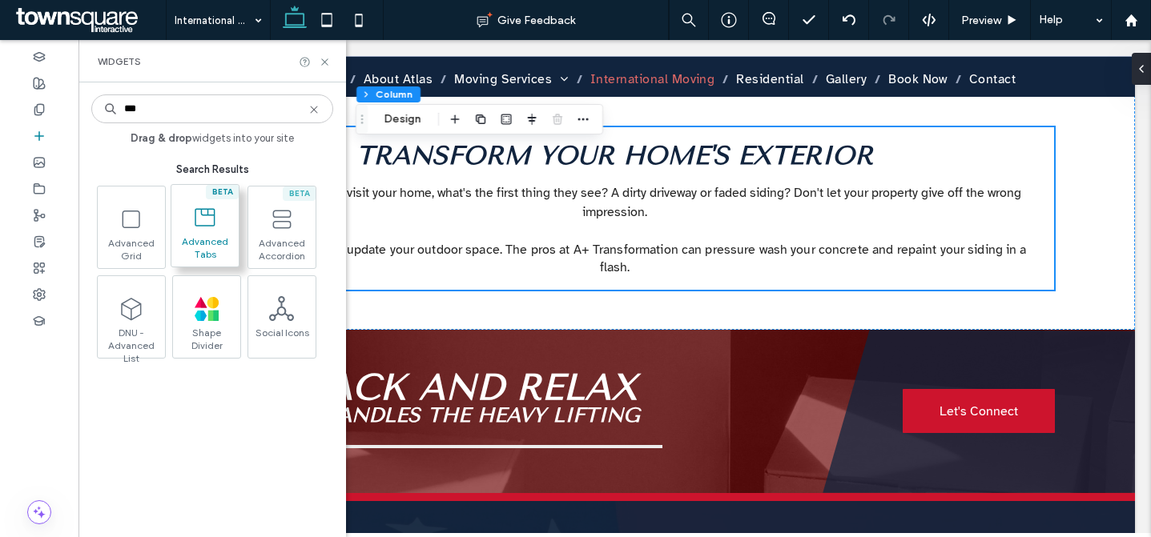
type input "***"
click at [181, 212] on span at bounding box center [204, 217] width 67 height 36
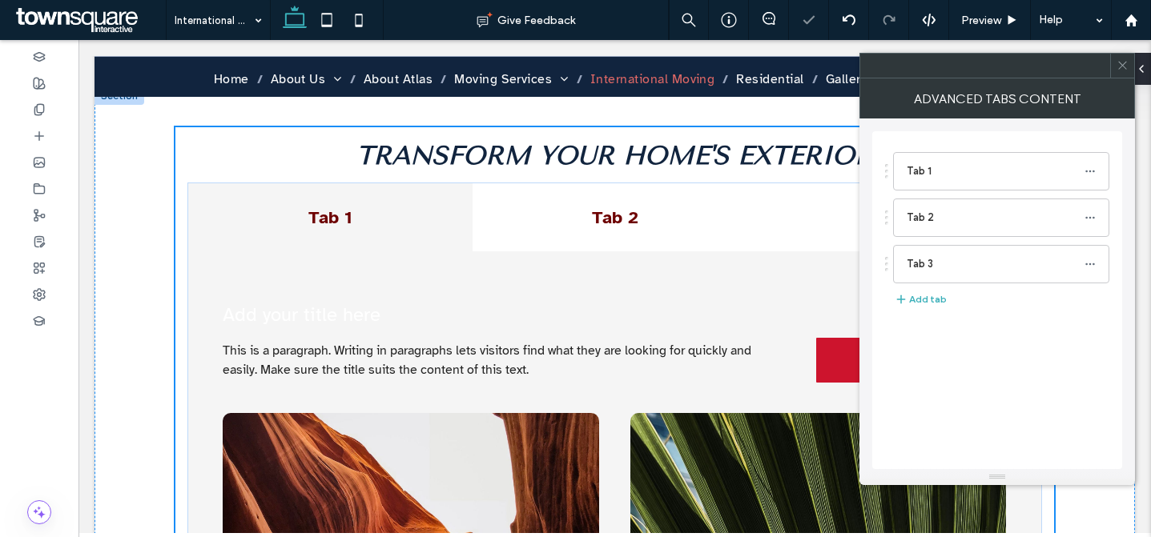
click at [219, 215] on div "Tab 1" at bounding box center [330, 217] width 284 height 69
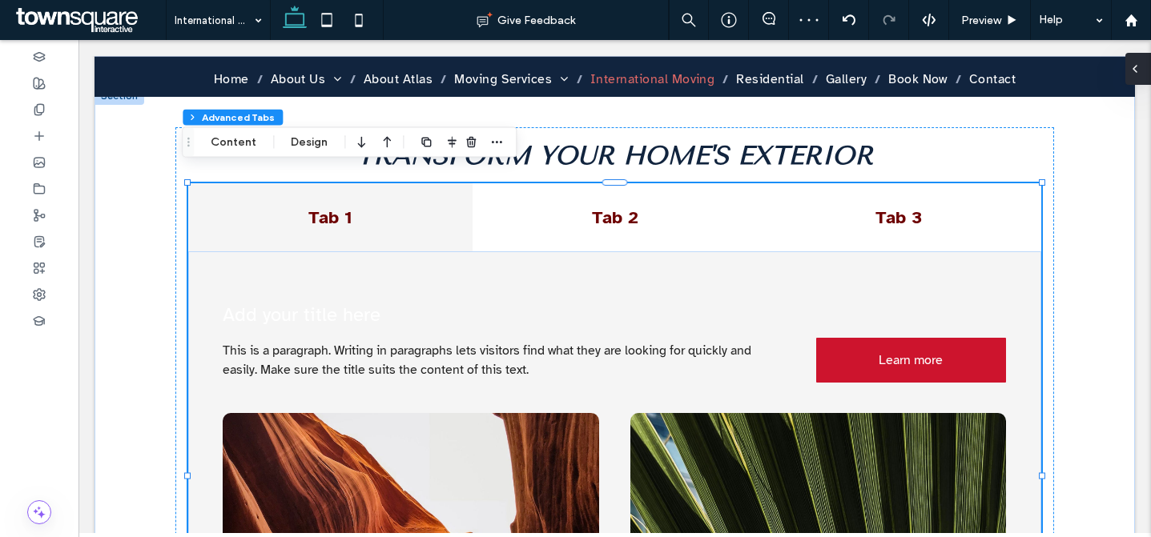
click at [1134, 73] on icon at bounding box center [1134, 68] width 13 height 13
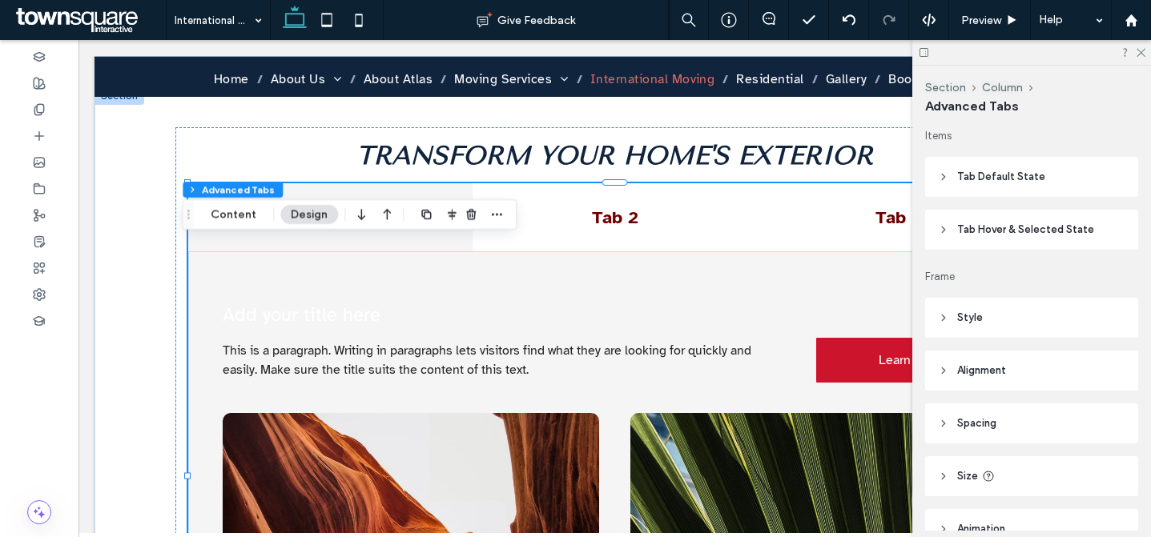
click at [1044, 175] on header "Tab Default State" at bounding box center [1031, 177] width 213 height 40
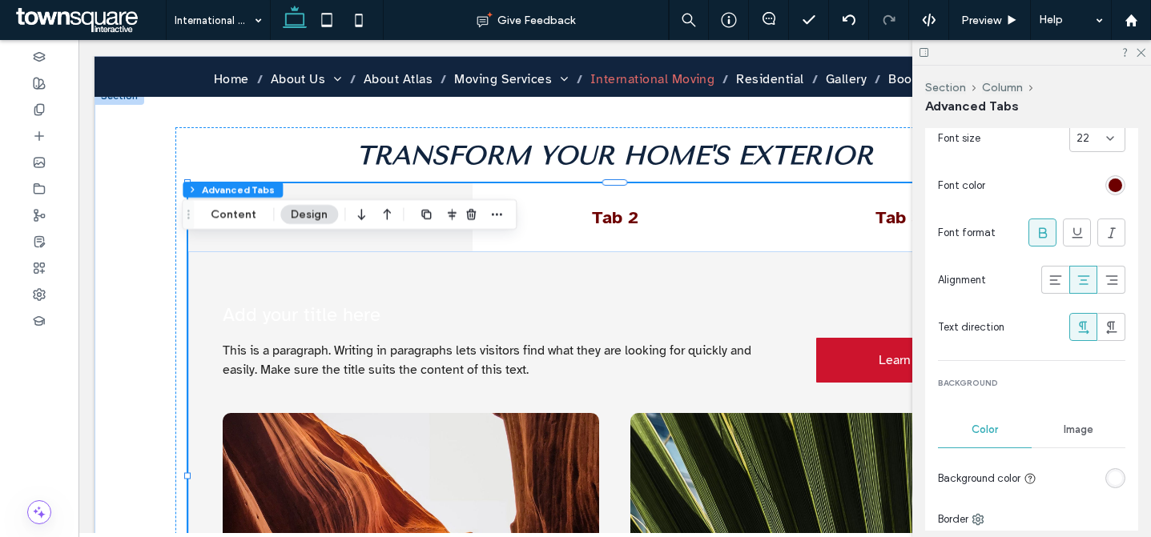
scroll to position [195, 0]
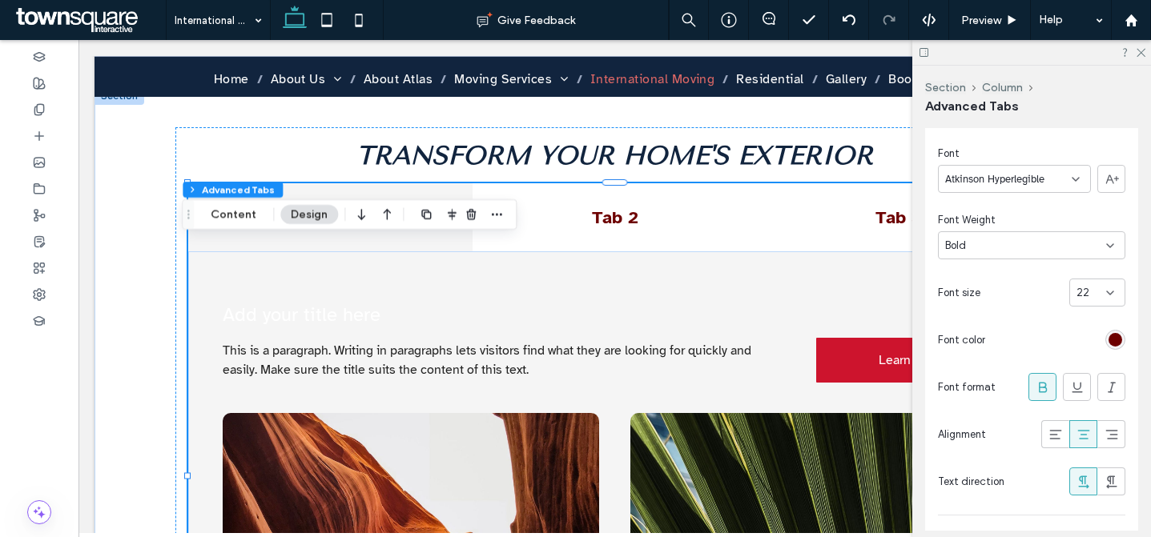
click at [1108, 338] on div "rgb(109, 0, 0)" at bounding box center [1115, 340] width 14 height 14
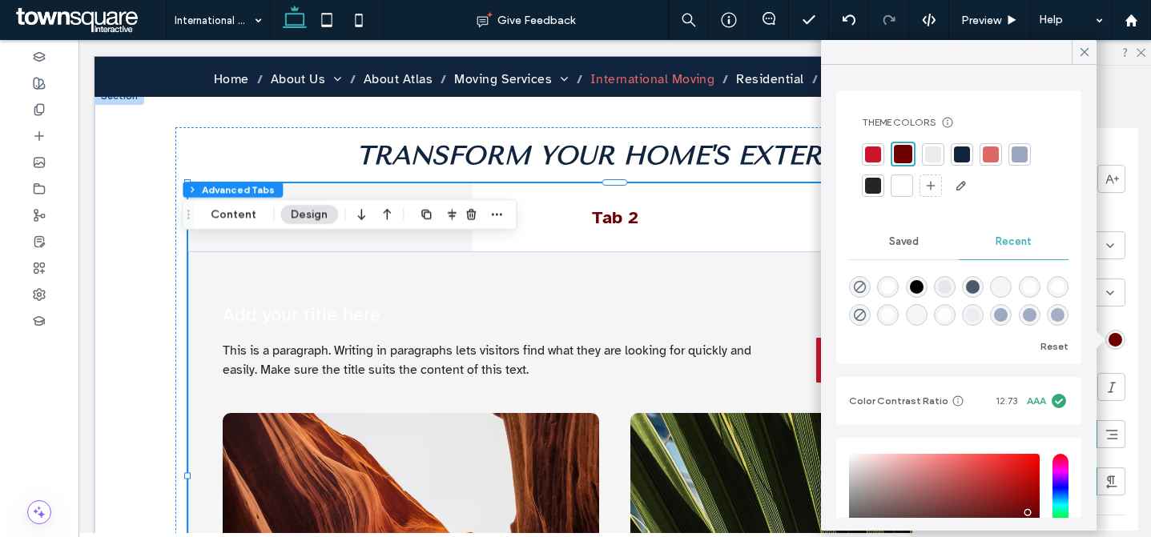
click at [960, 154] on div at bounding box center [962, 155] width 16 height 16
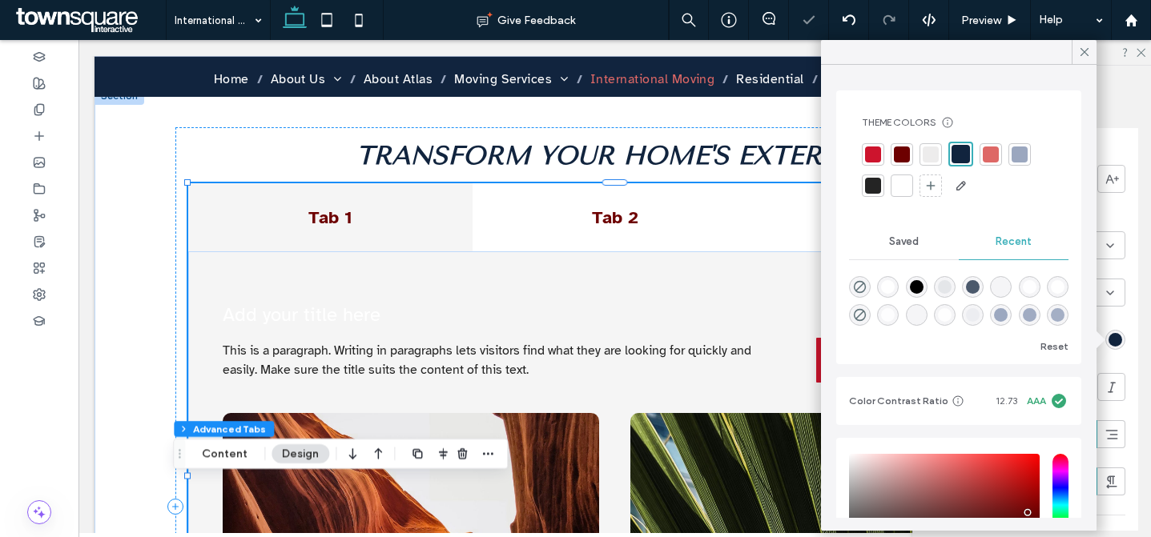
drag, startPoint x: 194, startPoint y: 213, endPoint x: 185, endPoint y: 453, distance: 239.6
click at [185, 453] on icon "Drag" at bounding box center [179, 454] width 13 height 11
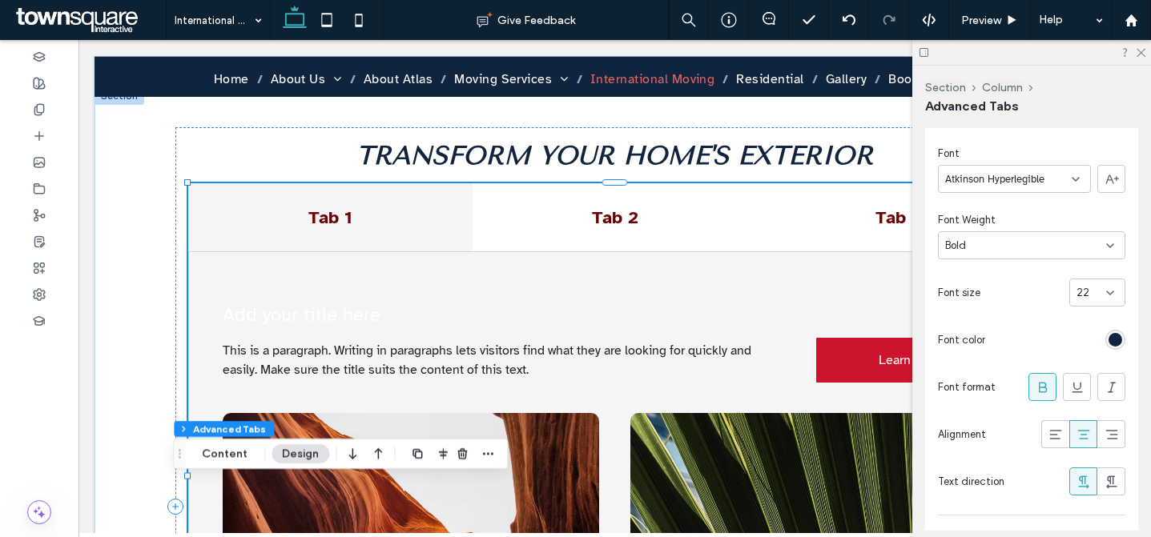
click at [1111, 346] on div "rgba(17,36,62,1)" at bounding box center [1115, 340] width 14 height 14
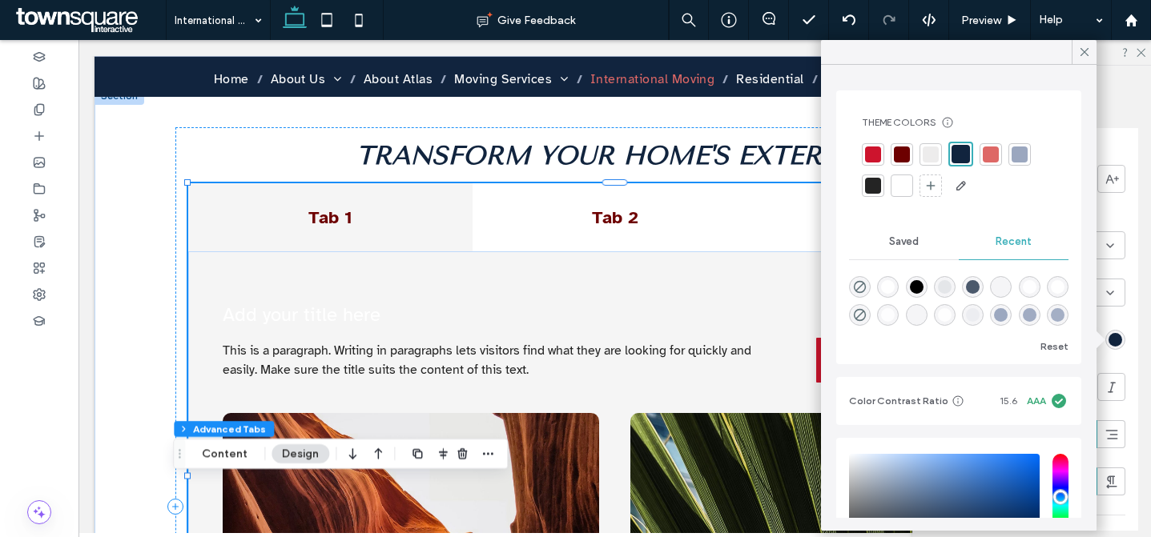
click at [863, 189] on div at bounding box center [873, 186] width 22 height 22
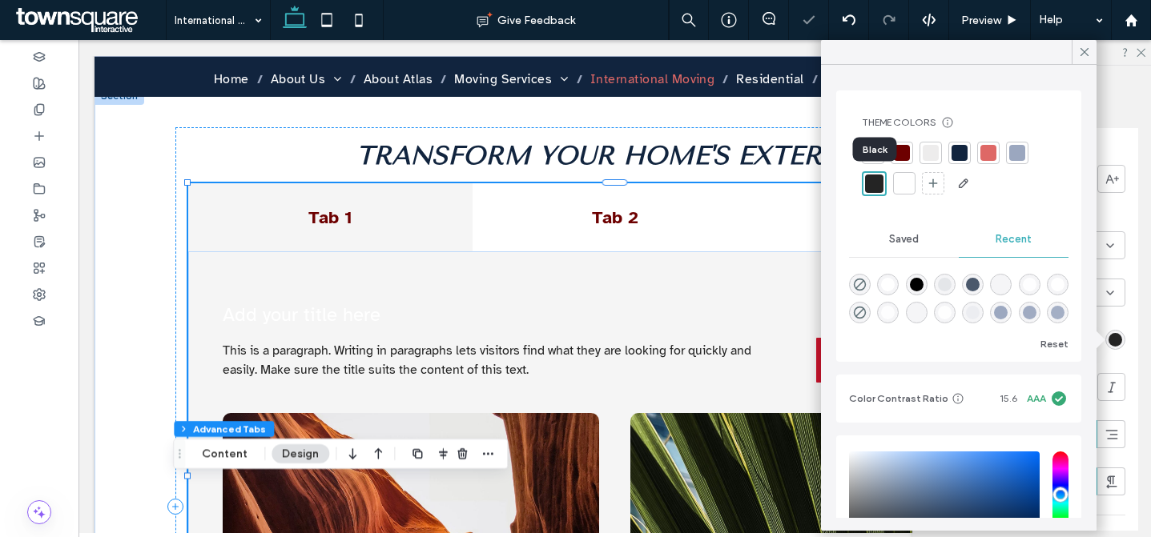
click at [876, 187] on div at bounding box center [874, 184] width 18 height 18
click at [990, 158] on div at bounding box center [988, 153] width 16 height 16
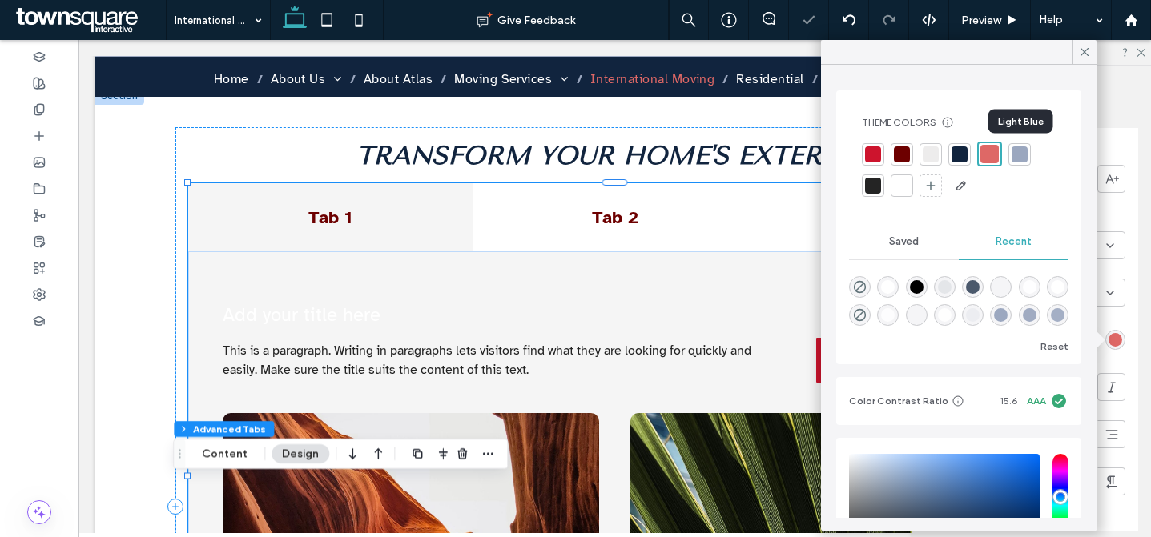
click at [1024, 152] on div at bounding box center [1020, 155] width 16 height 16
click at [991, 155] on div at bounding box center [988, 155] width 16 height 16
click at [934, 151] on div at bounding box center [931, 155] width 16 height 16
click at [905, 183] on div at bounding box center [902, 186] width 16 height 16
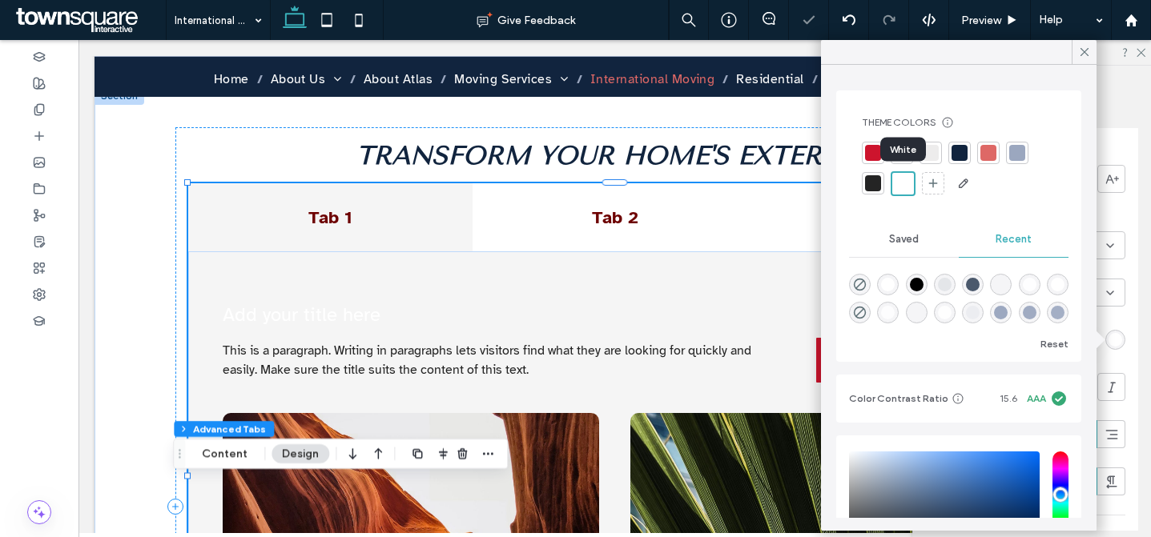
click at [906, 183] on div at bounding box center [903, 184] width 18 height 18
click at [973, 157] on div at bounding box center [959, 169] width 194 height 54
click at [993, 150] on div at bounding box center [988, 153] width 16 height 16
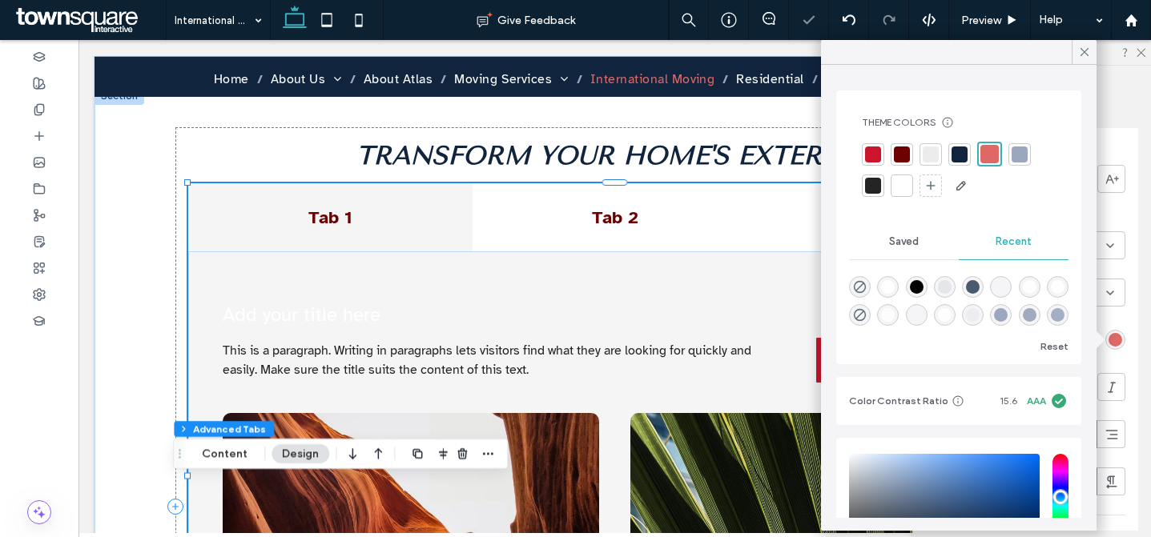
click at [1022, 150] on div at bounding box center [1020, 155] width 16 height 16
click at [979, 159] on div at bounding box center [988, 154] width 22 height 22
click at [875, 190] on div at bounding box center [873, 186] width 16 height 16
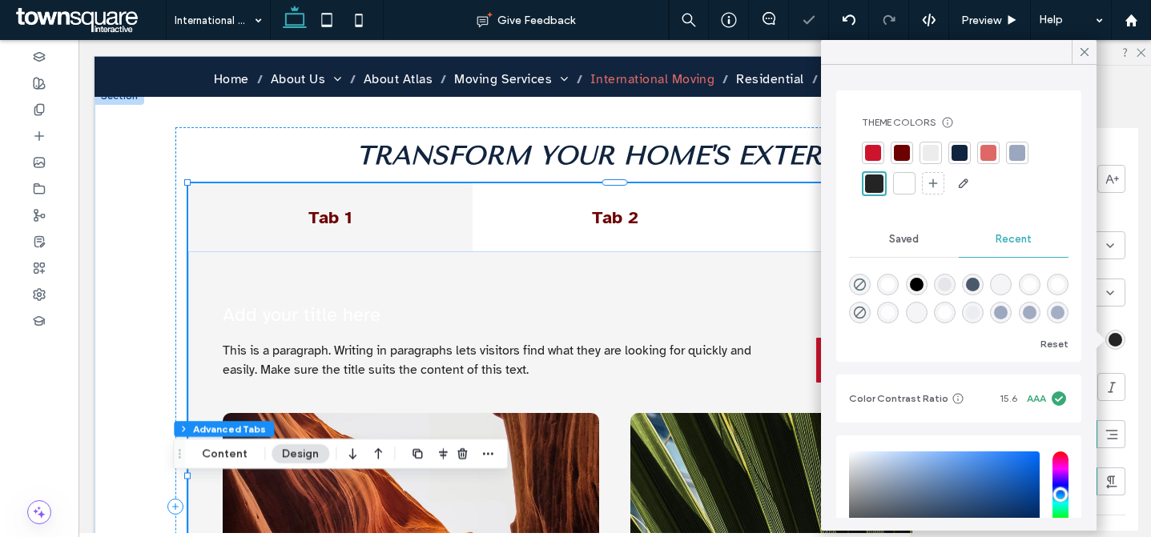
click at [1076, 67] on div "Theme Colors Save time with Theme Colors Create a color palette to instantly ad…" at bounding box center [959, 298] width 276 height 466
click at [1087, 57] on icon at bounding box center [1084, 52] width 14 height 14
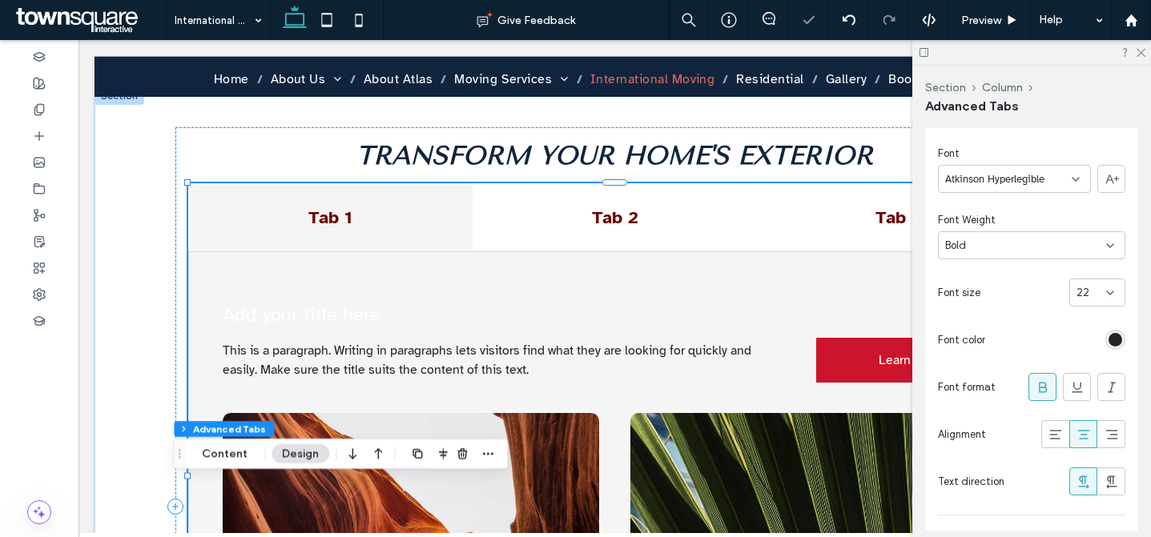
scroll to position [0, 0]
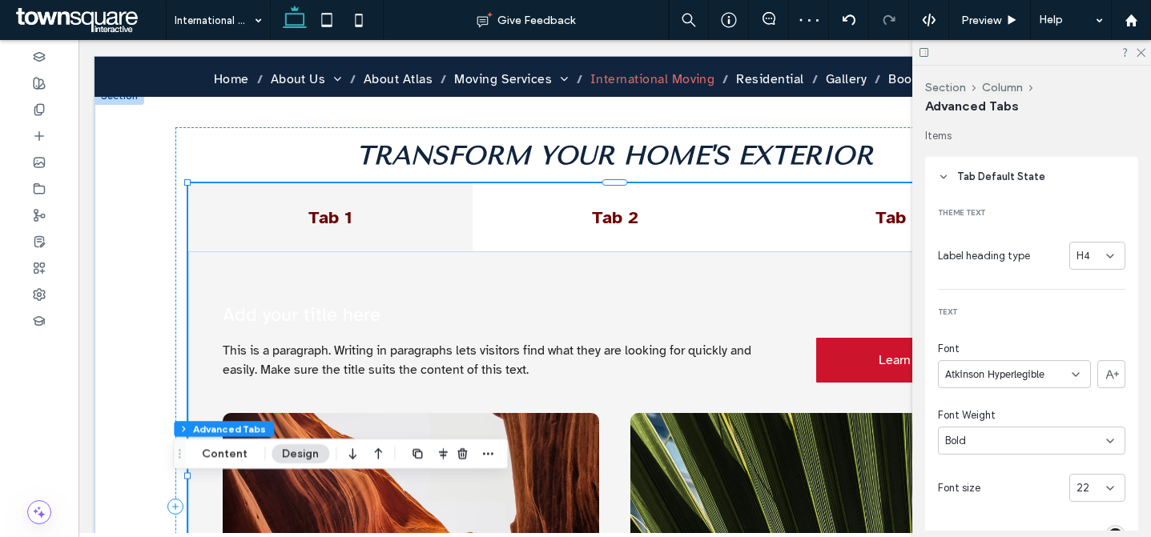
click at [980, 171] on span "Tab Default State" at bounding box center [1001, 177] width 88 height 16
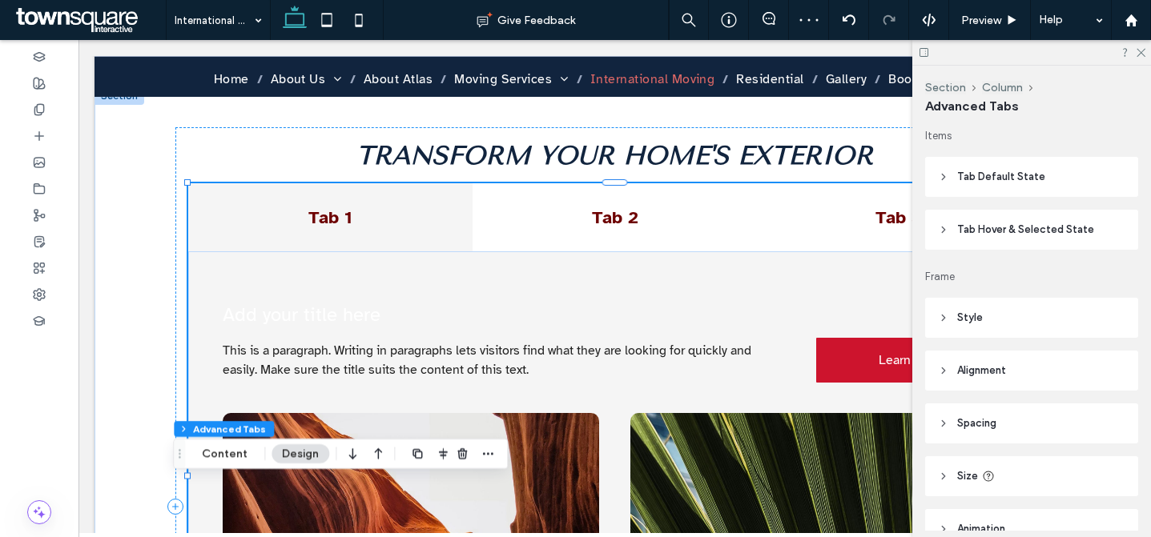
click at [984, 228] on span "Tab Hover & Selected State" at bounding box center [1025, 230] width 137 height 16
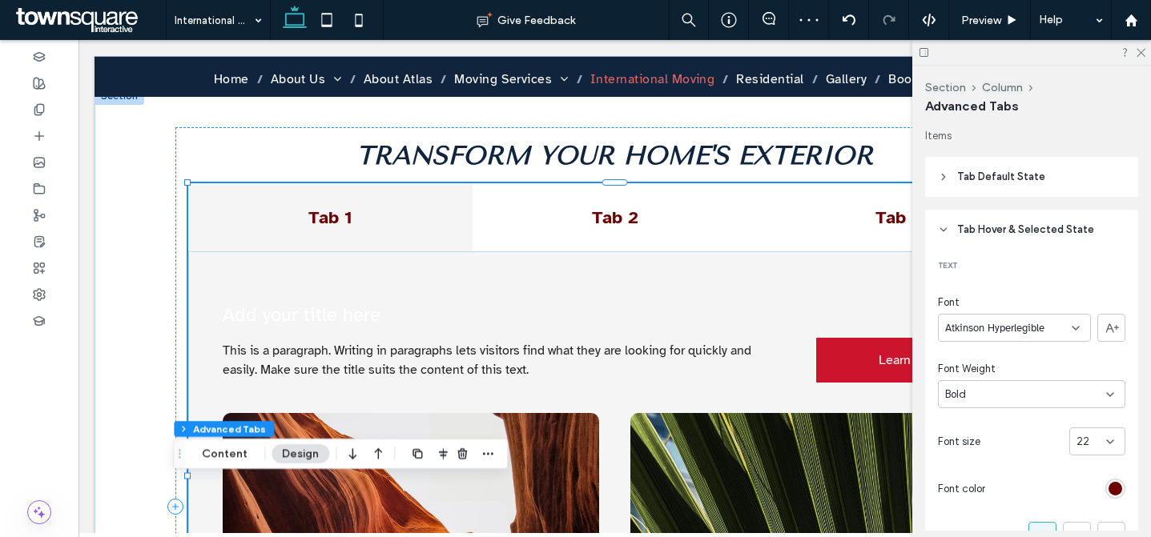
scroll to position [190, 0]
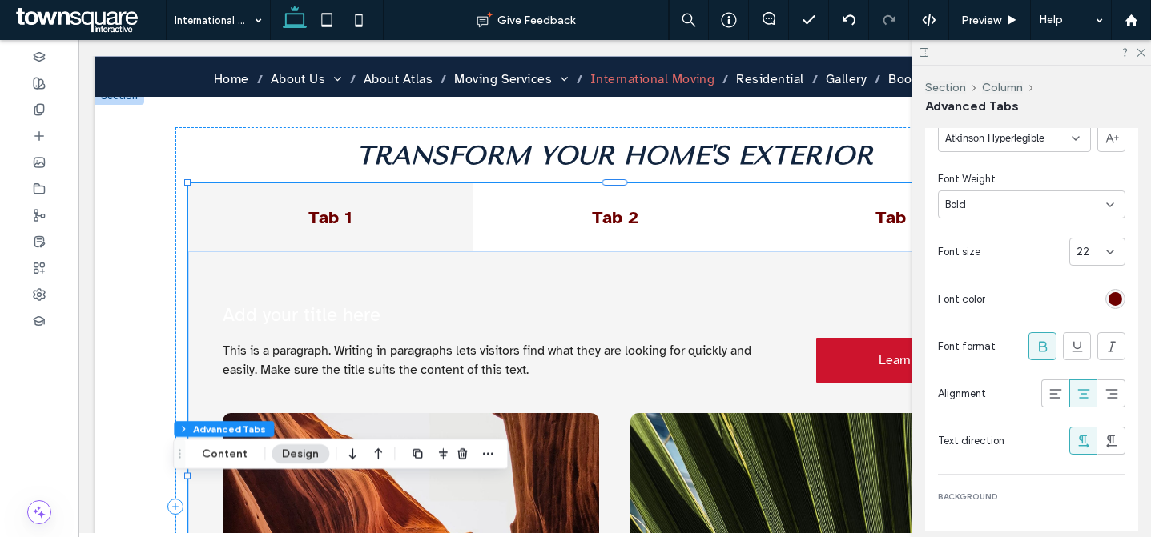
click at [1108, 298] on div "rgb(109, 0, 0)" at bounding box center [1115, 299] width 14 height 14
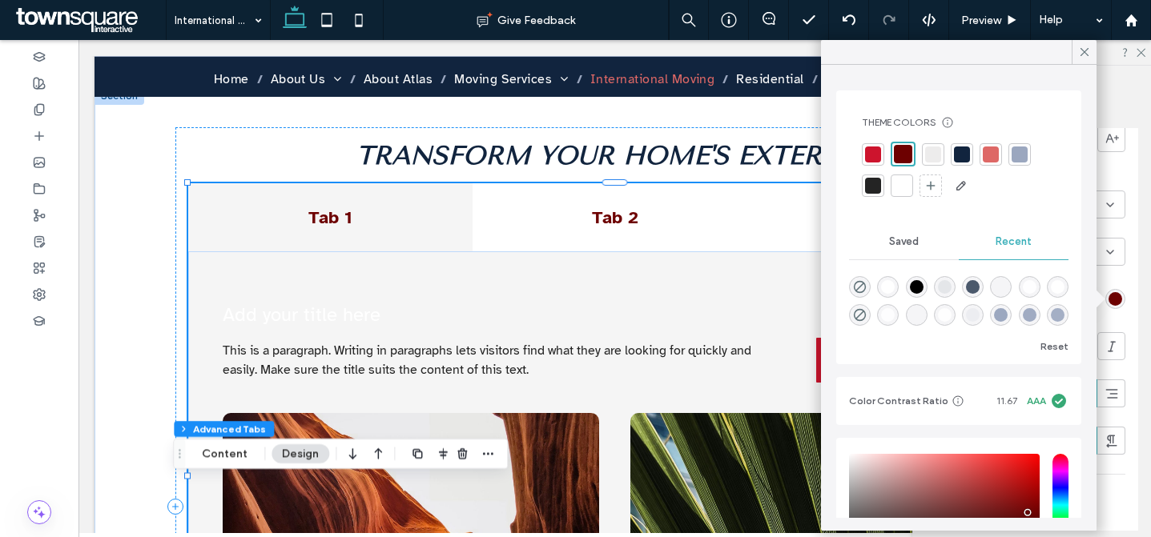
click at [989, 153] on div at bounding box center [991, 155] width 16 height 16
click at [1018, 156] on div at bounding box center [1020, 155] width 16 height 16
click at [934, 157] on div at bounding box center [931, 155] width 16 height 16
drag, startPoint x: 903, startPoint y: 191, endPoint x: 894, endPoint y: 192, distance: 9.7
click at [903, 191] on div at bounding box center [902, 186] width 16 height 16
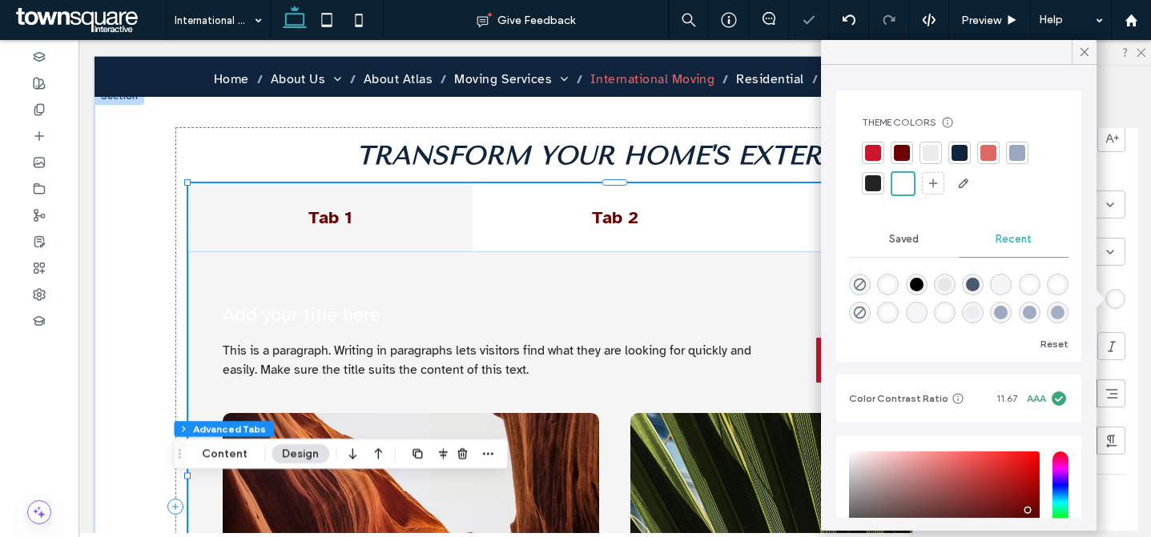
click at [879, 186] on div at bounding box center [873, 183] width 16 height 16
click at [875, 146] on div at bounding box center [873, 153] width 16 height 16
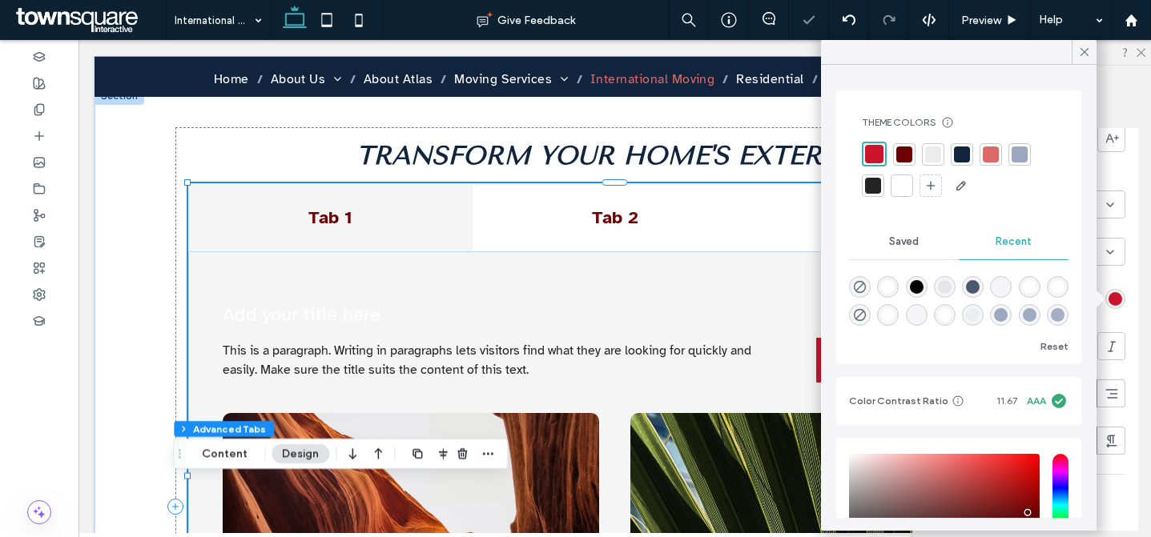
click at [903, 153] on div at bounding box center [904, 155] width 16 height 16
click at [931, 154] on div at bounding box center [933, 155] width 16 height 16
click at [1080, 52] on icon at bounding box center [1084, 52] width 14 height 14
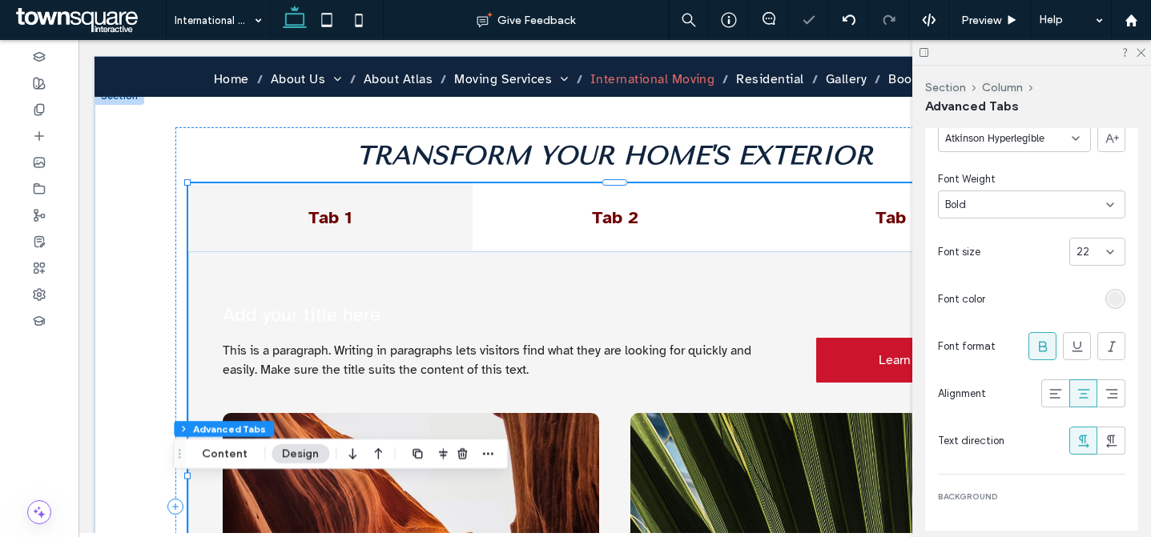
scroll to position [0, 0]
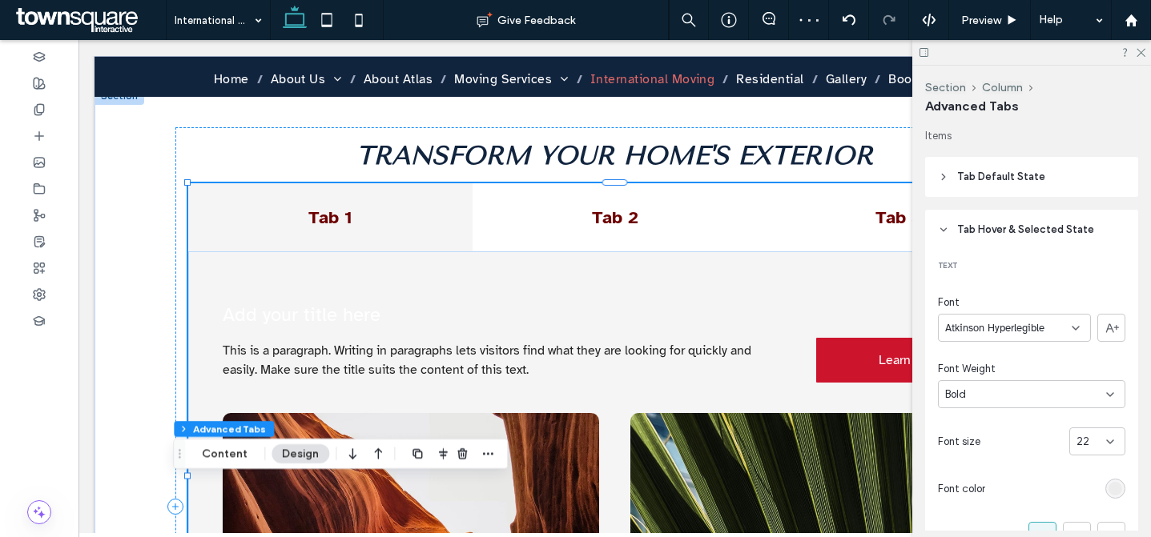
click at [1011, 222] on span "Tab Hover & Selected State" at bounding box center [1025, 230] width 137 height 16
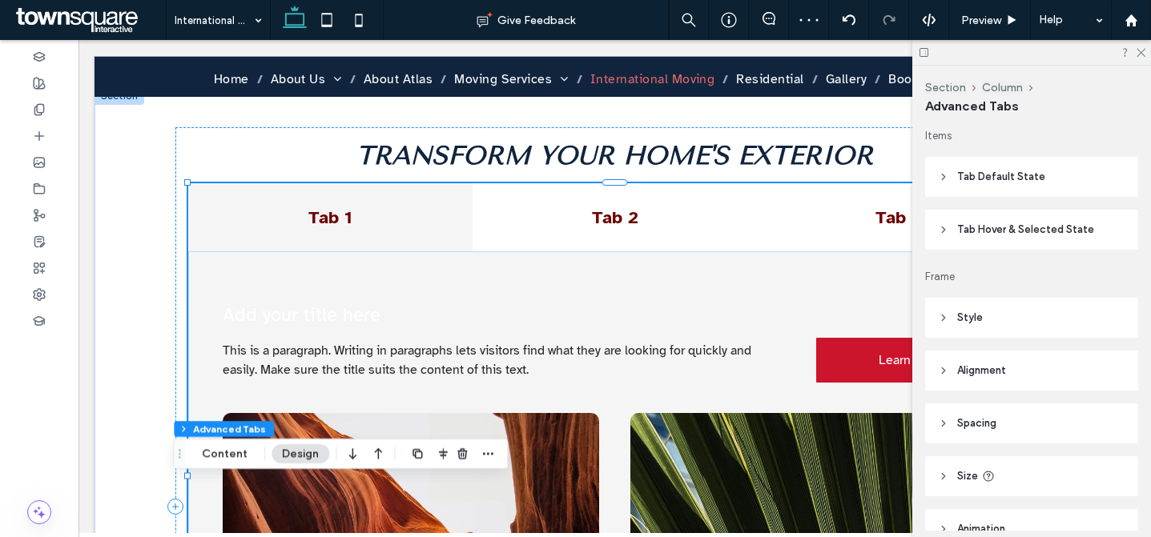
click at [1016, 180] on span "Tab Default State" at bounding box center [1001, 177] width 88 height 16
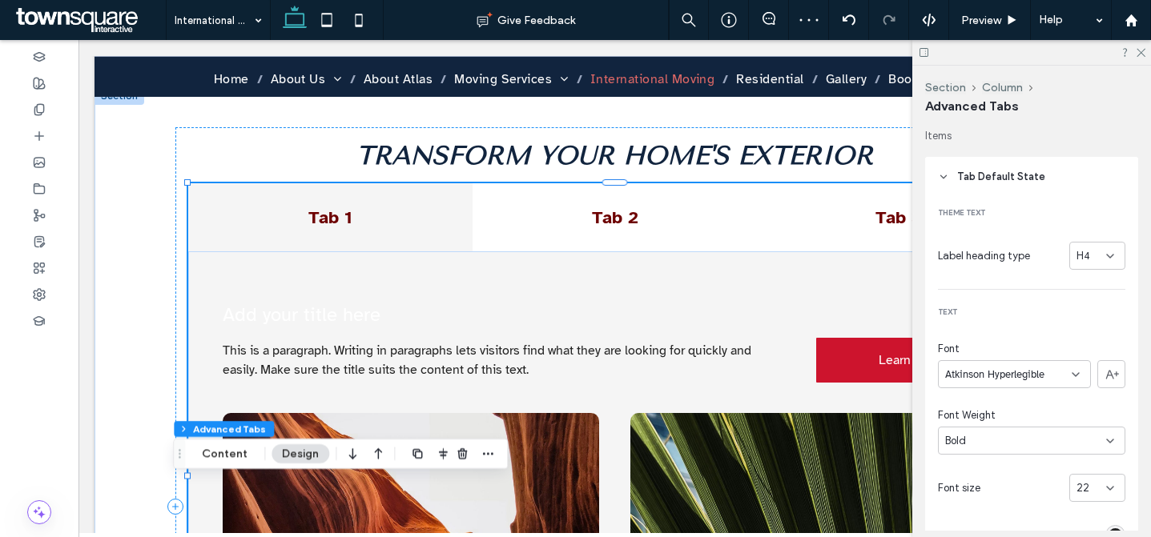
click at [1092, 253] on div "H4" at bounding box center [1091, 256] width 30 height 16
click at [1072, 301] on div "H2" at bounding box center [1088, 312] width 54 height 28
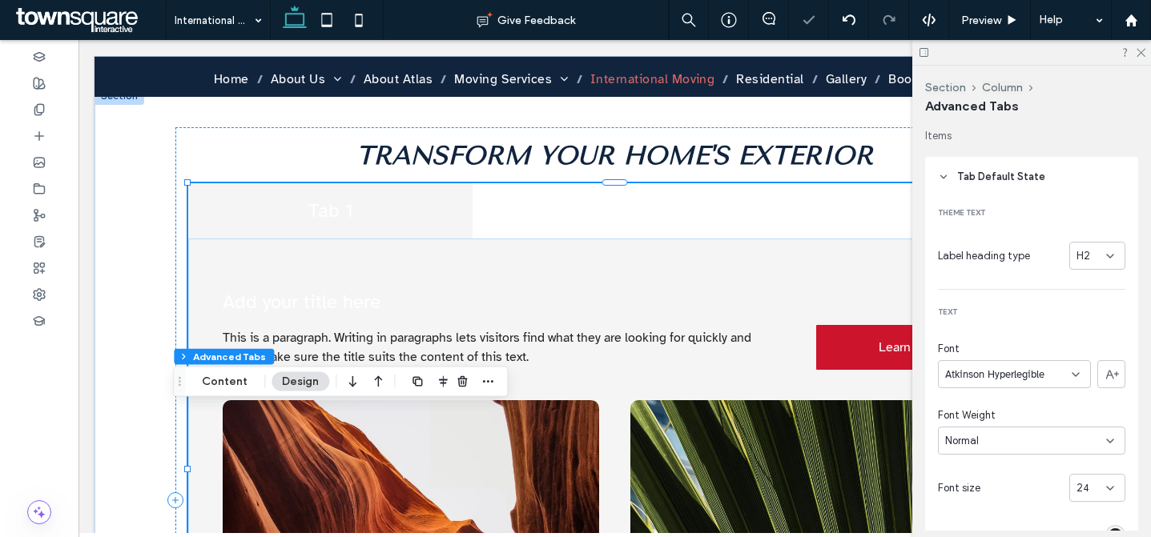
click at [1083, 251] on div "H2" at bounding box center [1091, 256] width 30 height 16
click at [1084, 312] on div "H2" at bounding box center [1088, 312] width 54 height 28
click at [1089, 251] on div "H2" at bounding box center [1091, 256] width 30 height 16
click at [1098, 332] on div "H3" at bounding box center [1088, 340] width 54 height 28
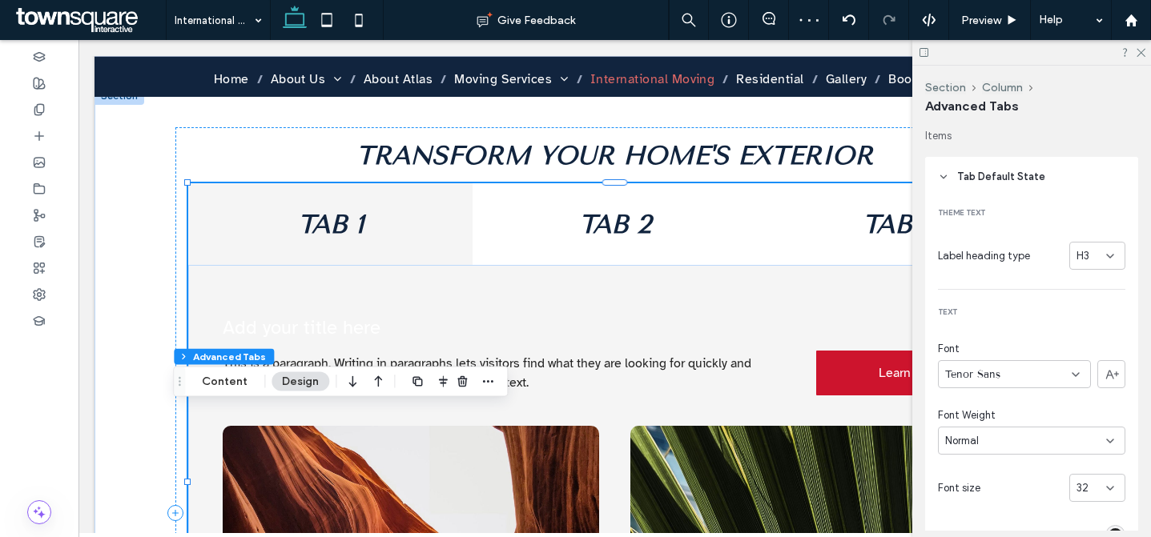
click at [1055, 371] on div "Tenor Sans" at bounding box center [1014, 374] width 153 height 28
click at [968, 284] on span "Alegreya" at bounding box center [964, 291] width 38 height 16
click at [1005, 376] on div "Alegreya" at bounding box center [1014, 374] width 153 height 28
click at [973, 340] on span "Arapey" at bounding box center [959, 347] width 29 height 16
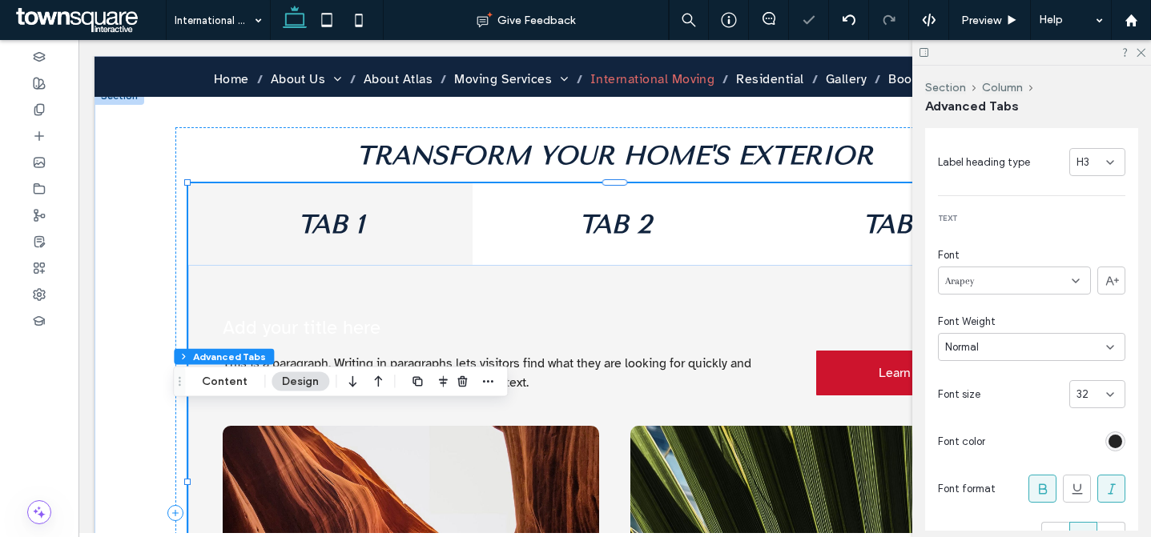
scroll to position [131, 0]
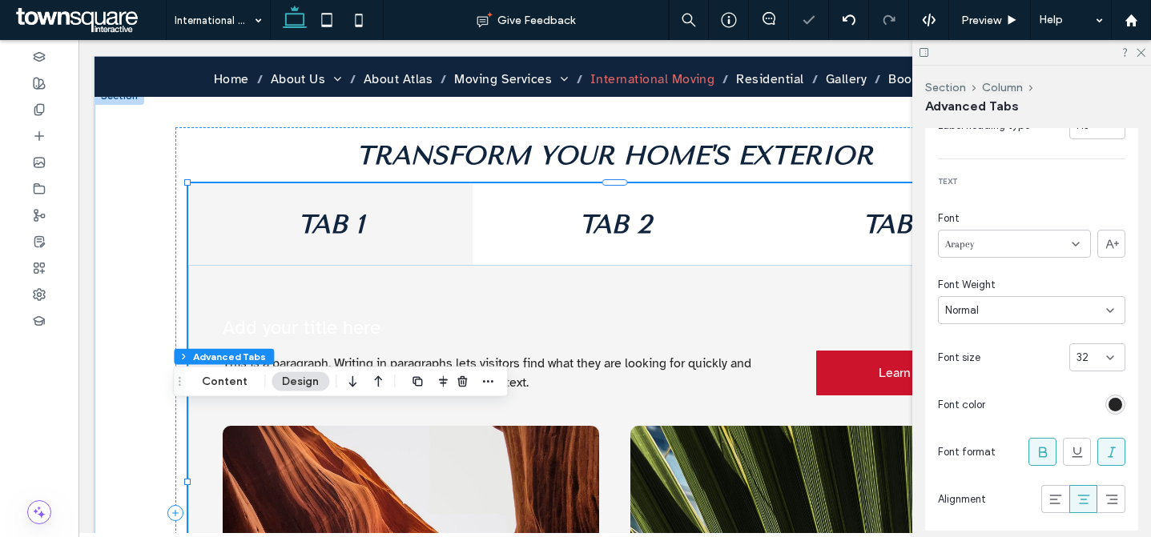
click at [1087, 363] on div "32" at bounding box center [1087, 358] width 22 height 16
click at [1089, 279] on div "11" at bounding box center [1088, 273] width 54 height 28
click at [1110, 368] on div "32" at bounding box center [1097, 358] width 56 height 28
click at [1087, 294] on div "12" at bounding box center [1088, 302] width 54 height 28
click at [1104, 353] on icon at bounding box center [1110, 358] width 13 height 13
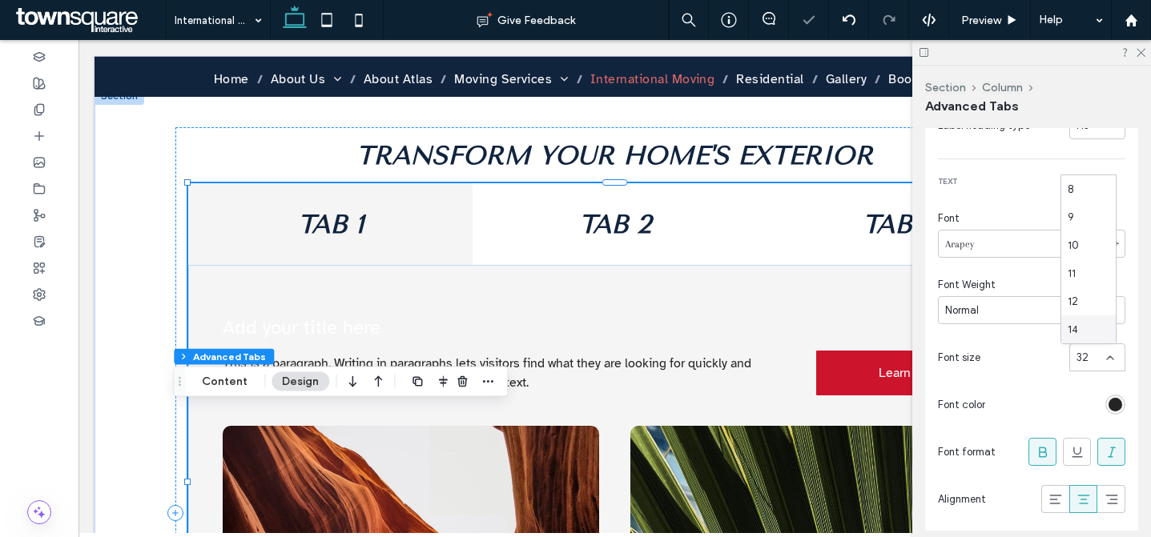
click at [1069, 324] on span "14" at bounding box center [1073, 330] width 10 height 16
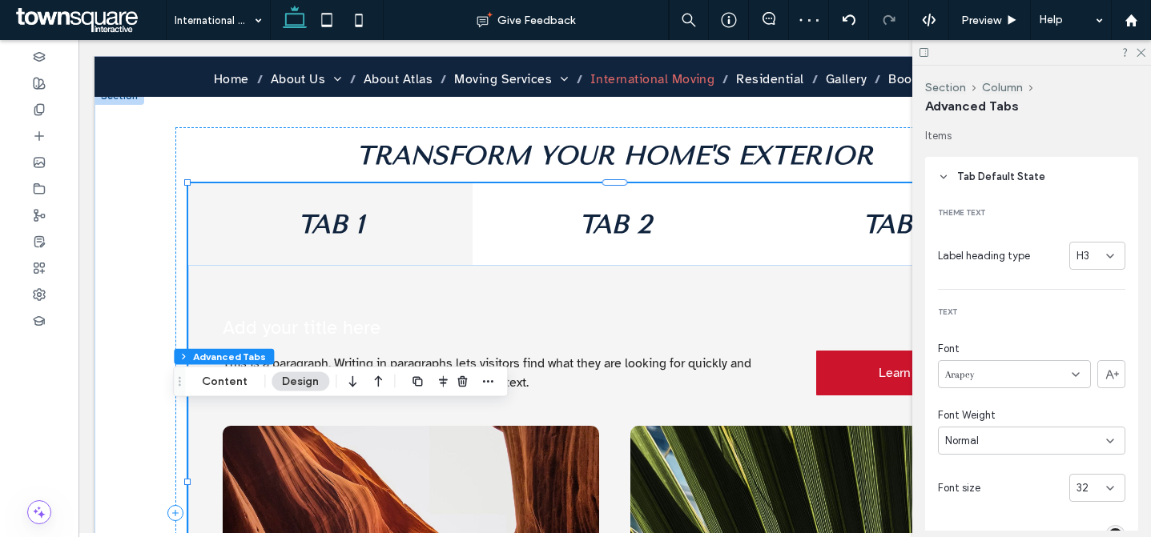
click at [1080, 252] on div "H3" at bounding box center [1091, 256] width 30 height 16
click at [1092, 372] on div "H4" at bounding box center [1088, 368] width 54 height 28
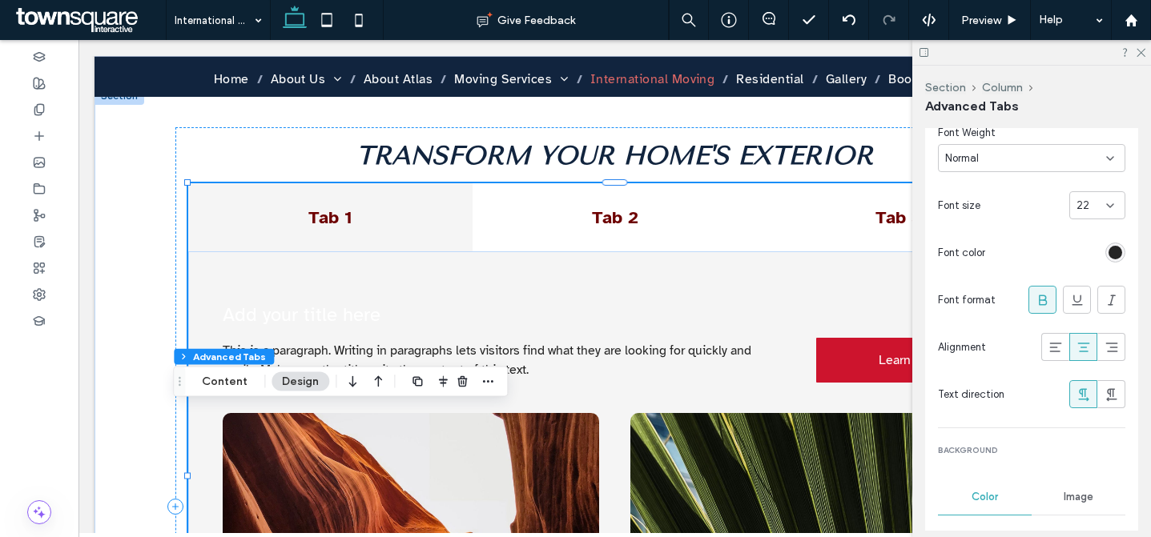
scroll to position [304, 0]
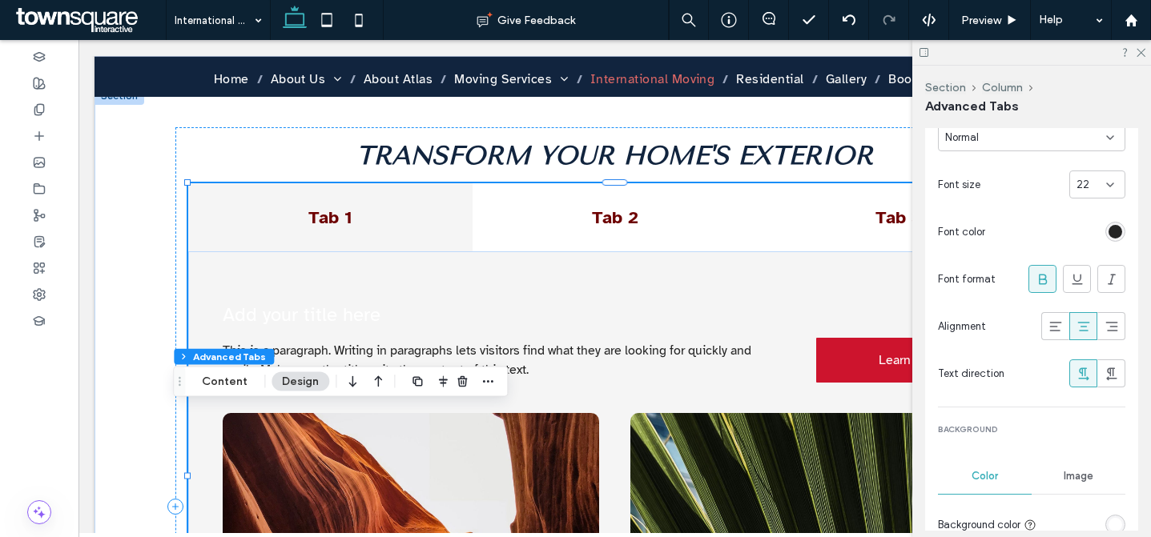
click at [1108, 235] on div "rgba(36, 36, 36, 1)" at bounding box center [1115, 232] width 14 height 14
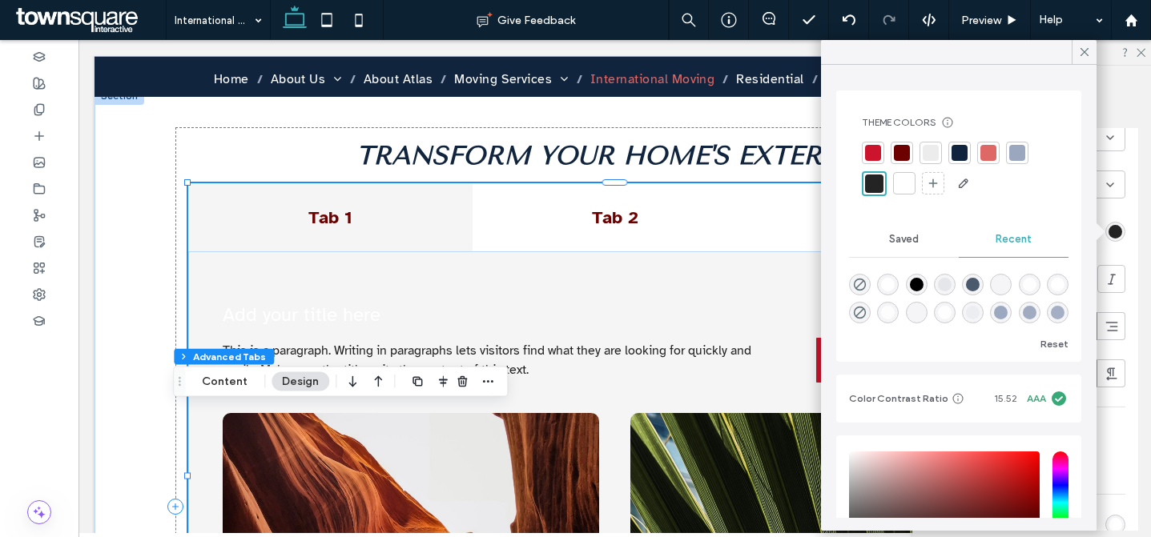
click at [965, 147] on div at bounding box center [959, 153] width 16 height 16
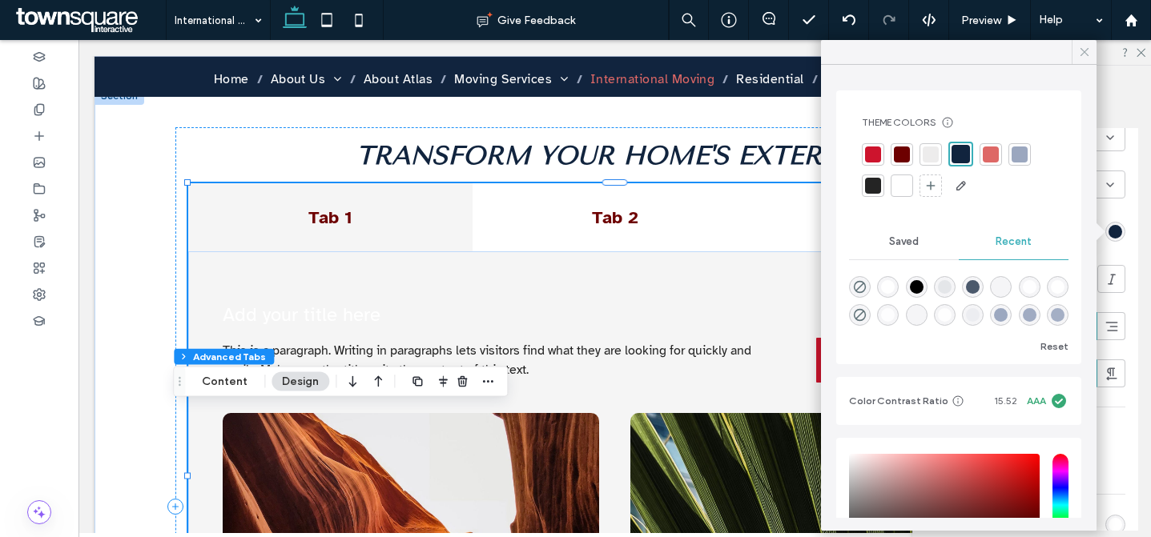
click at [1084, 53] on icon at bounding box center [1084, 52] width 14 height 14
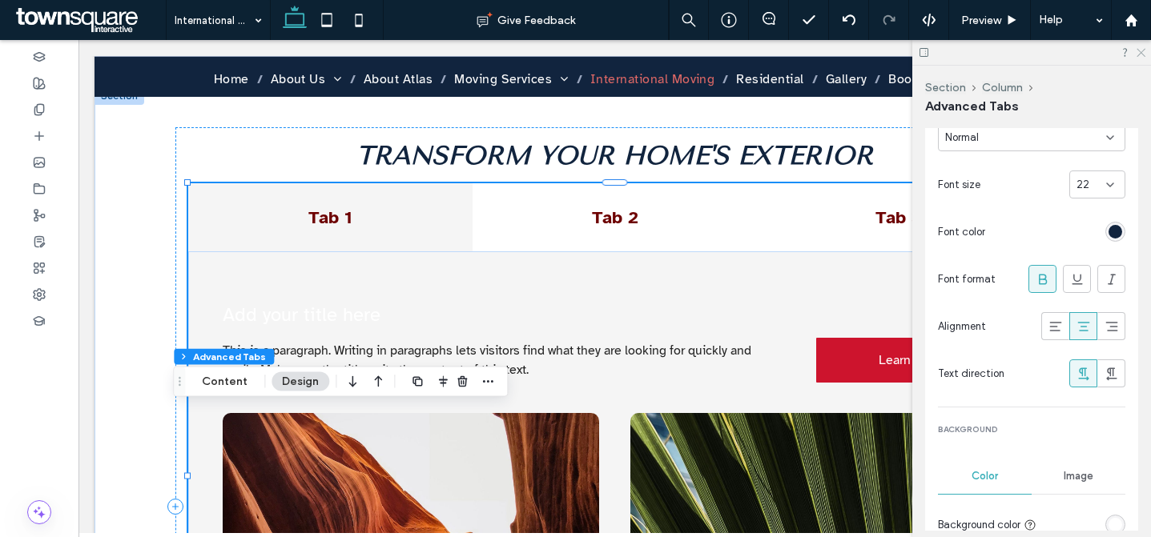
click at [1138, 52] on icon at bounding box center [1140, 51] width 10 height 10
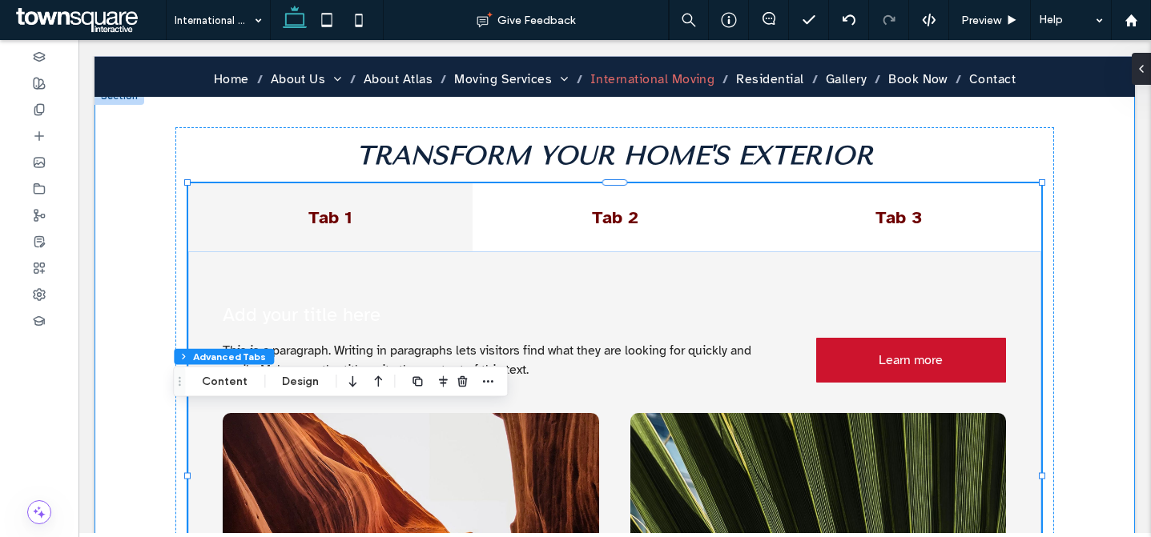
click at [151, 150] on div "When friends and family visit your home, what's the first thing they see? A dir…" at bounding box center [615, 507] width 961 height 840
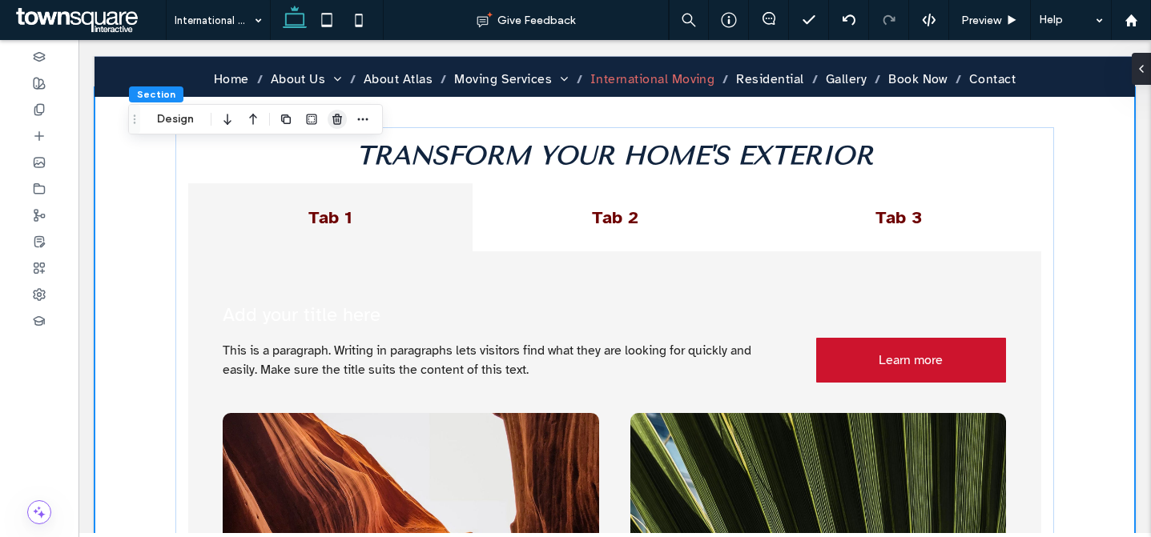
click at [332, 122] on icon "button" at bounding box center [337, 119] width 13 height 13
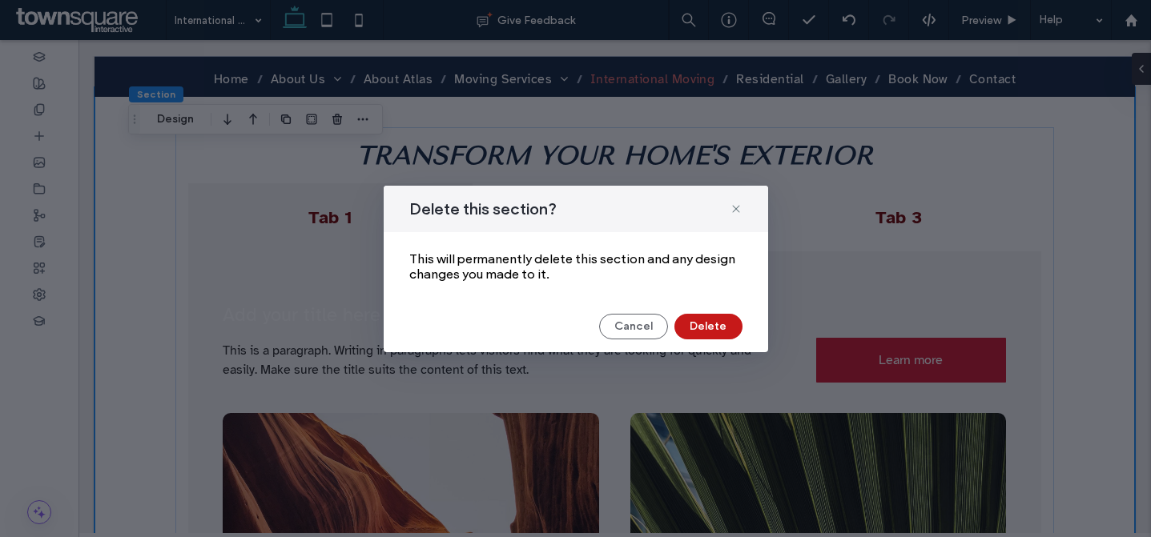
click at [720, 328] on button "Delete" at bounding box center [708, 327] width 68 height 26
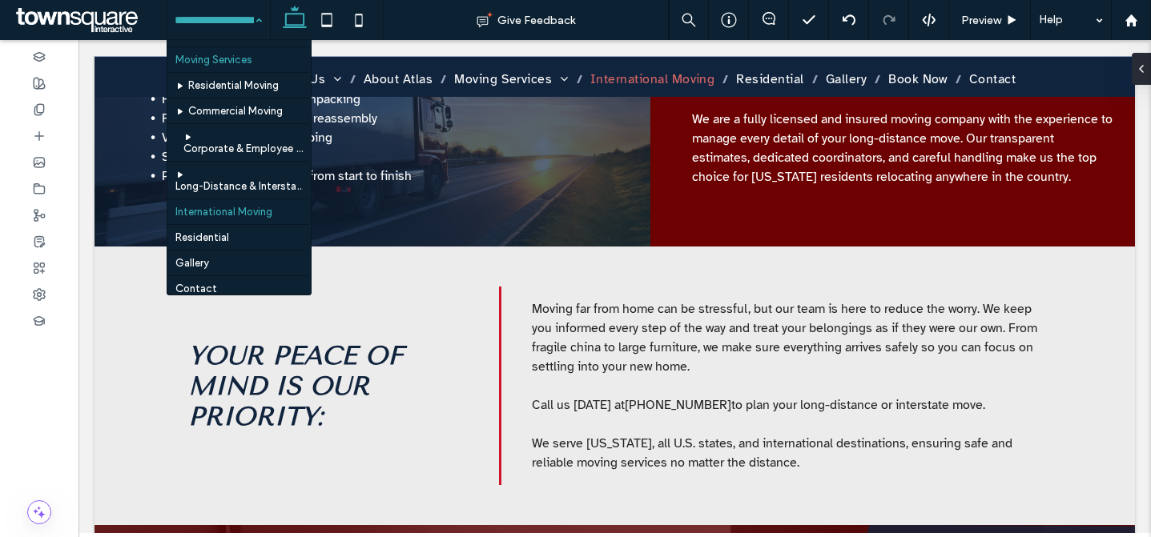
scroll to position [0, 0]
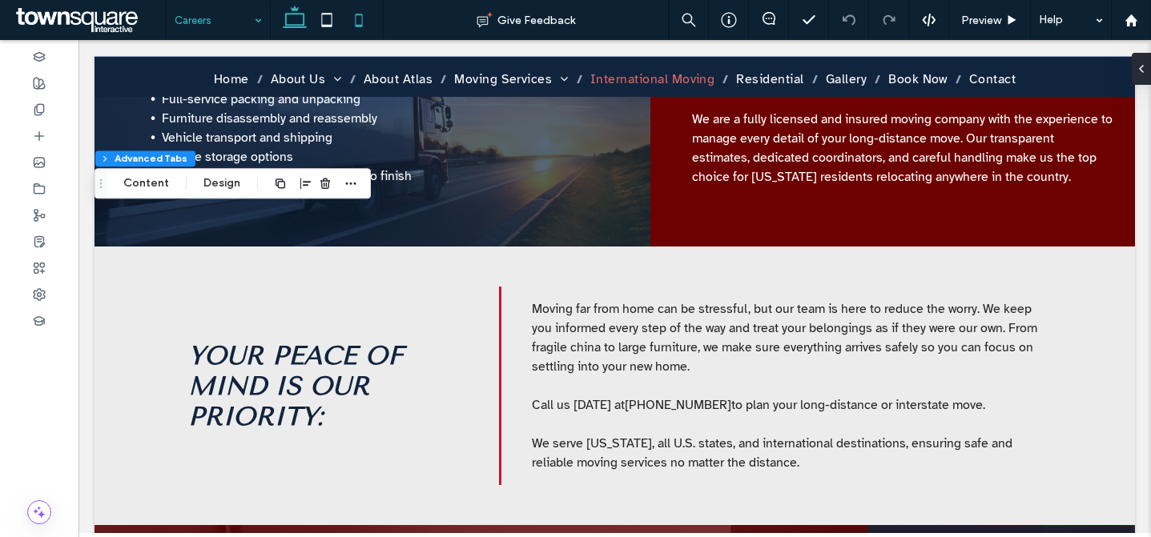
click at [360, 22] on icon at bounding box center [359, 20] width 32 height 32
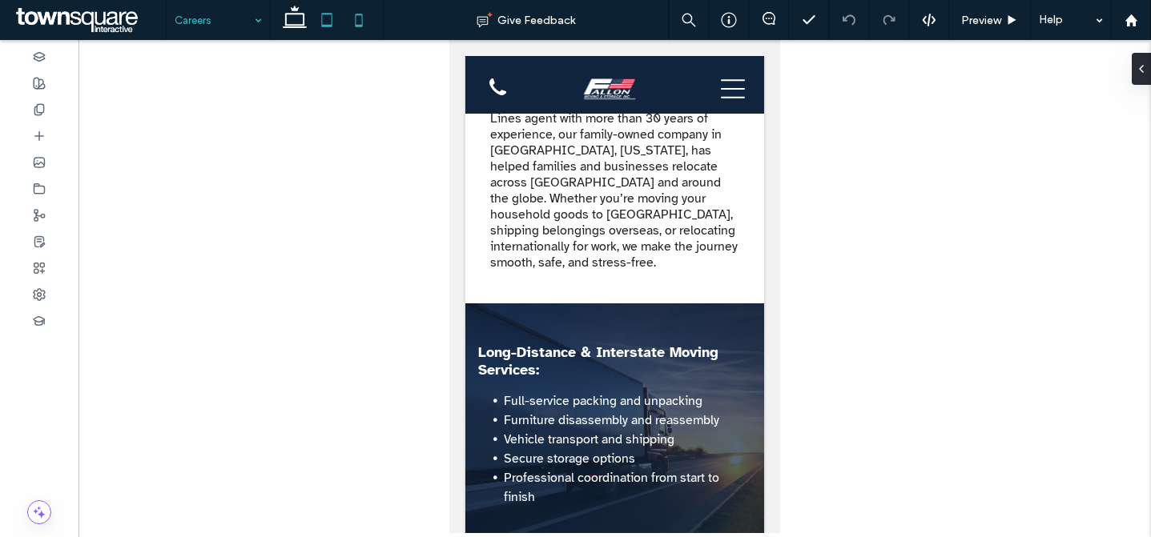
scroll to position [959, 0]
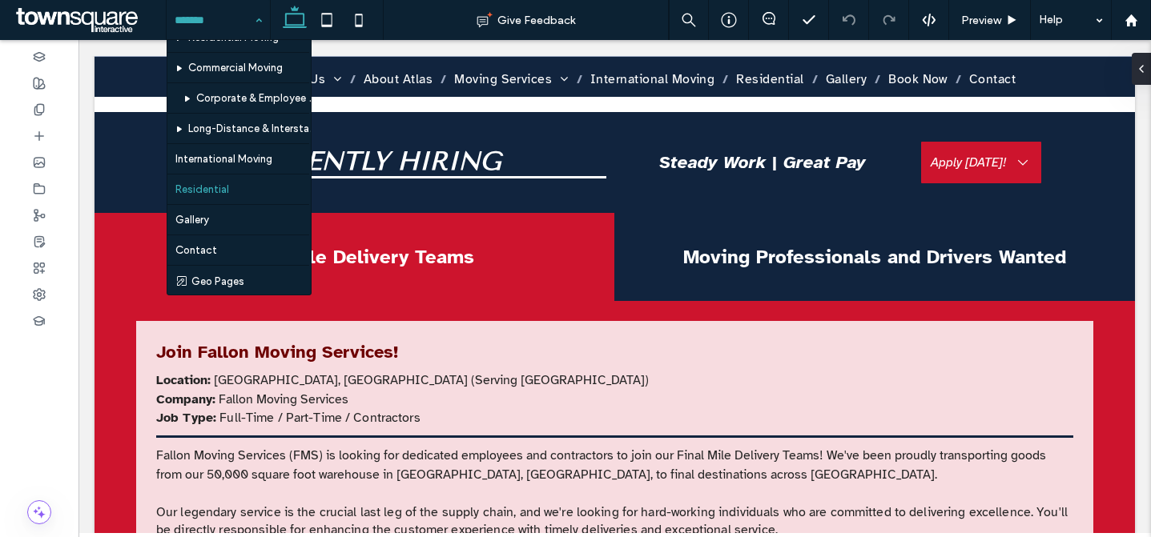
scroll to position [160, 0]
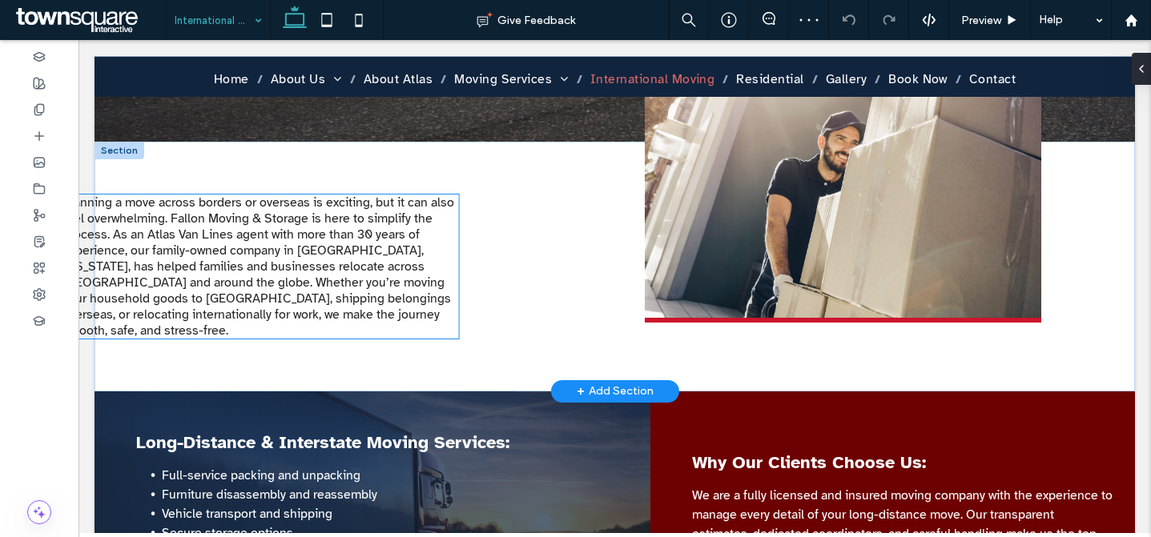
scroll to position [530, 0]
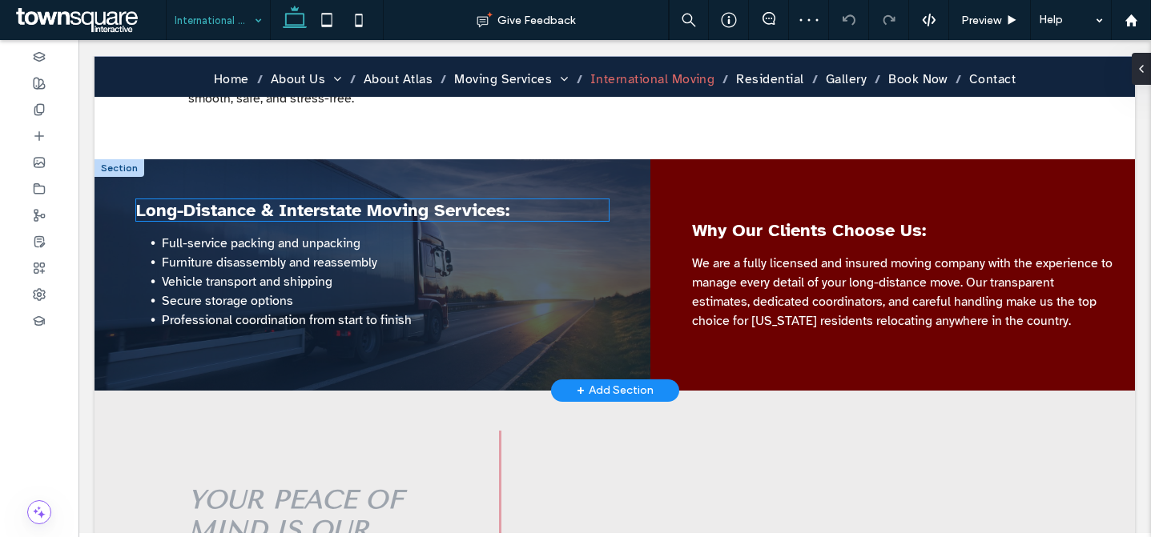
click at [317, 199] on span "Long-Distance & Interstate Moving Services:" at bounding box center [322, 210] width 373 height 22
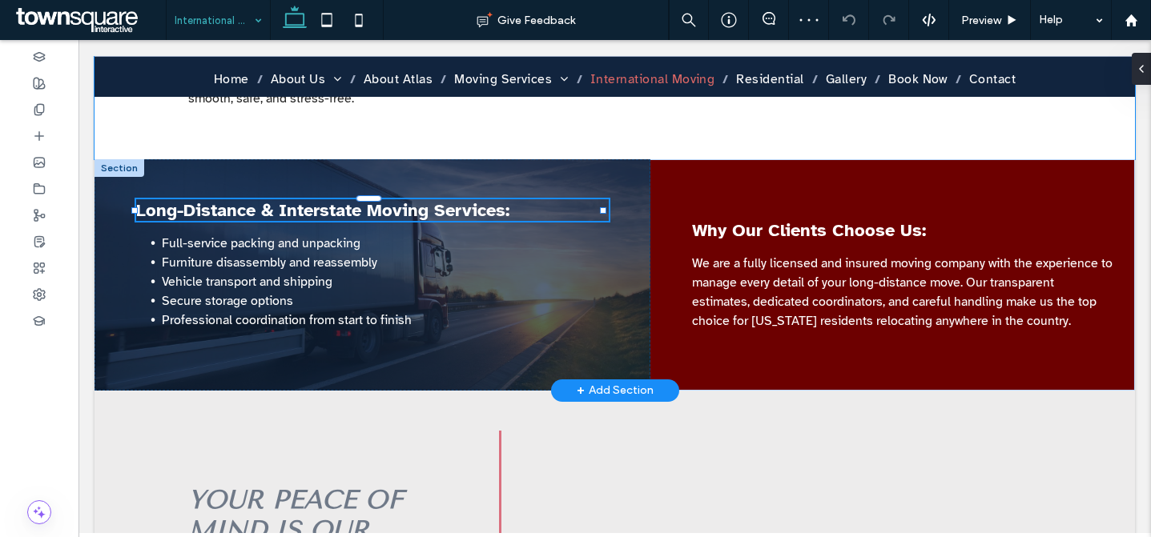
click at [317, 199] on div "Long-Distance & Interstate Moving Services:" at bounding box center [372, 210] width 473 height 22
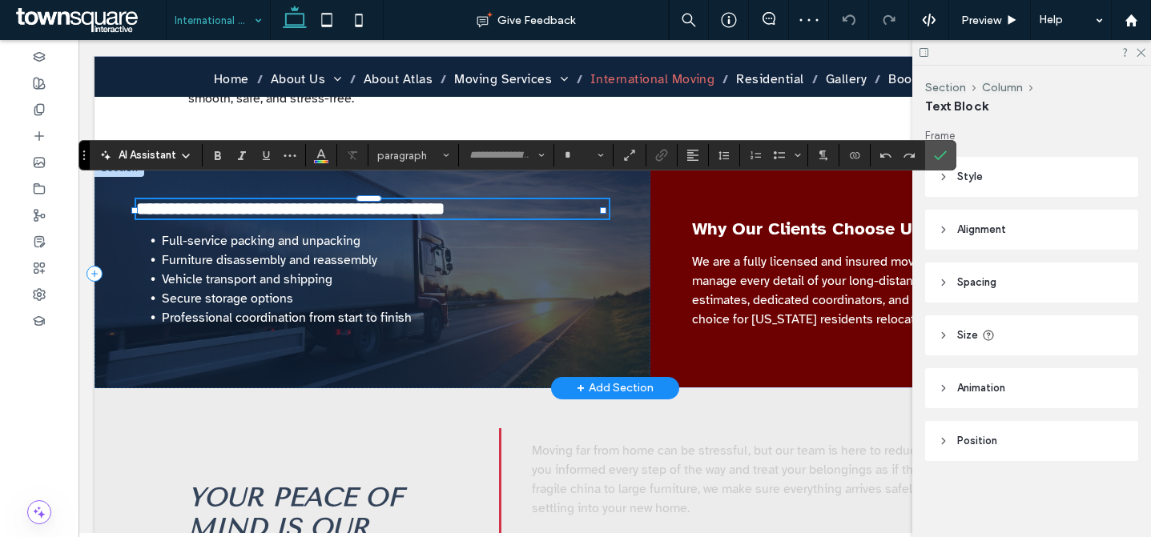
type input "**********"
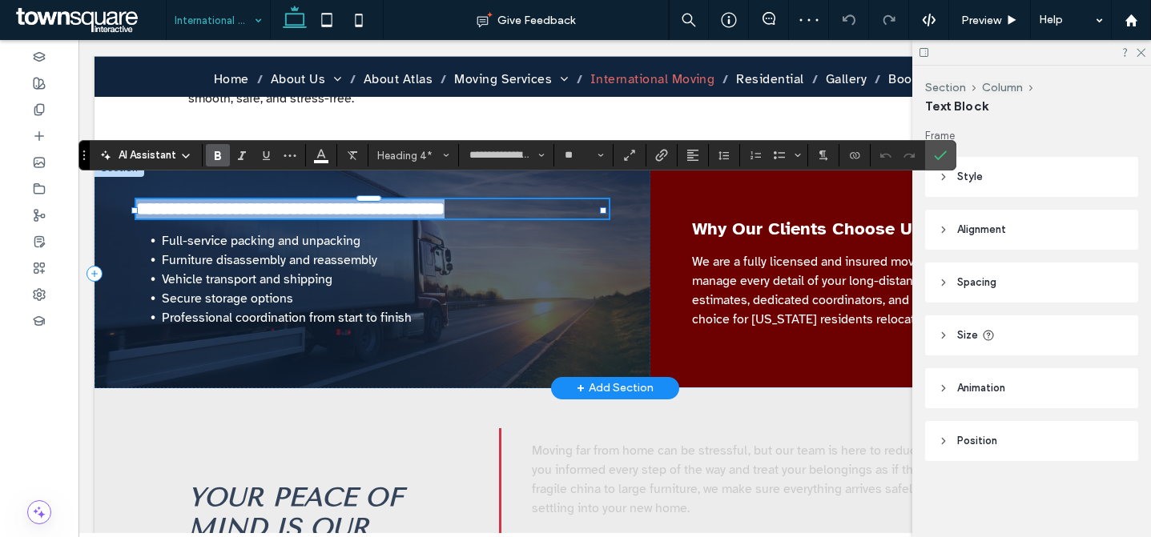
click at [317, 200] on span "**********" at bounding box center [290, 209] width 308 height 18
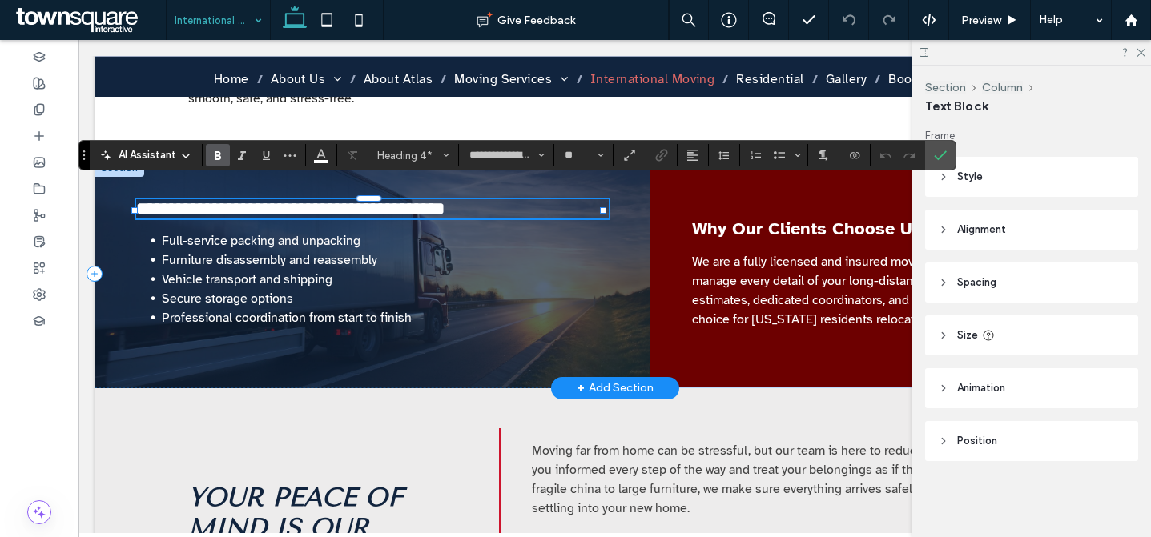
click at [317, 200] on span "**********" at bounding box center [290, 209] width 308 height 18
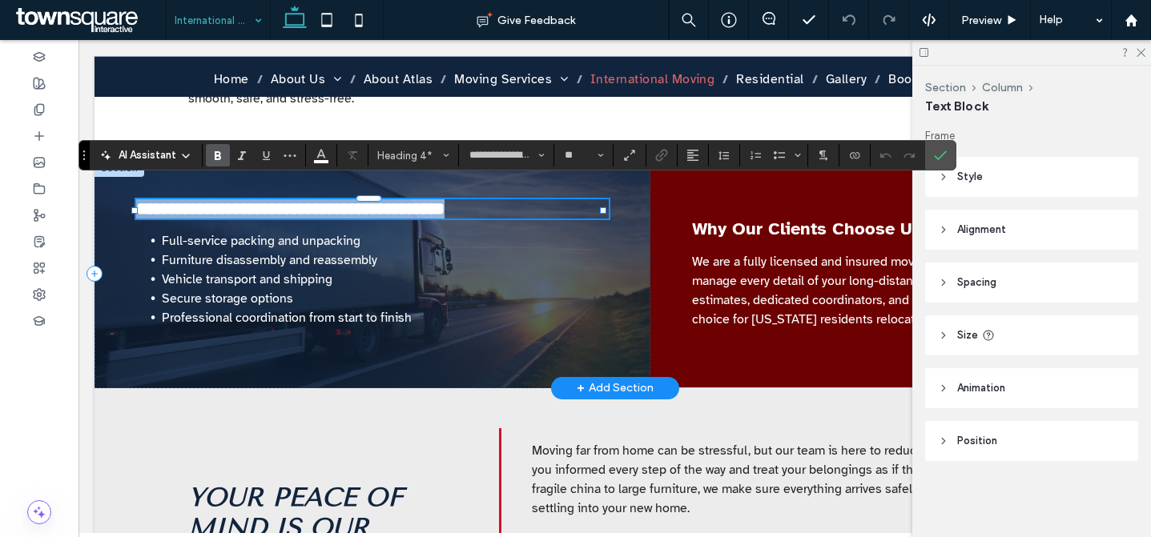
click at [317, 200] on span "**********" at bounding box center [290, 209] width 308 height 18
paste div
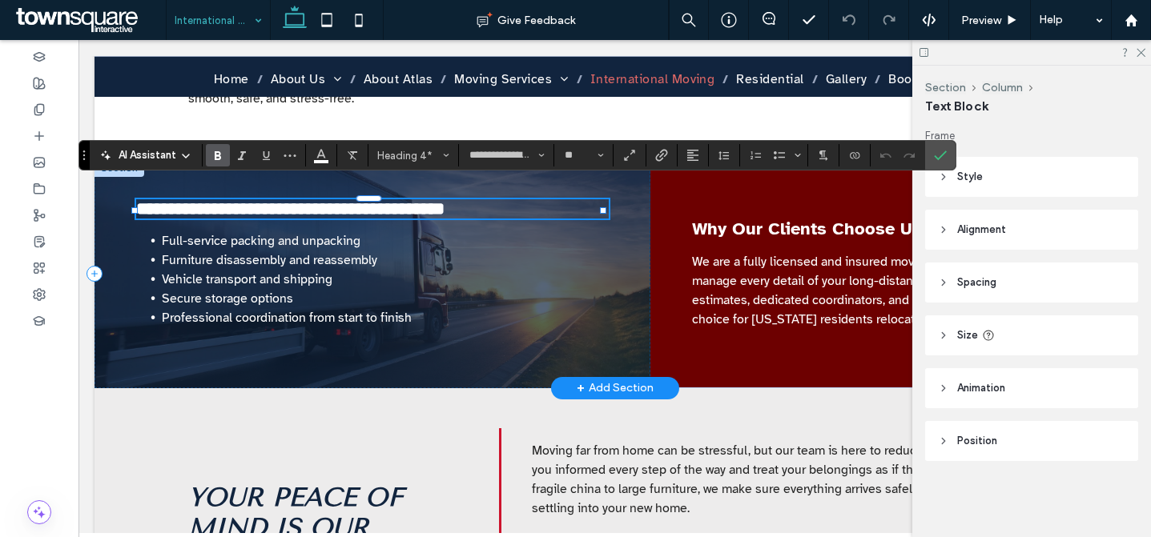
type input "**"
click at [320, 270] on li "Furniture disassembly and reassembly" at bounding box center [385, 260] width 447 height 19
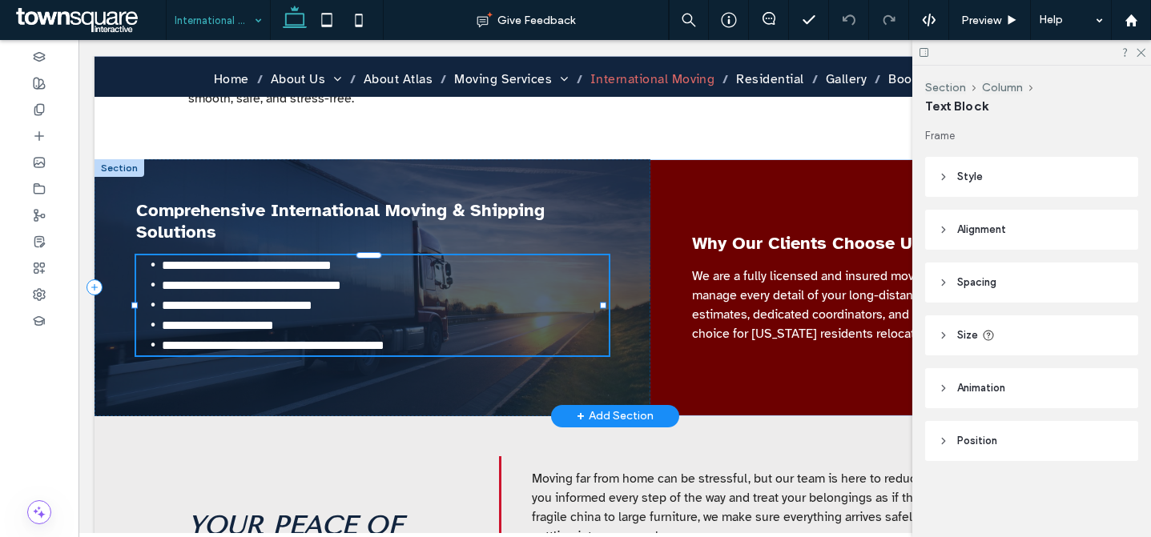
click at [320, 277] on div "**********" at bounding box center [372, 305] width 473 height 100
type input "**********"
type input "**"
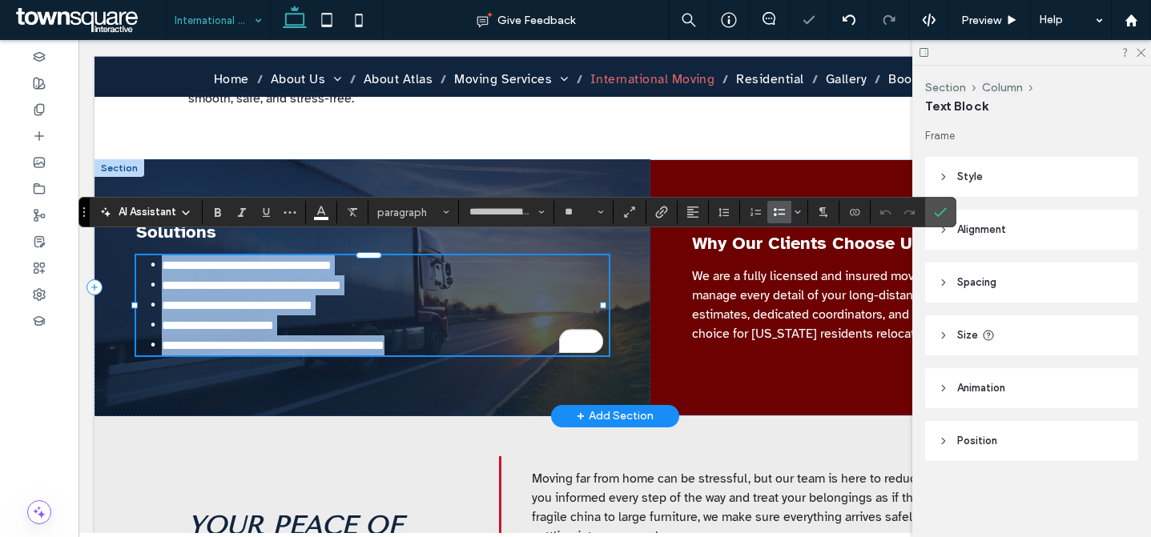
paste div
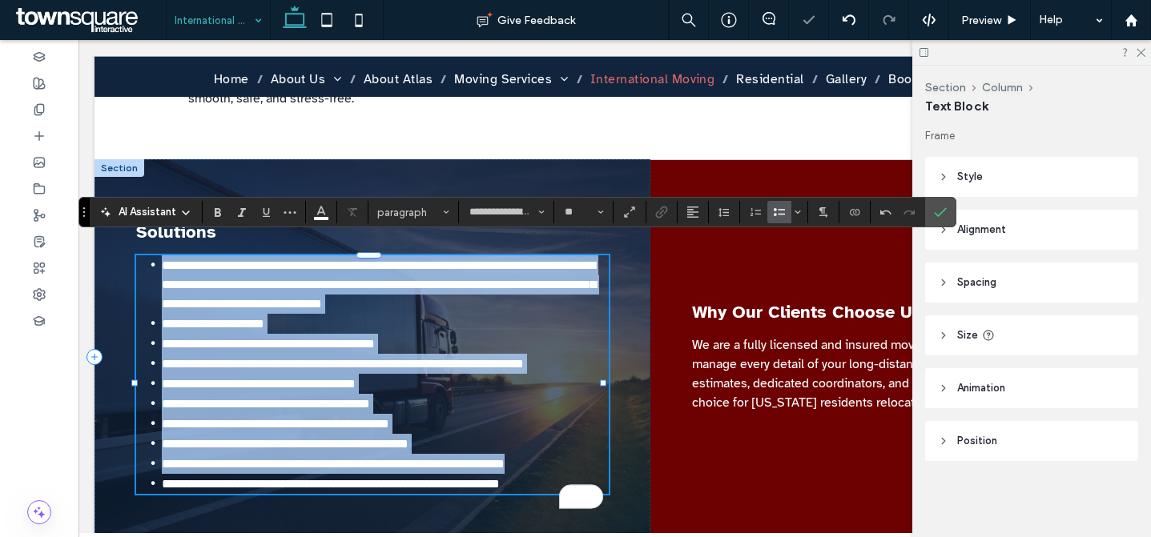
scroll to position [140, 0]
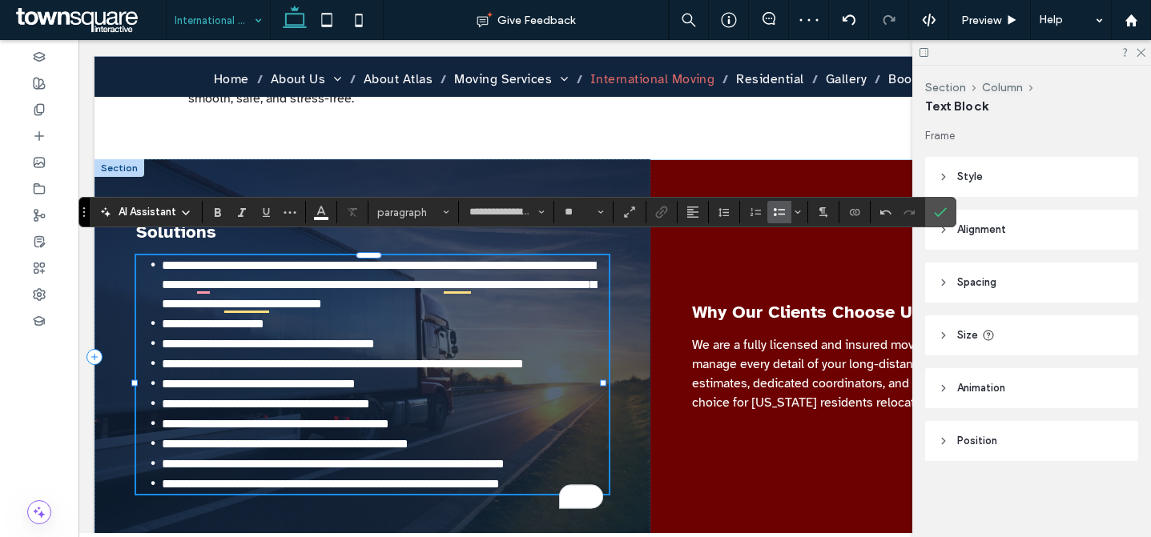
click at [282, 364] on li "**********" at bounding box center [385, 364] width 447 height 20
drag, startPoint x: 216, startPoint y: 481, endPoint x: 162, endPoint y: 477, distance: 54.6
click at [162, 478] on span "**********" at bounding box center [331, 484] width 338 height 12
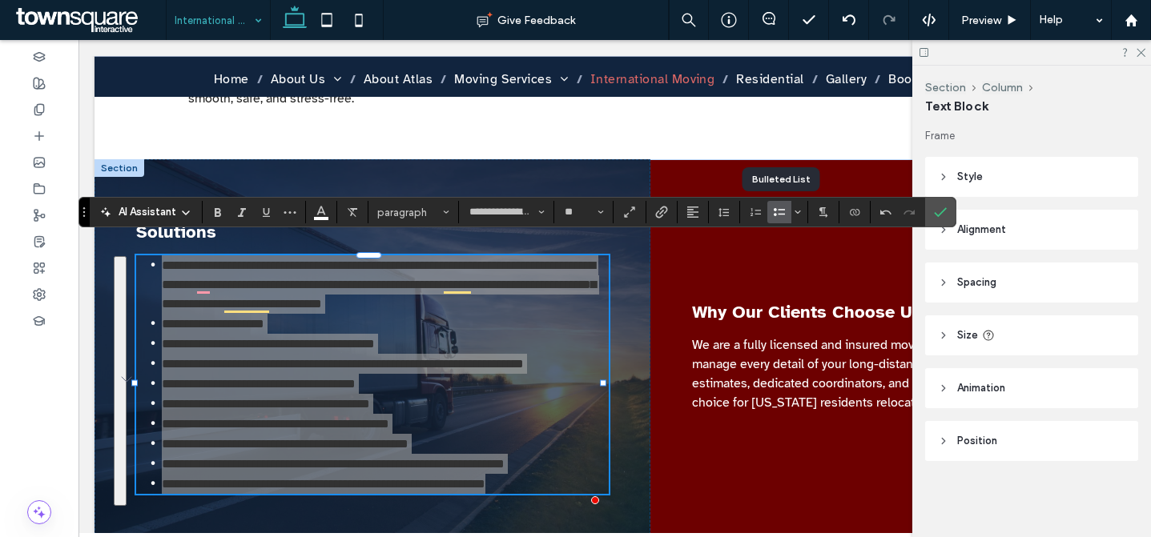
click at [785, 213] on icon "Bulleted List" at bounding box center [779, 212] width 13 height 13
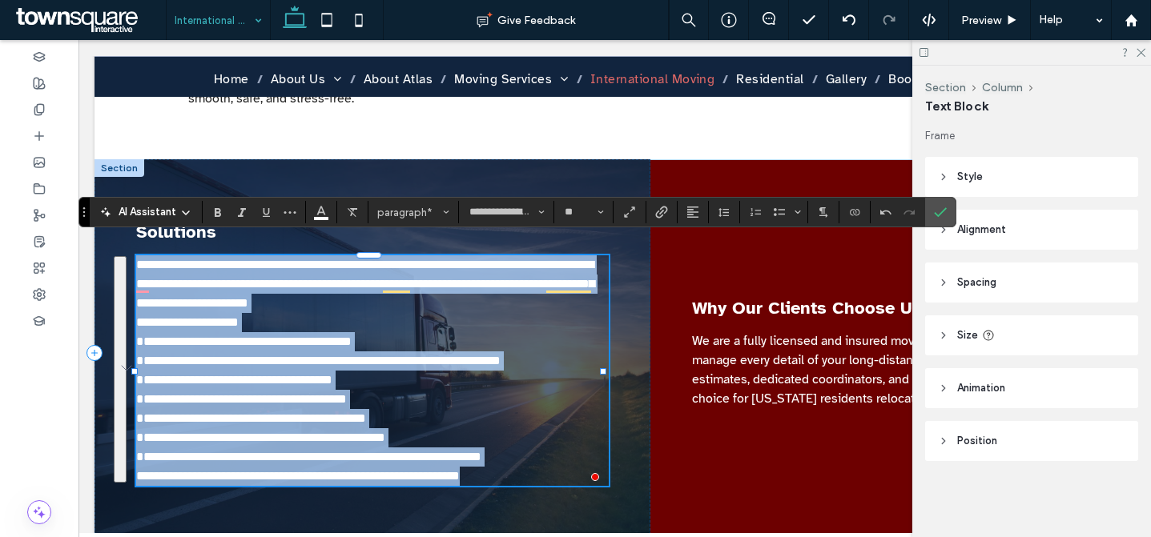
click at [218, 432] on span "**********" at bounding box center [260, 438] width 249 height 12
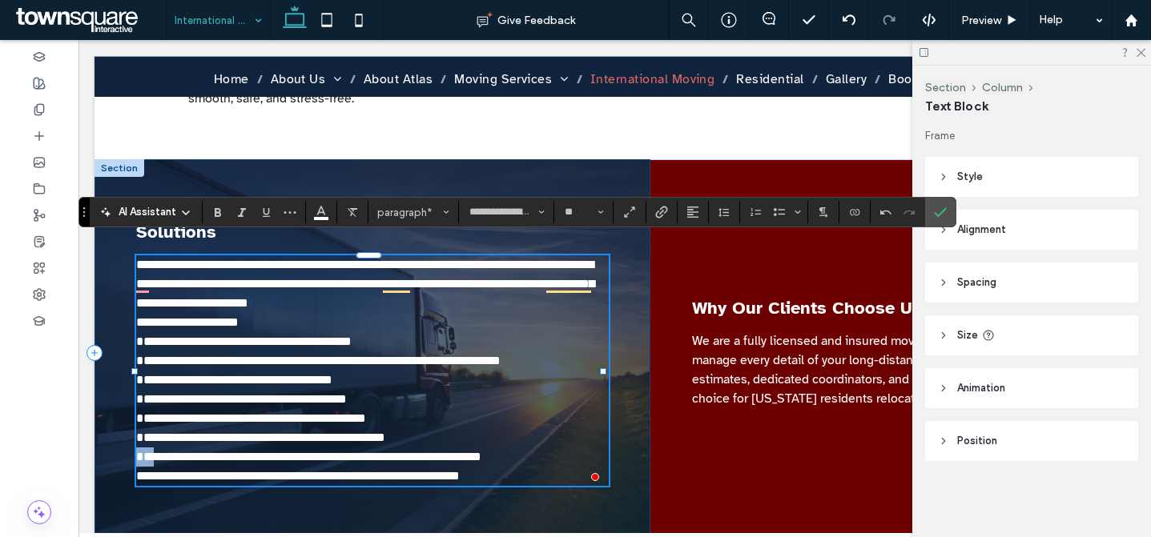
drag, startPoint x: 189, startPoint y: 440, endPoint x: 131, endPoint y: 440, distance: 57.7
click at [131, 440] on div "**********" at bounding box center [373, 353] width 556 height 388
drag, startPoint x: 195, startPoint y: 424, endPoint x: 117, endPoint y: 423, distance: 77.7
click at [117, 423] on div "**********" at bounding box center [373, 353] width 556 height 388
drag, startPoint x: 193, startPoint y: 404, endPoint x: 135, endPoint y: 402, distance: 58.5
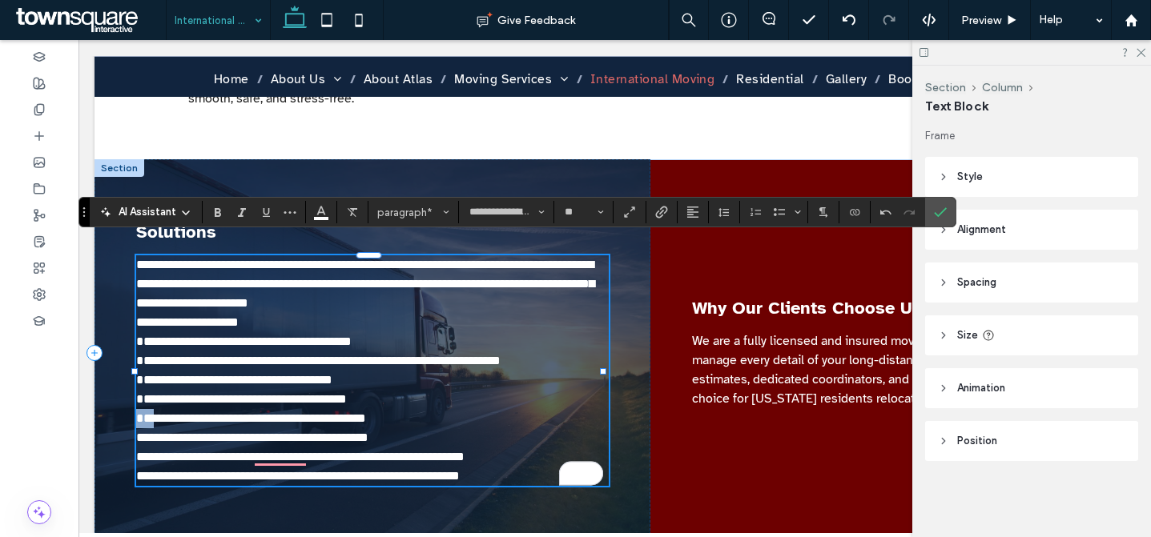
click at [134, 402] on div "**********" at bounding box center [373, 353] width 556 height 388
drag, startPoint x: 193, startPoint y: 386, endPoint x: 117, endPoint y: 384, distance: 76.1
click at [117, 384] on div "**********" at bounding box center [373, 353] width 556 height 388
drag, startPoint x: 192, startPoint y: 365, endPoint x: 140, endPoint y: 364, distance: 52.1
click at [140, 374] on span "**********" at bounding box center [234, 380] width 196 height 12
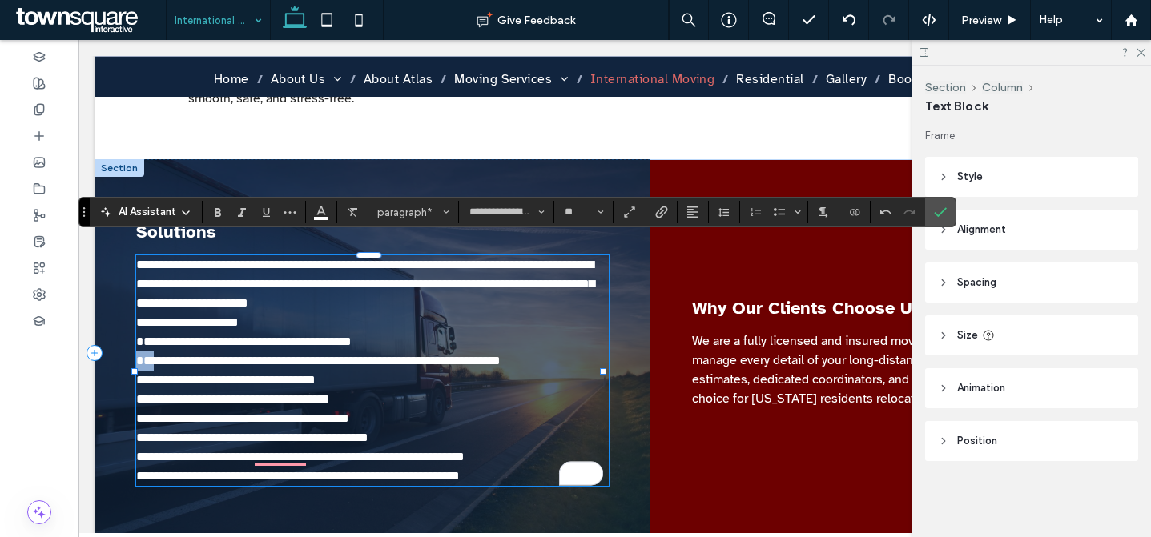
drag, startPoint x: 194, startPoint y: 347, endPoint x: 135, endPoint y: 343, distance: 58.6
click at [136, 355] on span "**********" at bounding box center [318, 361] width 364 height 12
drag, startPoint x: 192, startPoint y: 327, endPoint x: 140, endPoint y: 328, distance: 52.1
click at [140, 336] on span "**********" at bounding box center [243, 342] width 215 height 12
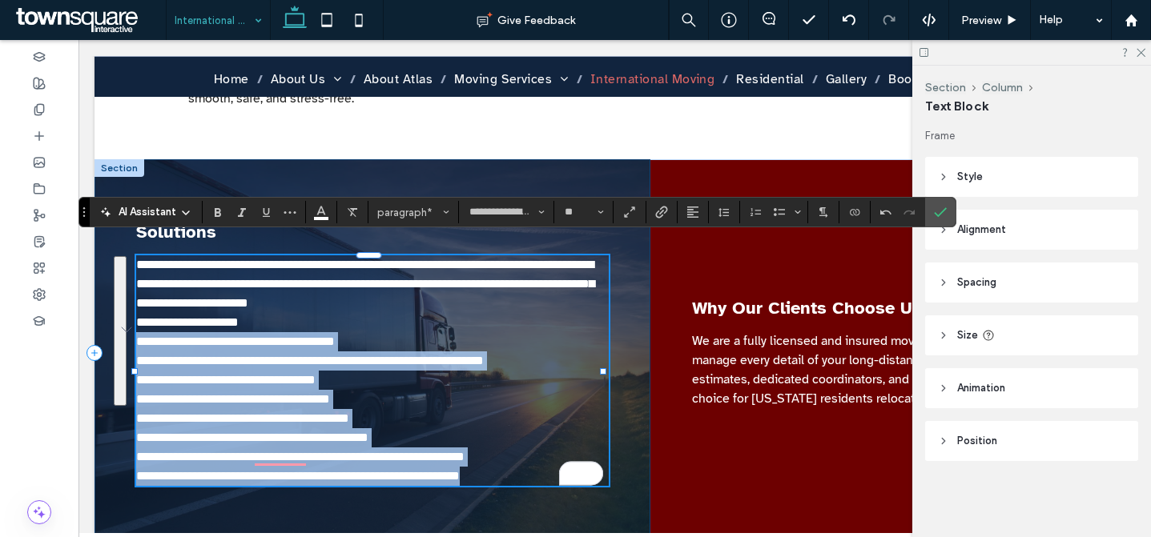
drag, startPoint x: 525, startPoint y: 460, endPoint x: 134, endPoint y: 326, distance: 413.1
click at [134, 326] on div "**********" at bounding box center [373, 353] width 556 height 388
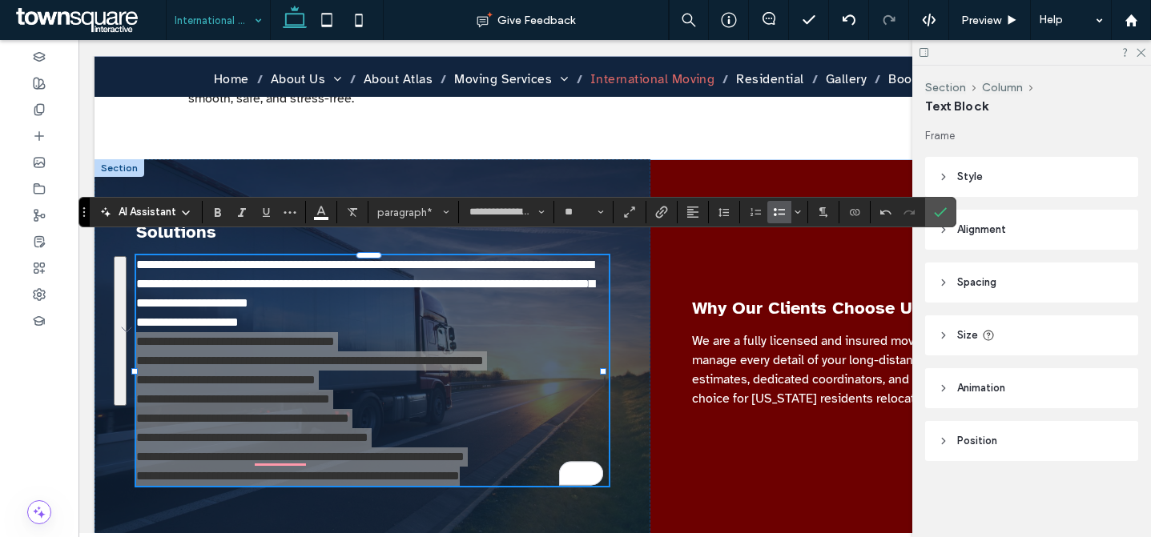
click at [779, 216] on icon "Bulleted List" at bounding box center [779, 212] width 13 height 13
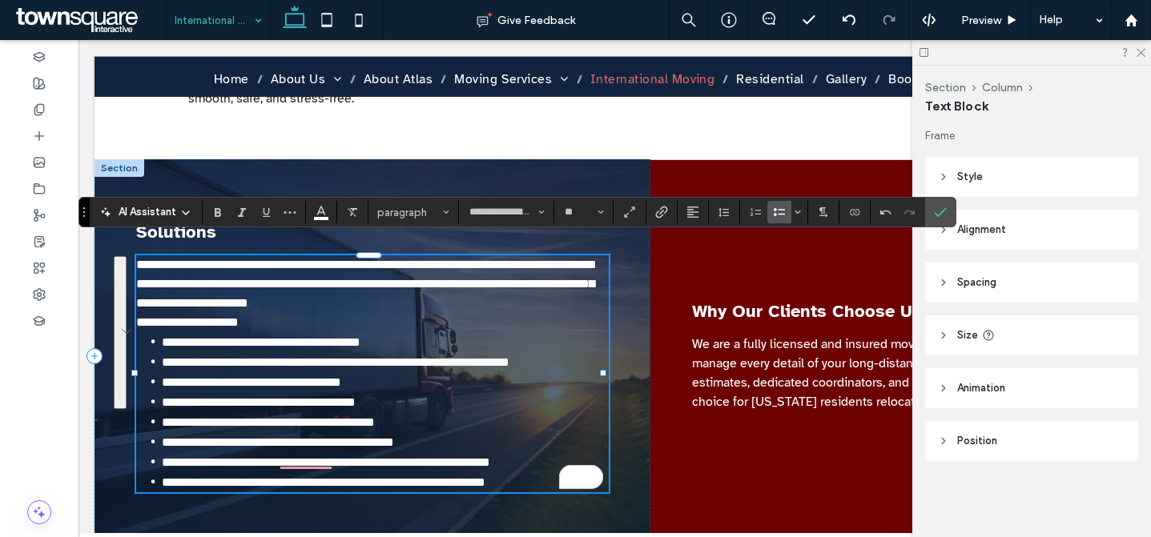
click at [425, 284] on p "**********" at bounding box center [372, 284] width 473 height 58
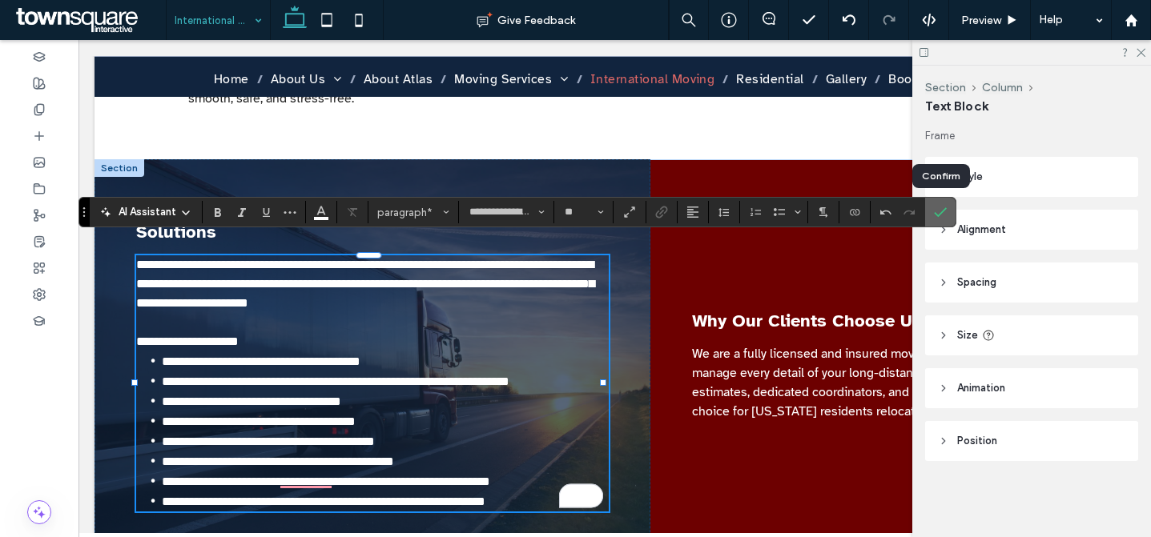
click at [947, 211] on label "Confirm" at bounding box center [940, 212] width 24 height 29
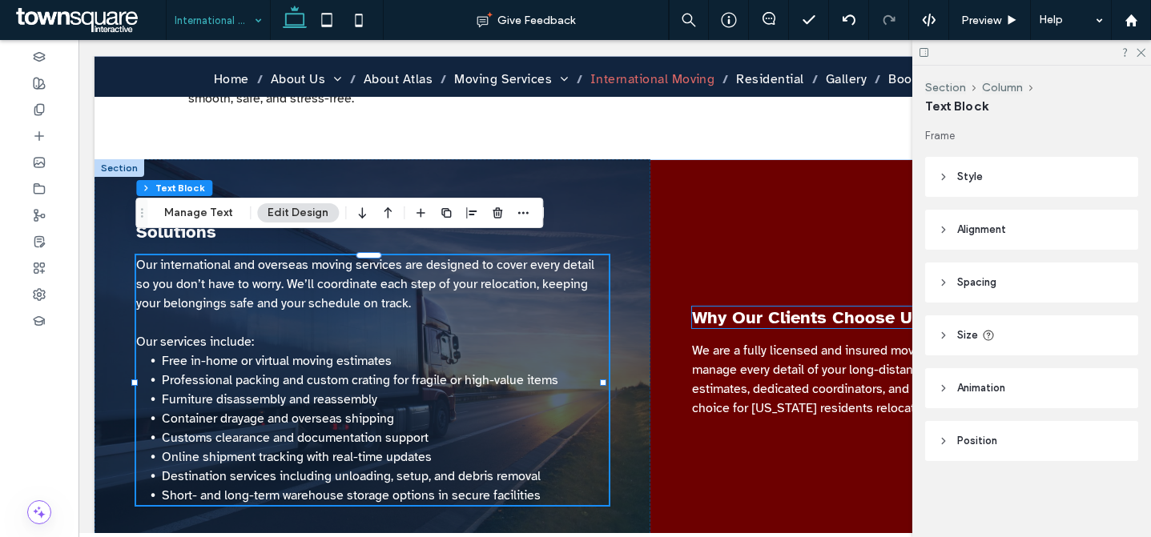
click at [762, 313] on span "Why Our Clients Choose Us:" at bounding box center [809, 318] width 234 height 22
click at [762, 313] on div "Why Our Clients Choose Us:" at bounding box center [903, 318] width 422 height 22
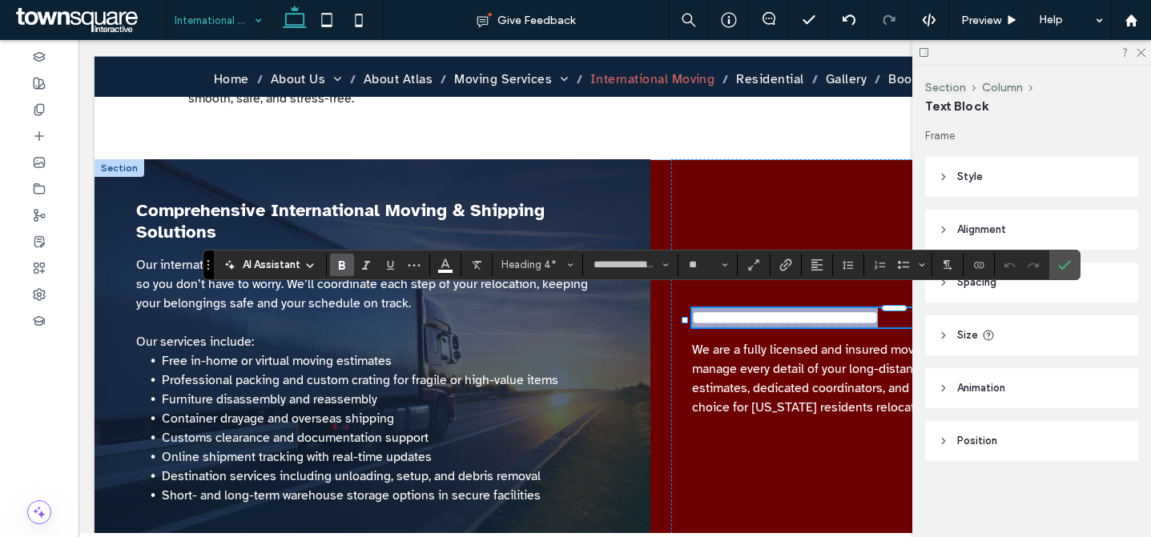
paste div
type input "**"
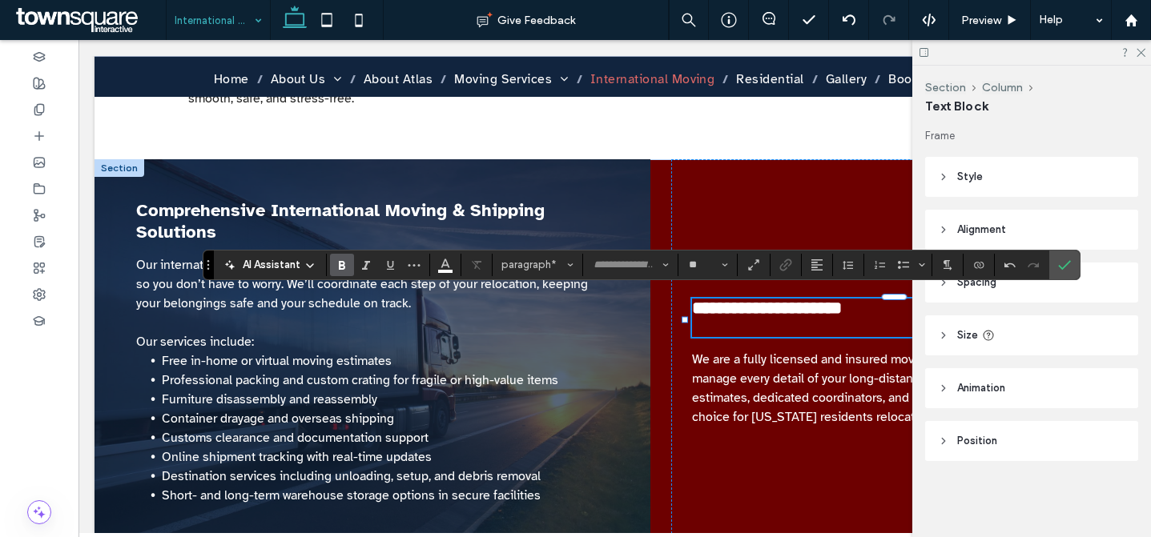
type input "**********"
type input "**"
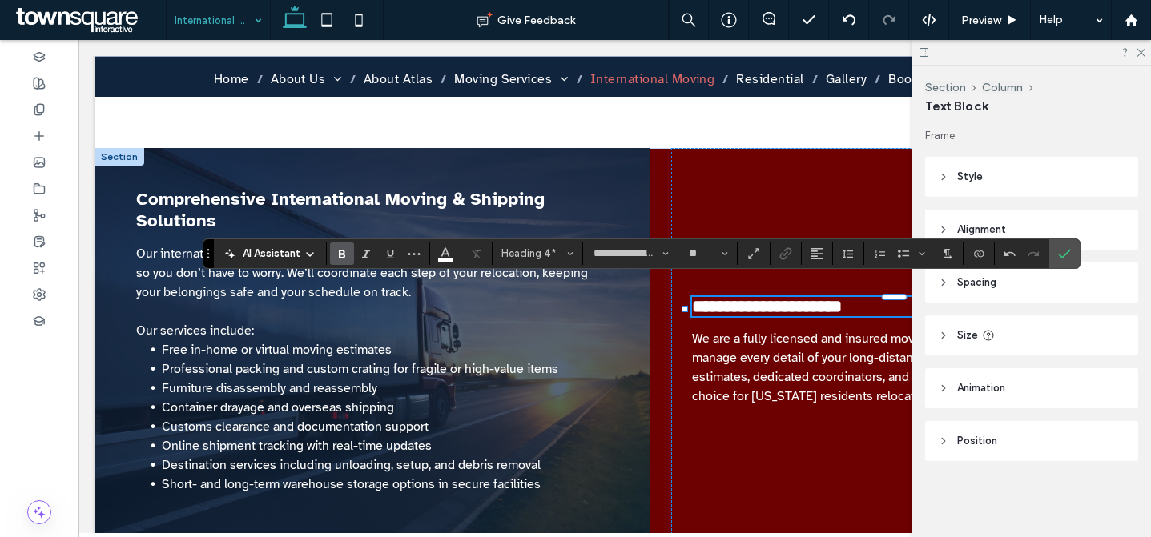
drag, startPoint x: 1070, startPoint y: 245, endPoint x: 1101, endPoint y: 157, distance: 93.5
click at [1070, 245] on span "Confirm" at bounding box center [1064, 253] width 13 height 27
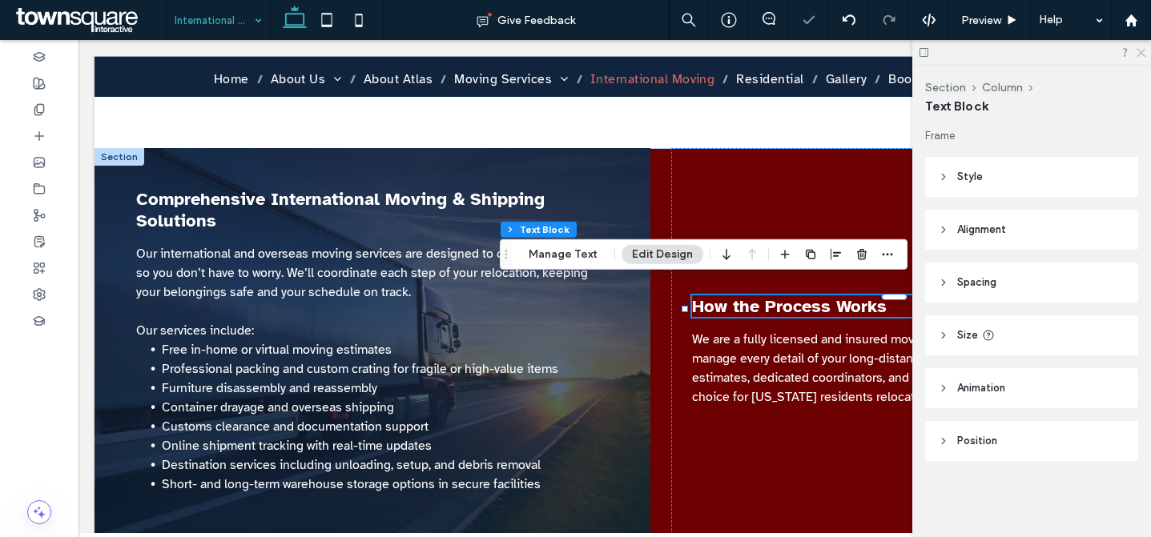
click at [1144, 54] on icon at bounding box center [1140, 51] width 10 height 10
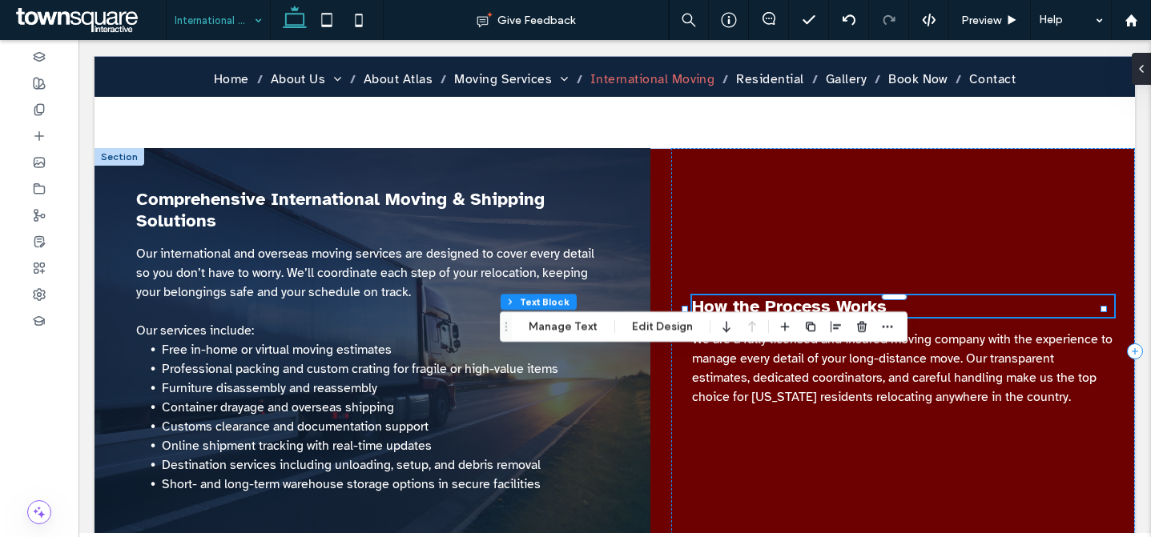
click at [748, 392] on div "How the Process Works We are a fully licensed and insured moving company with t…" at bounding box center [903, 351] width 464 height 407
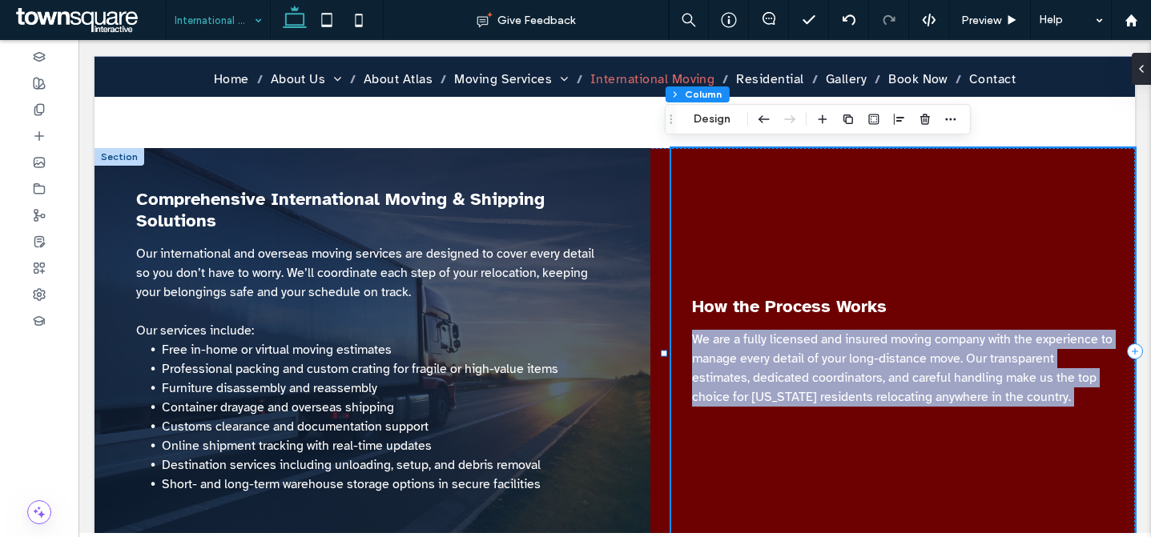
click at [748, 392] on div "How the Process Works We are a fully licensed and insured moving company with t…" at bounding box center [903, 351] width 464 height 407
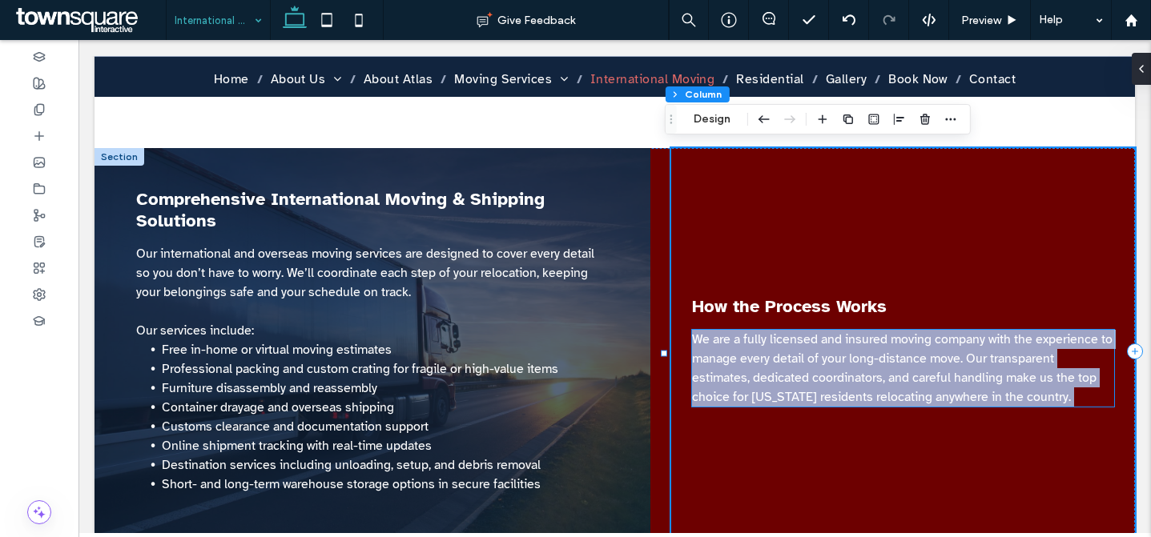
click at [782, 353] on p "We are a fully licensed and insured moving company with the experience to manag…" at bounding box center [903, 368] width 422 height 77
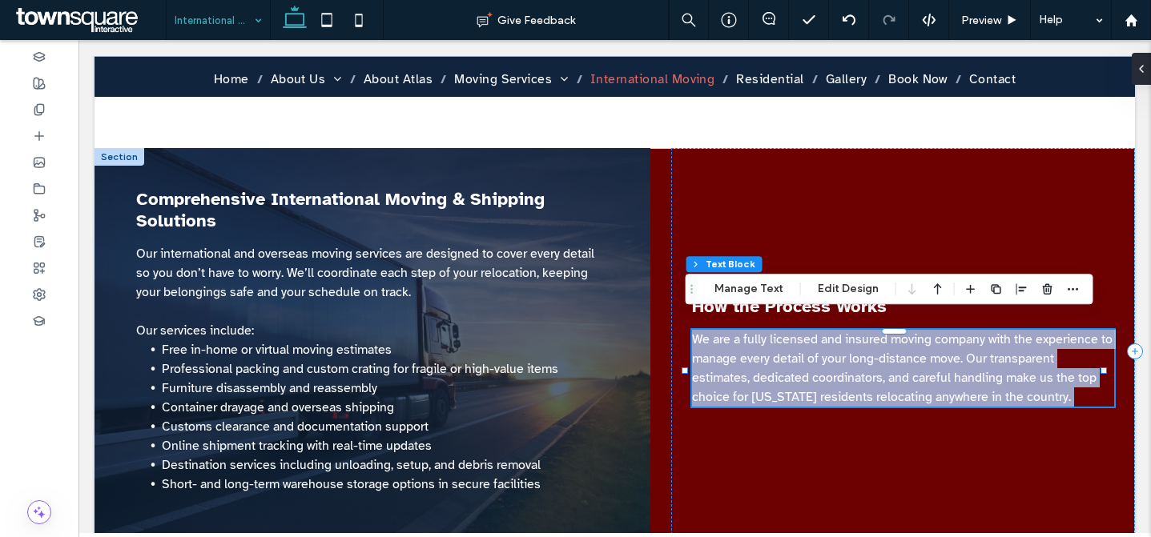
click at [969, 354] on p "We are a fully licensed and insured moving company with the experience to manag…" at bounding box center [903, 368] width 422 height 77
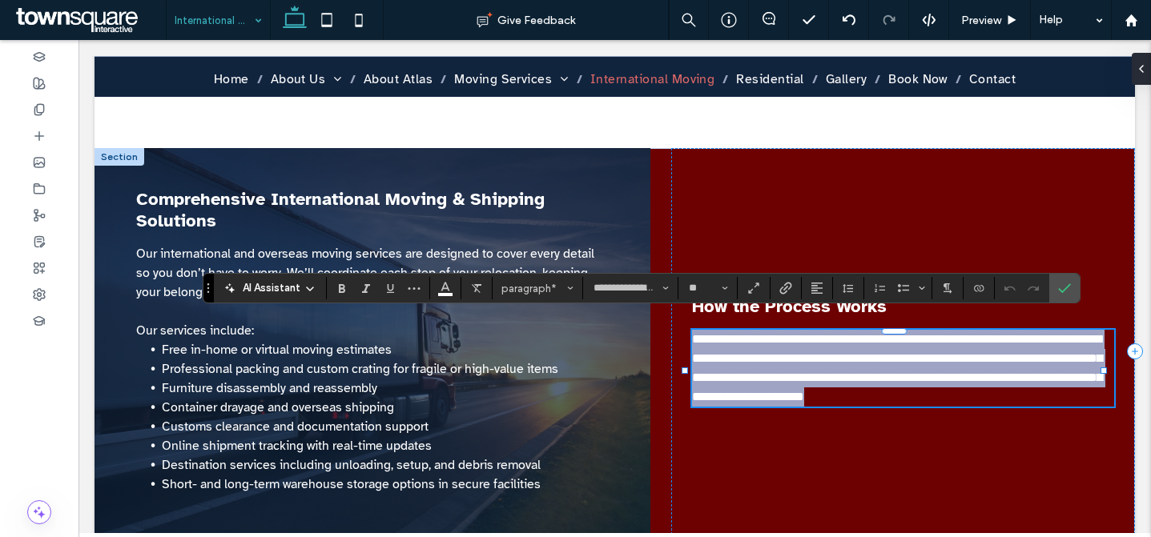
click at [969, 354] on p "**********" at bounding box center [903, 368] width 422 height 77
paste div
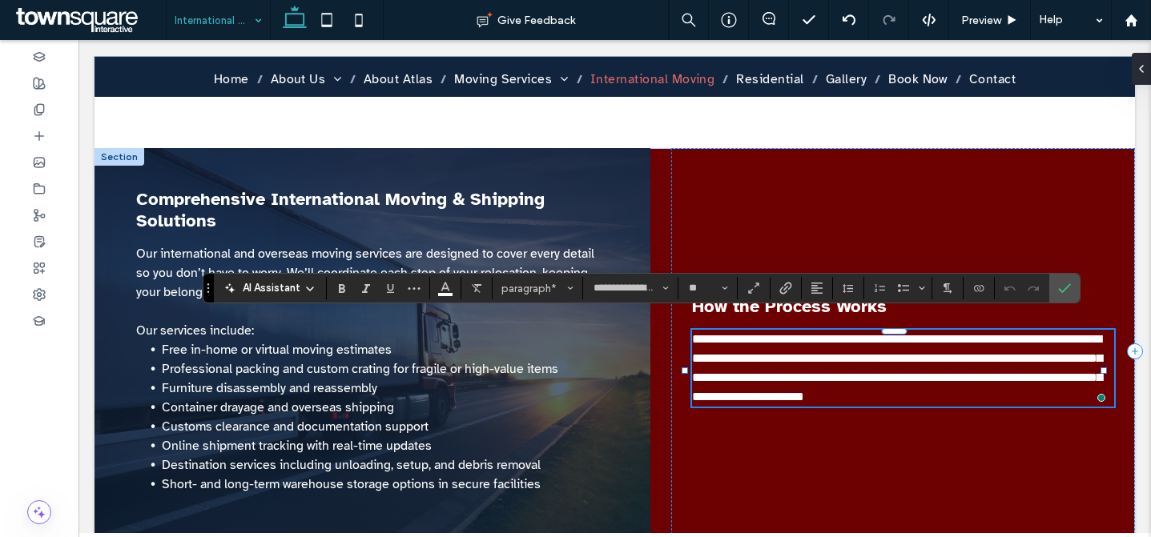
scroll to position [78, 0]
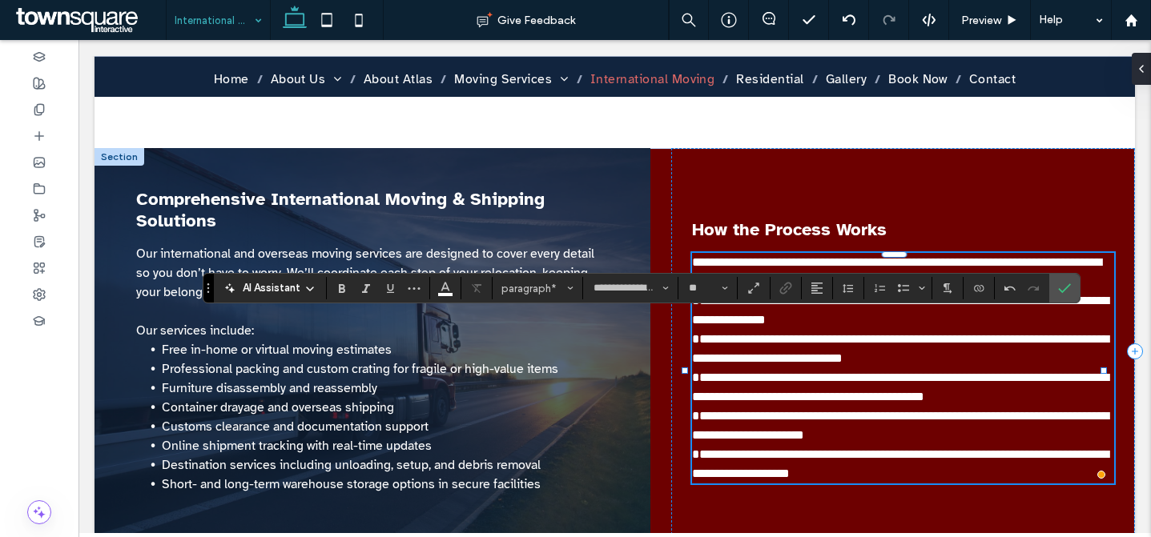
click at [921, 380] on span "**********" at bounding box center [900, 387] width 416 height 31
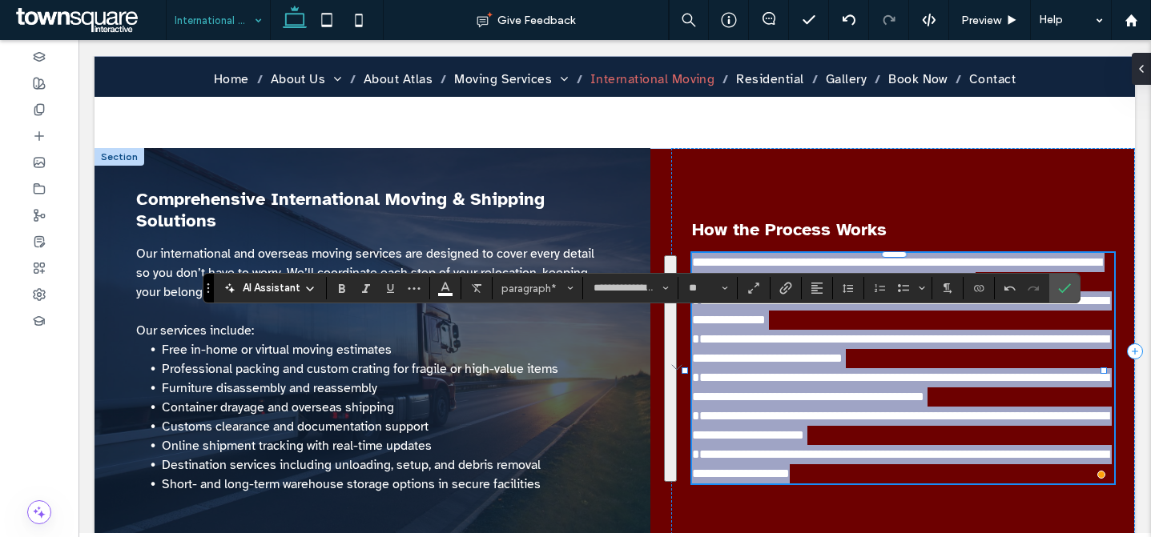
click at [931, 372] on span "**********" at bounding box center [900, 387] width 416 height 31
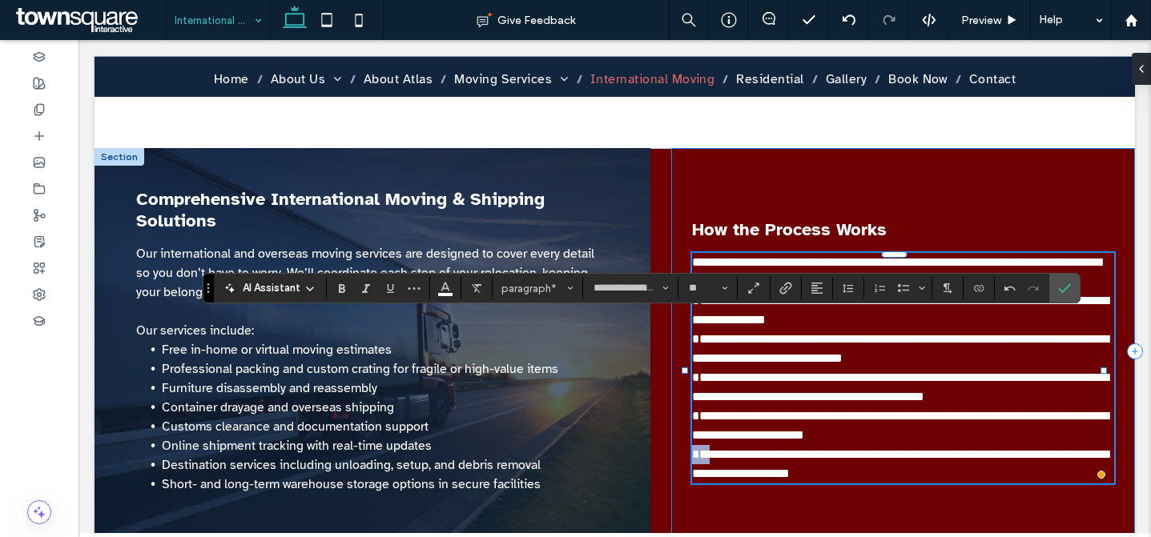
drag, startPoint x: 742, startPoint y: 439, endPoint x: 682, endPoint y: 441, distance: 60.9
click at [682, 441] on div "**********" at bounding box center [903, 351] width 464 height 407
drag, startPoint x: 741, startPoint y: 404, endPoint x: 686, endPoint y: 402, distance: 54.5
click at [692, 410] on span "**********" at bounding box center [900, 425] width 416 height 31
click at [738, 372] on span "**********" at bounding box center [900, 387] width 416 height 31
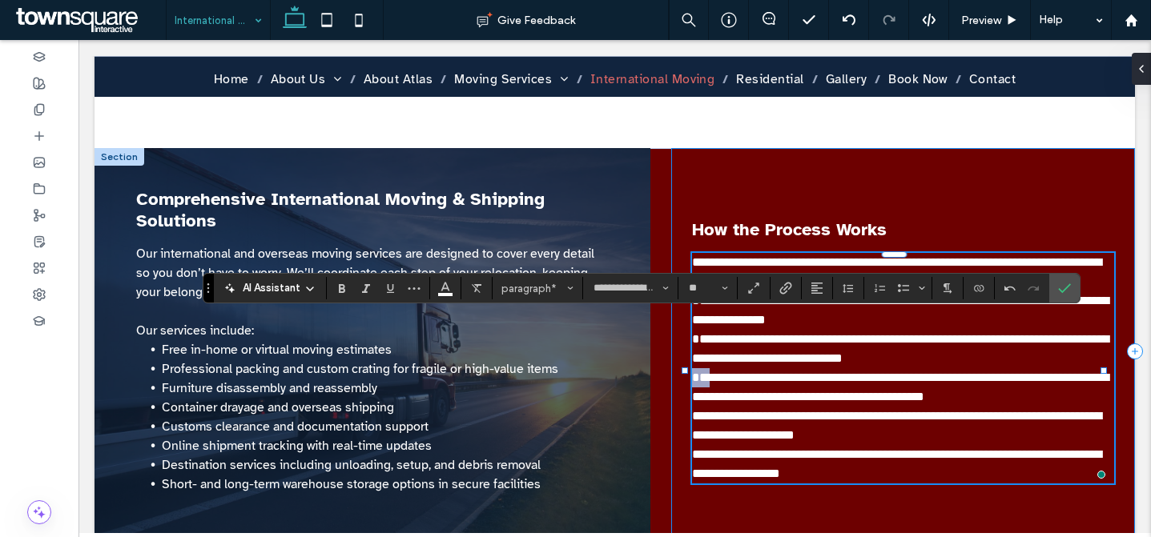
drag, startPoint x: 740, startPoint y: 364, endPoint x: 684, endPoint y: 365, distance: 56.1
click at [684, 365] on div "**********" at bounding box center [903, 351] width 464 height 407
drag, startPoint x: 743, startPoint y: 326, endPoint x: 693, endPoint y: 327, distance: 50.5
click at [693, 333] on span "**********" at bounding box center [900, 348] width 416 height 31
click at [1063, 285] on icon "Confirm" at bounding box center [1064, 288] width 13 height 13
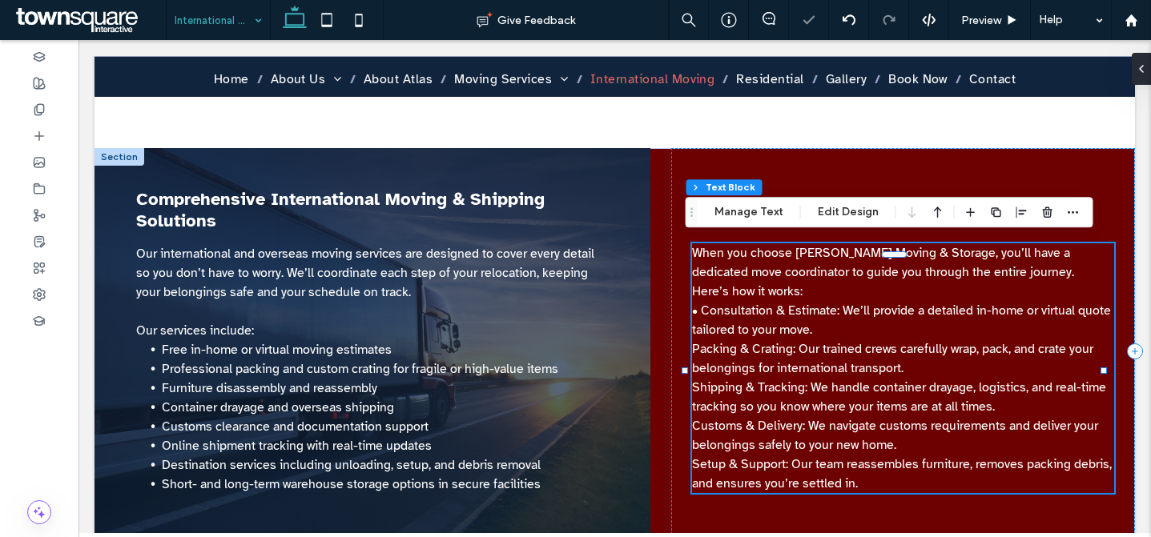
click at [917, 467] on p "Setup & Support: Our team reassembles furniture, removes packing debris, and en…" at bounding box center [903, 474] width 422 height 38
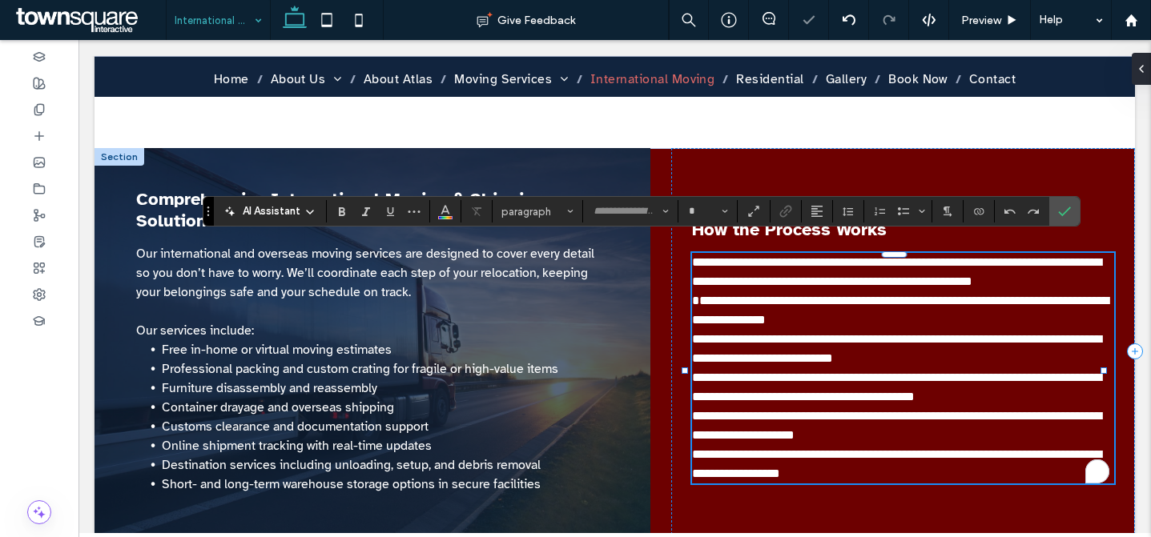
click at [917, 467] on p "**********" at bounding box center [903, 464] width 422 height 38
type input "**********"
type input "**"
drag, startPoint x: 919, startPoint y: 461, endPoint x: 719, endPoint y: 366, distance: 220.7
click at [719, 366] on div "**********" at bounding box center [903, 368] width 422 height 231
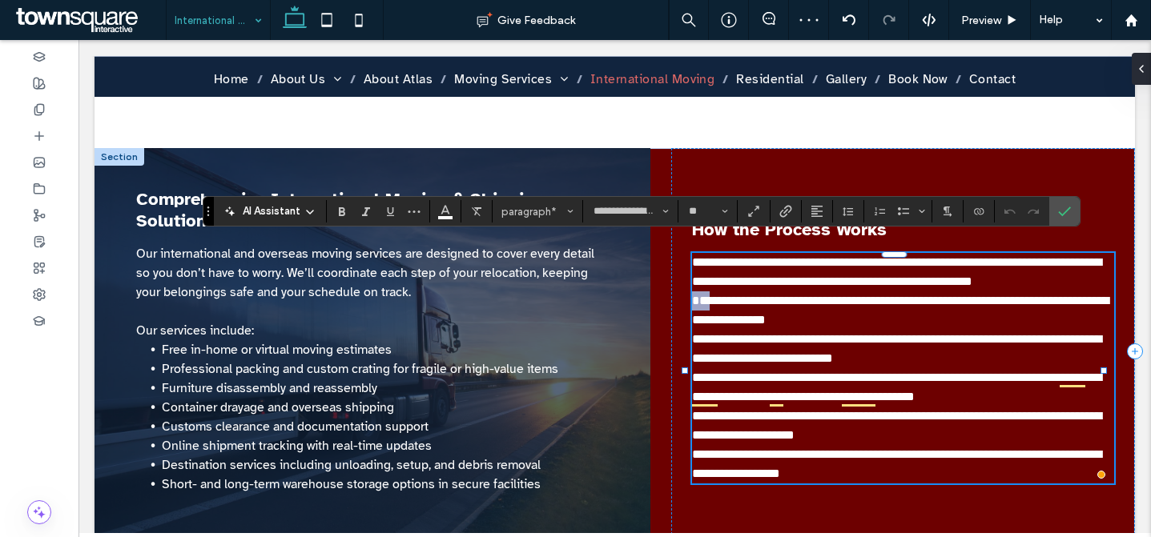
drag, startPoint x: 744, startPoint y: 290, endPoint x: 690, endPoint y: 285, distance: 53.9
click at [692, 295] on span "**********" at bounding box center [900, 310] width 416 height 31
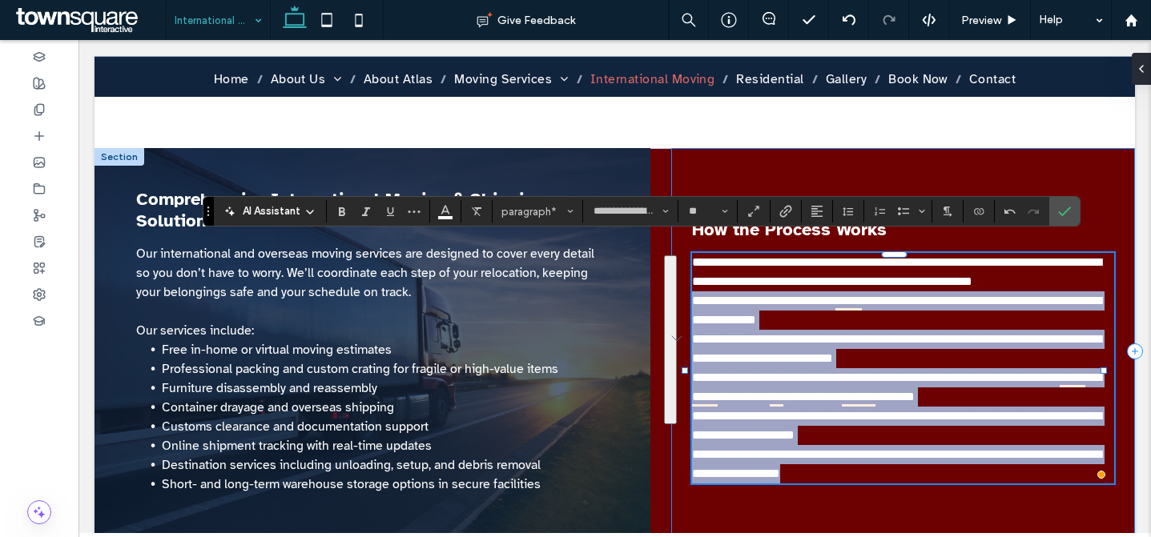
click at [680, 285] on div "**********" at bounding box center [615, 351] width 1040 height 407
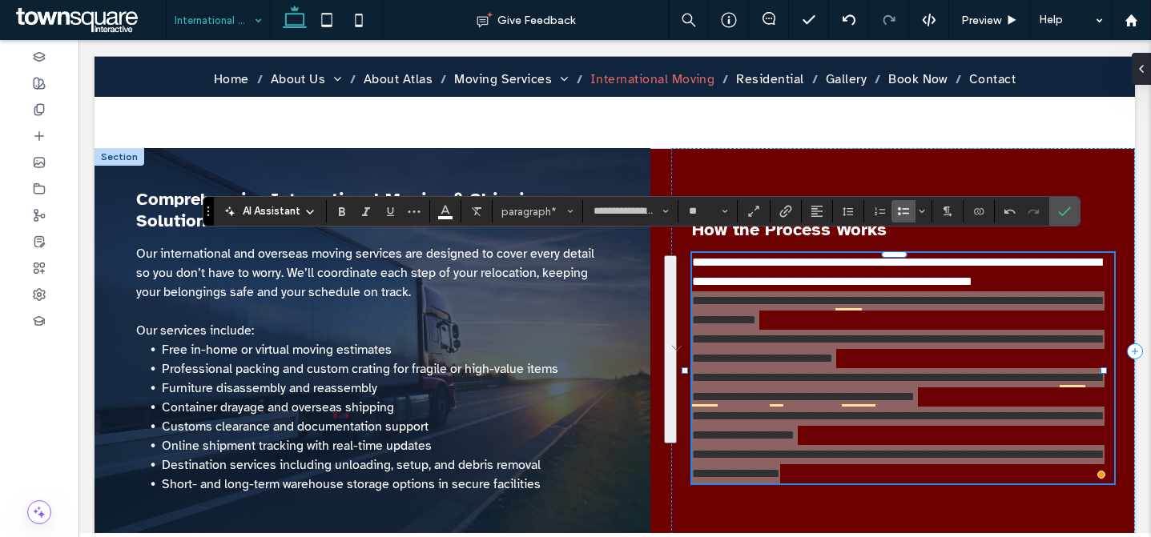
click at [907, 207] on icon "Bulleted List" at bounding box center [903, 211] width 13 height 13
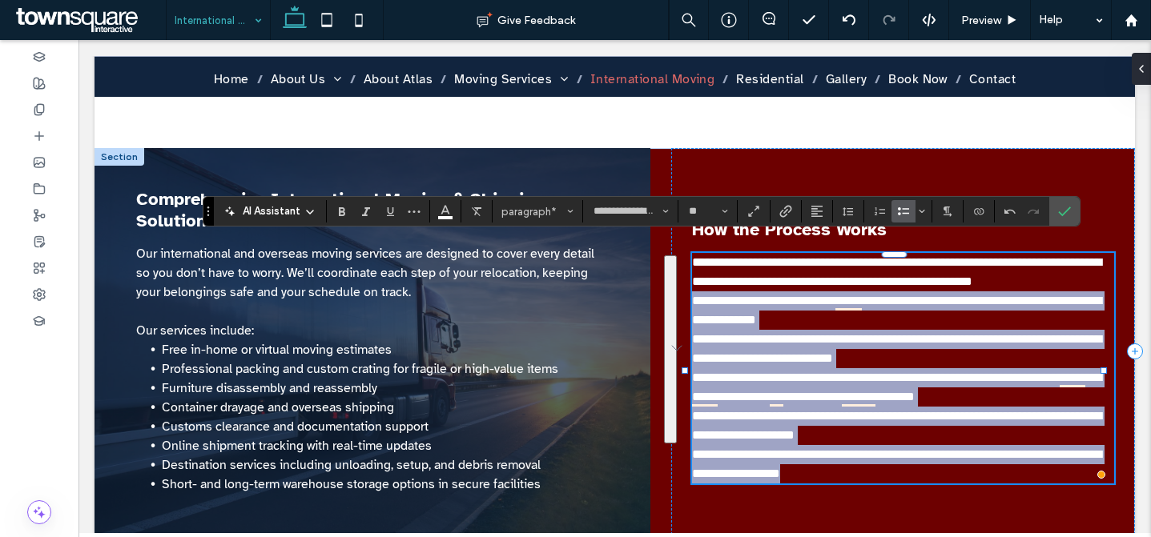
scroll to position [540, 0]
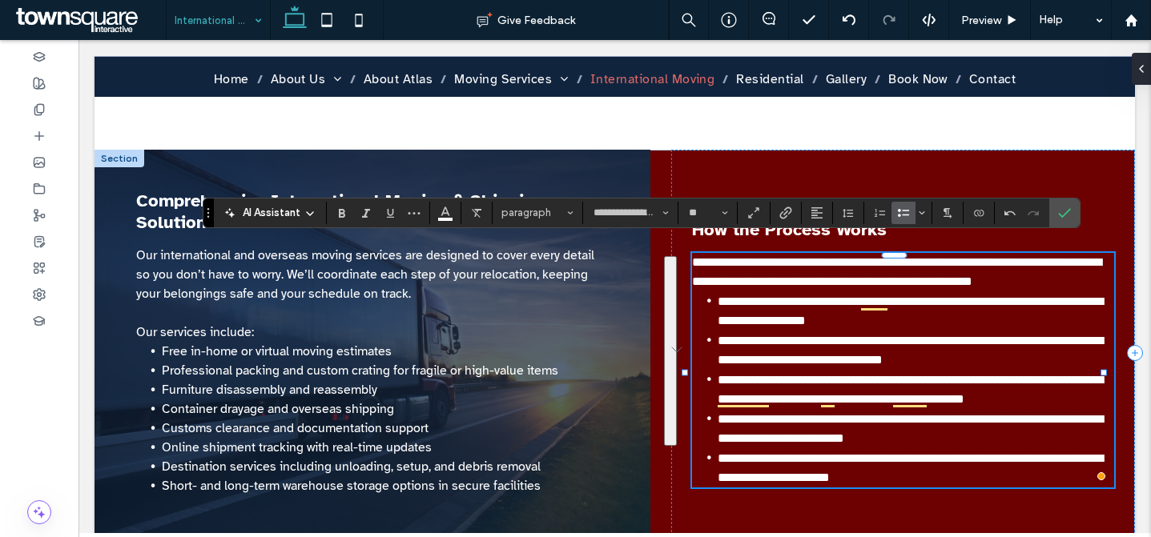
click at [1095, 271] on p "**********" at bounding box center [903, 272] width 422 height 38
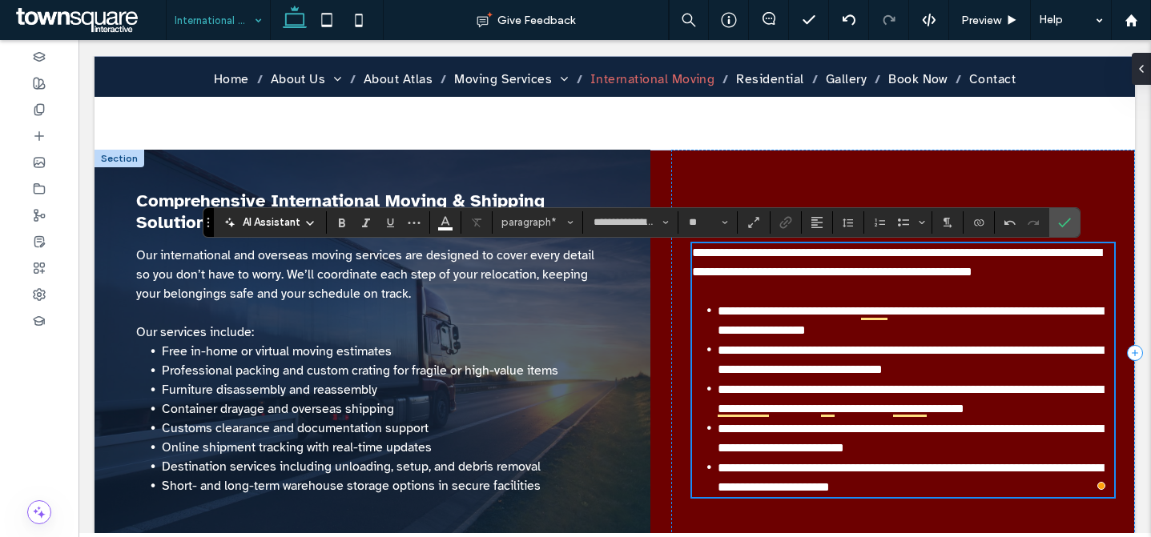
scroll to position [530, 0]
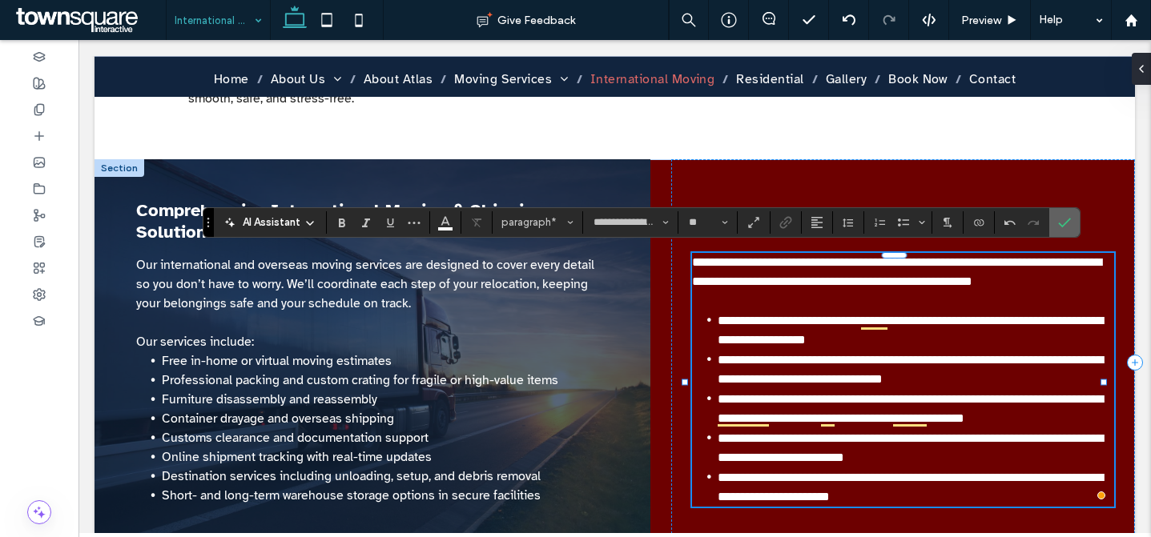
click at [1060, 217] on icon "Confirm" at bounding box center [1064, 222] width 13 height 13
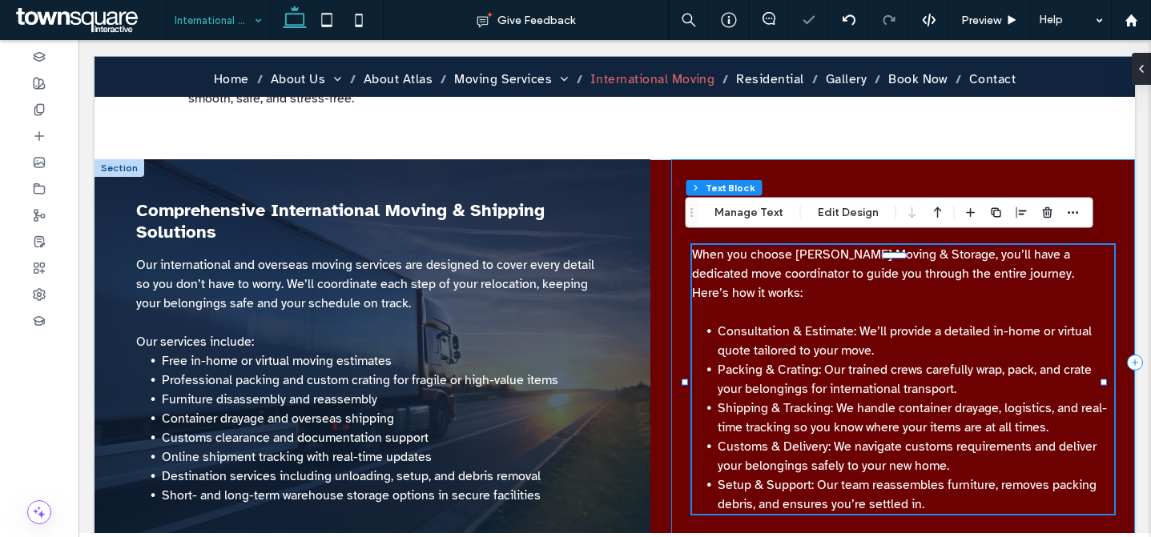
click at [1012, 167] on div "How the Process Works When you choose Fallon Moving & Storage, you’ll have a de…" at bounding box center [903, 362] width 464 height 407
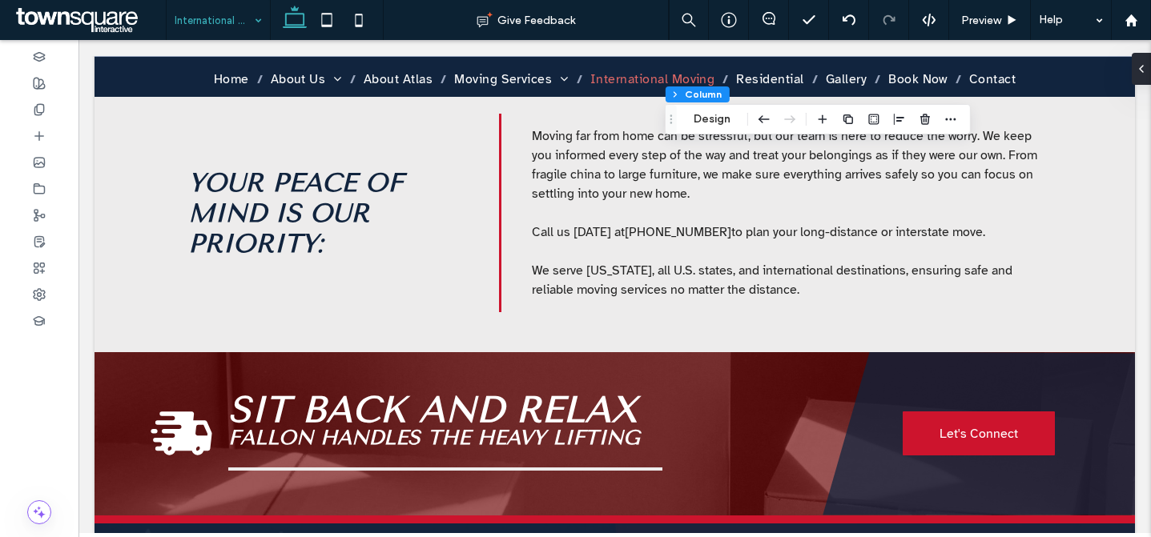
scroll to position [789, 0]
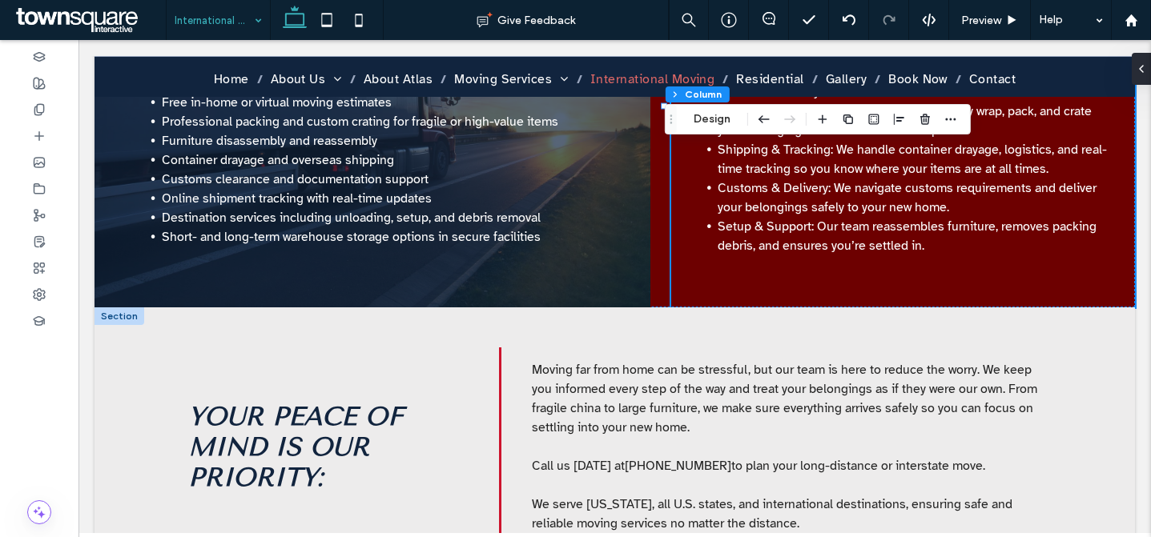
click at [290, 404] on span "Your Peace of Mind Is Our Priority:" at bounding box center [295, 446] width 215 height 91
click at [290, 404] on div "Your Peace of Mind Is Our Priority:" at bounding box center [325, 446] width 274 height 91
